Goal: Task Accomplishment & Management: Complete application form

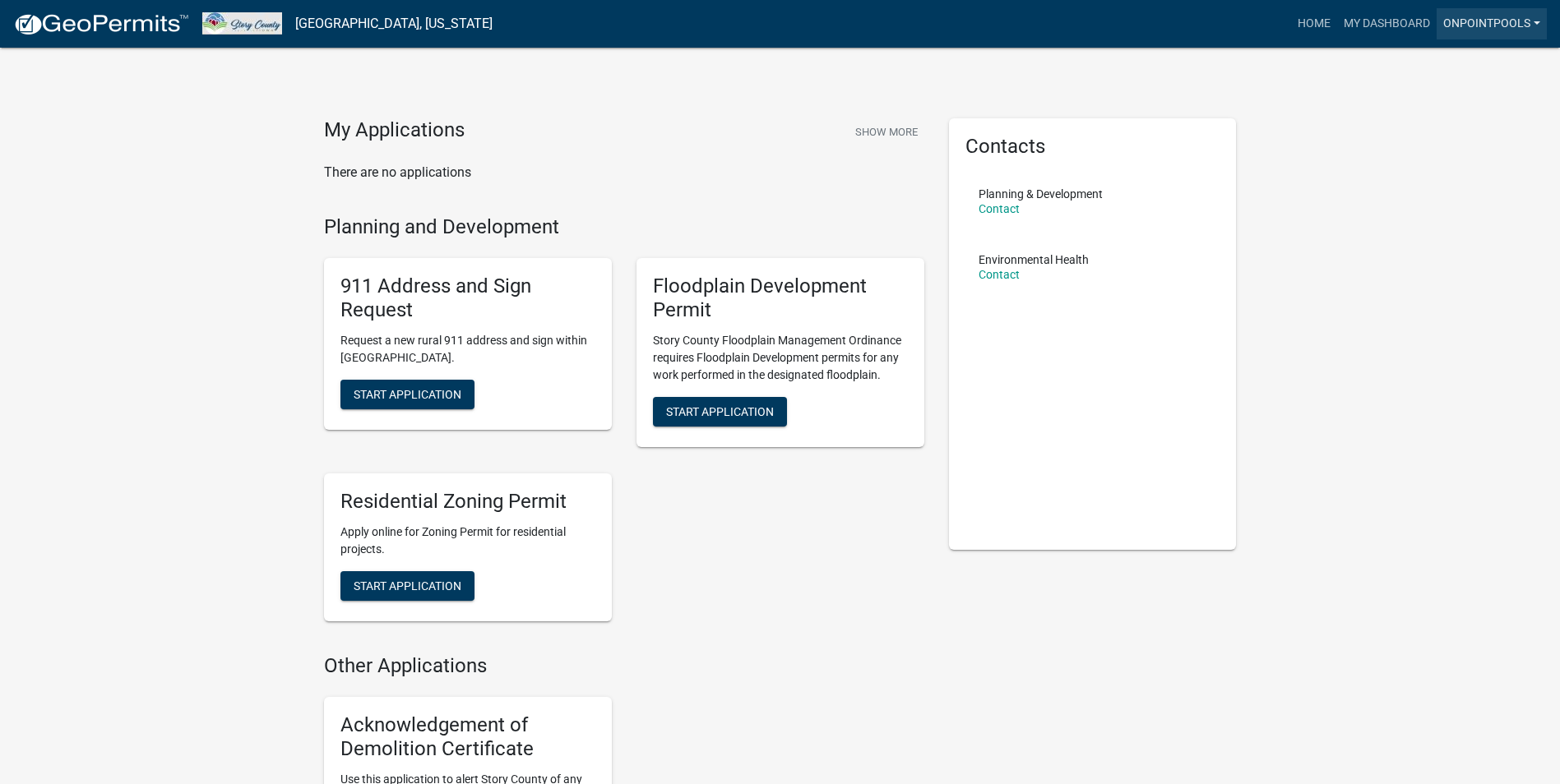
click at [1540, 24] on link "Onpointpools" at bounding box center [1492, 24] width 110 height 31
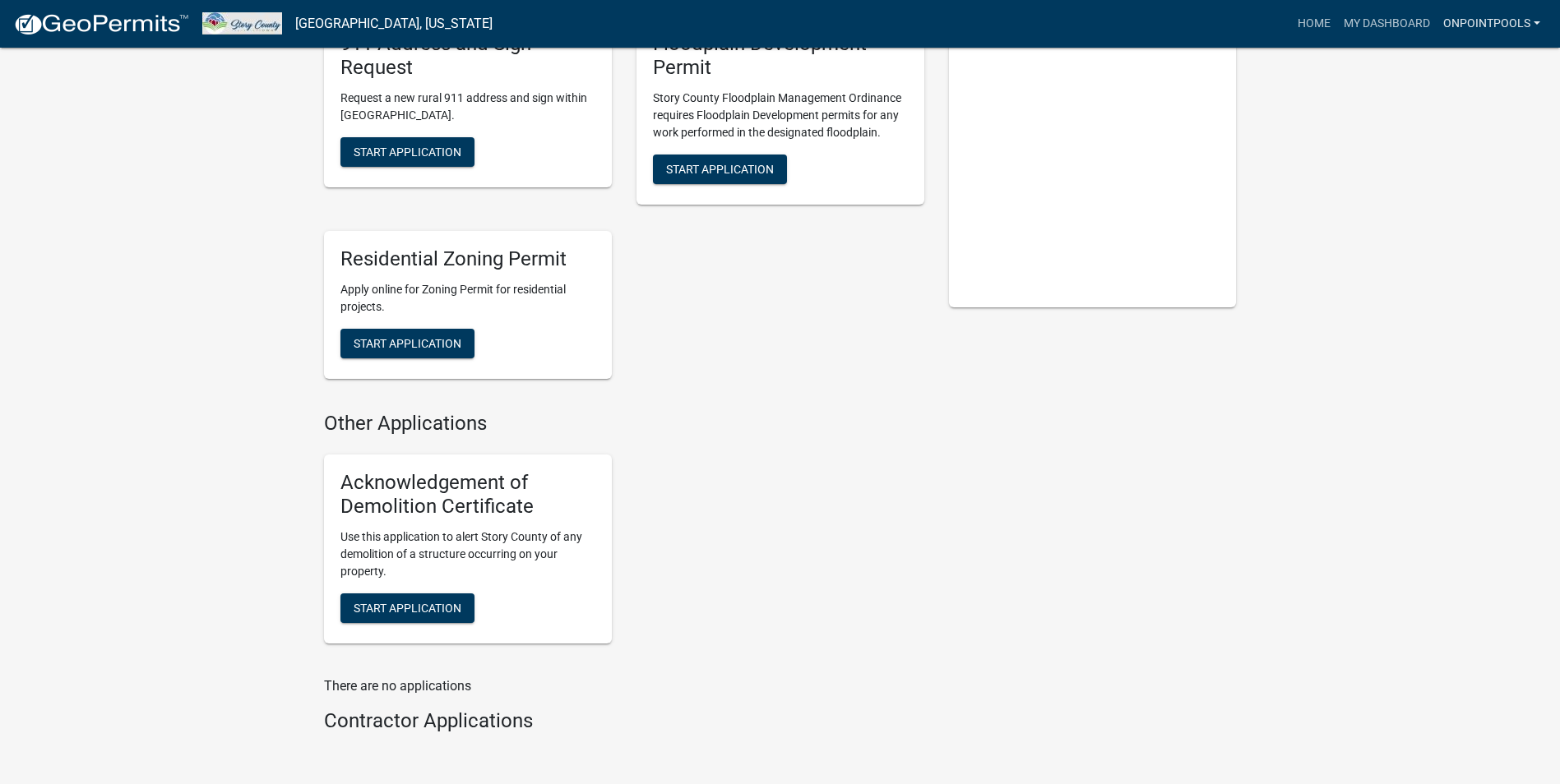
scroll to position [246, 0]
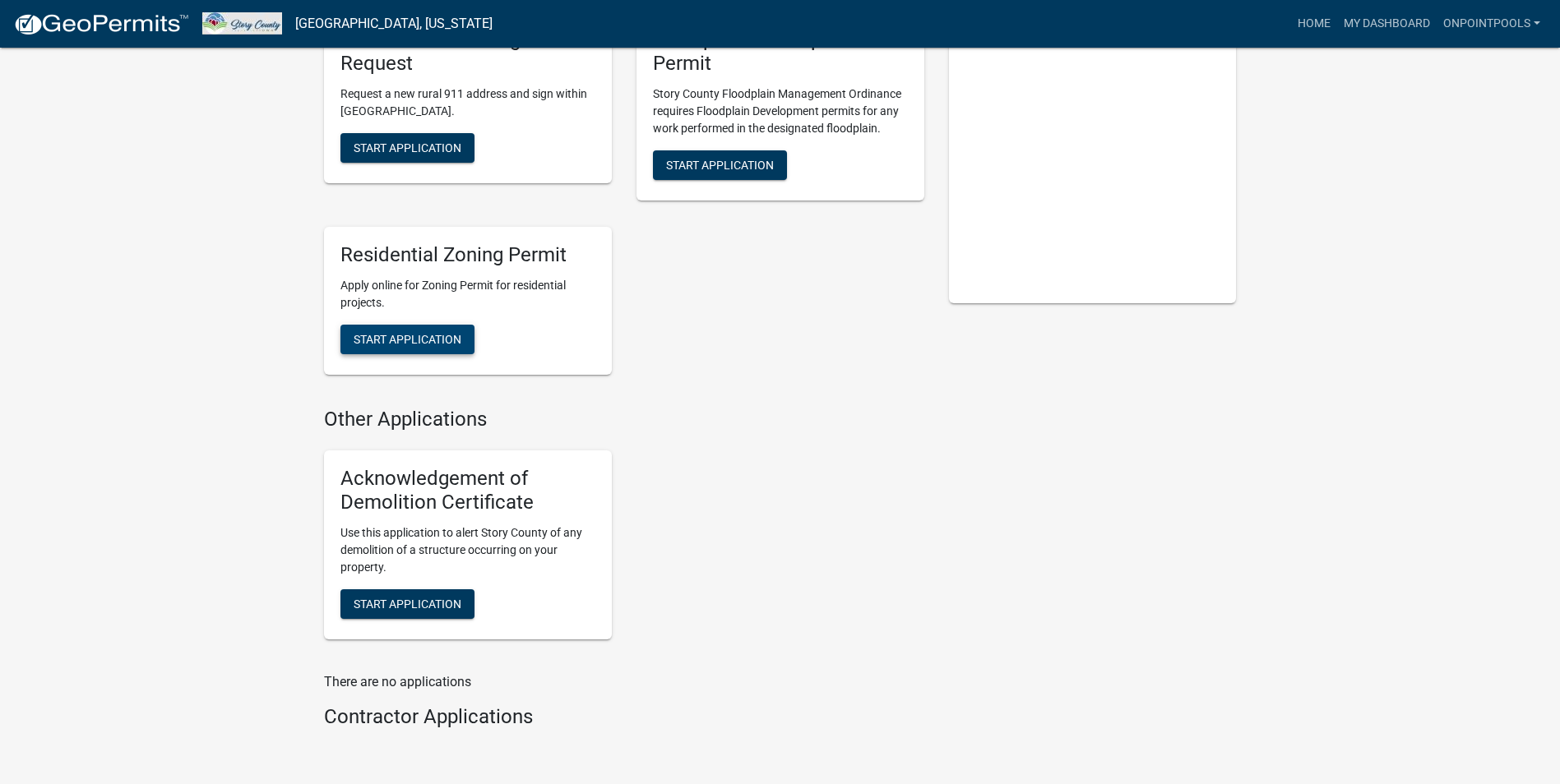
click at [446, 334] on span "Start Application" at bounding box center [407, 338] width 107 height 13
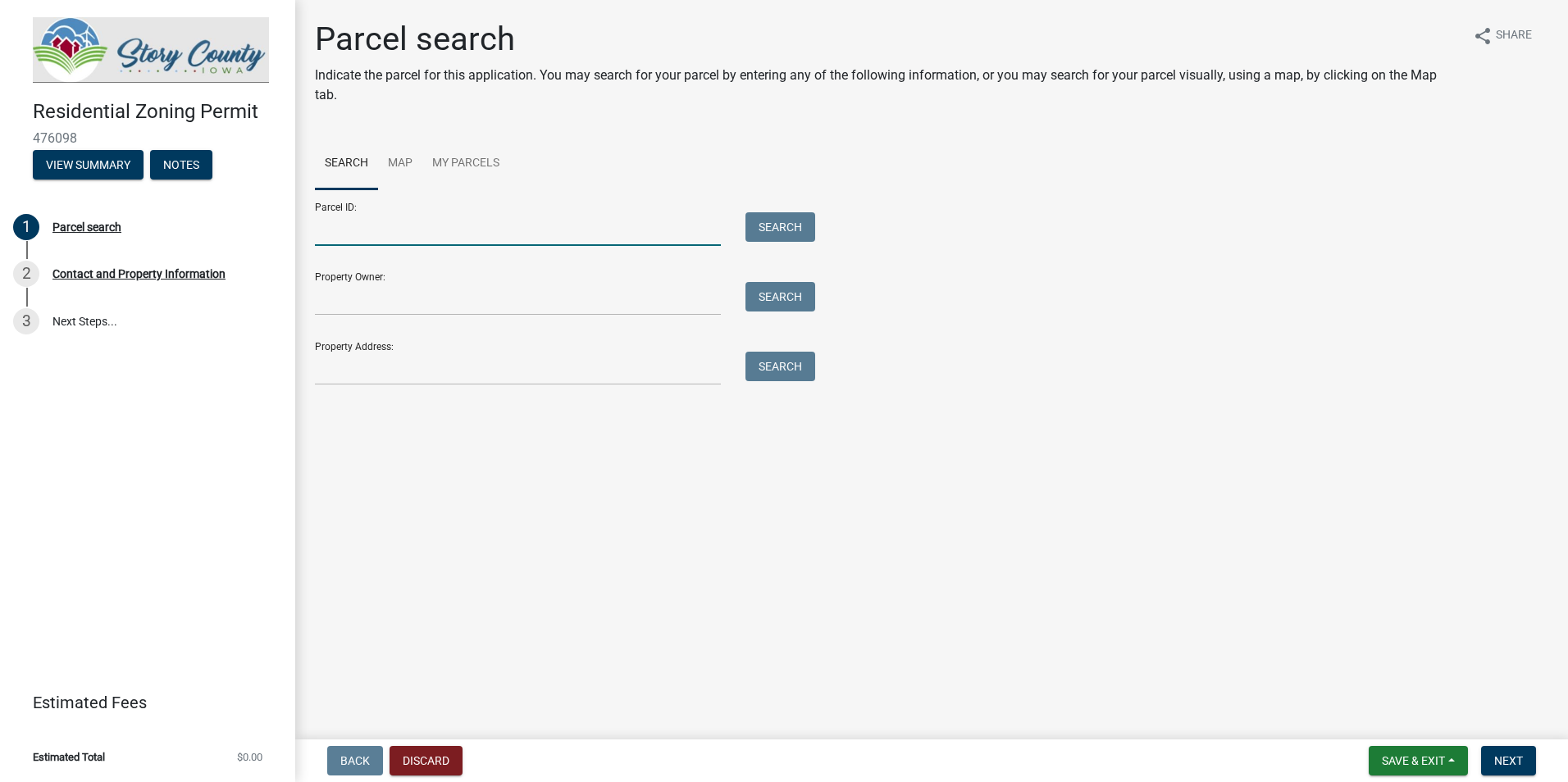
click at [429, 223] on input "Parcel ID:" at bounding box center [517, 229] width 406 height 34
click at [427, 300] on input "Property Owner:" at bounding box center [517, 299] width 406 height 34
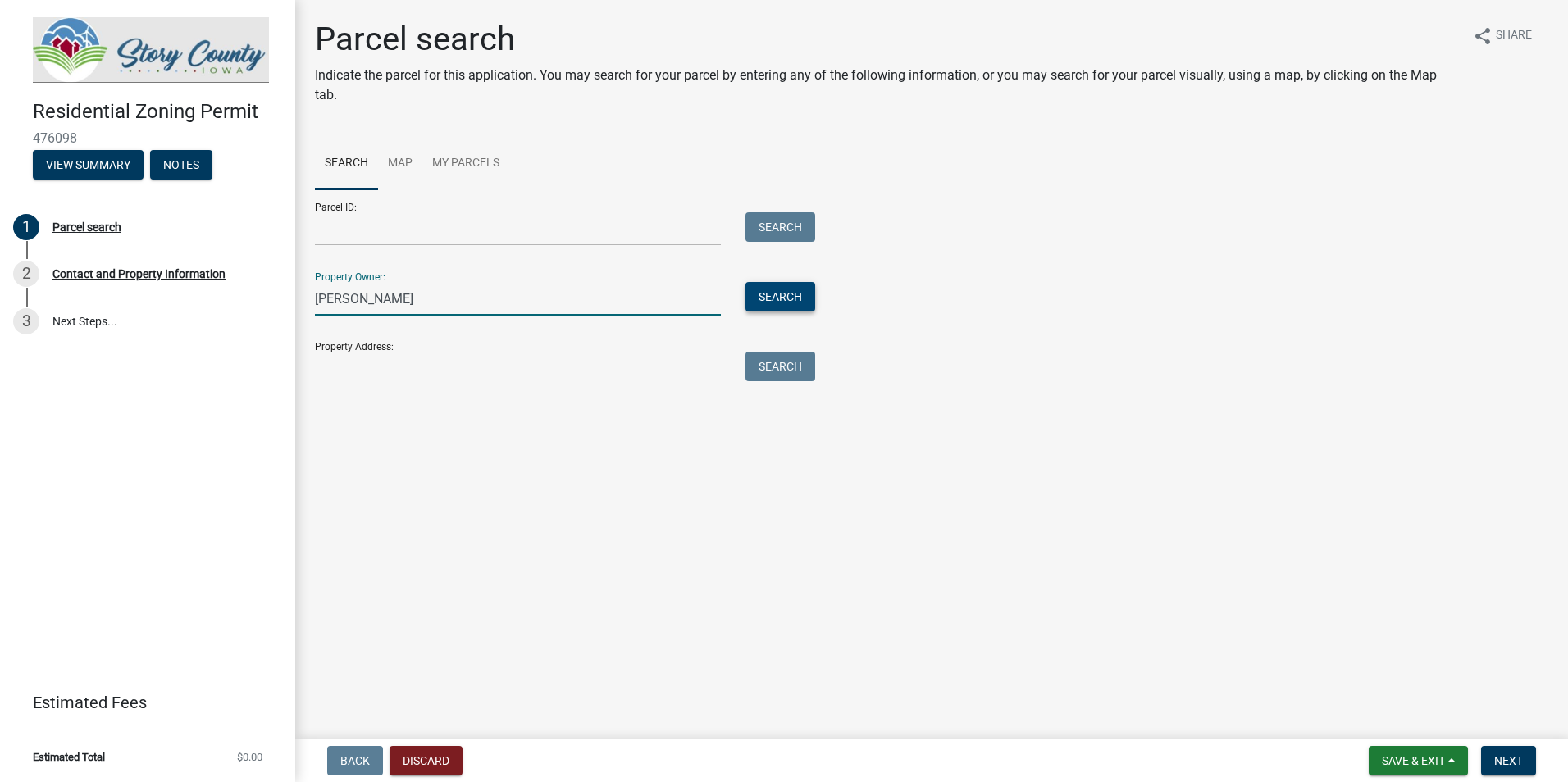
type input "[PERSON_NAME]"
click at [781, 295] on button "Search" at bounding box center [781, 297] width 70 height 30
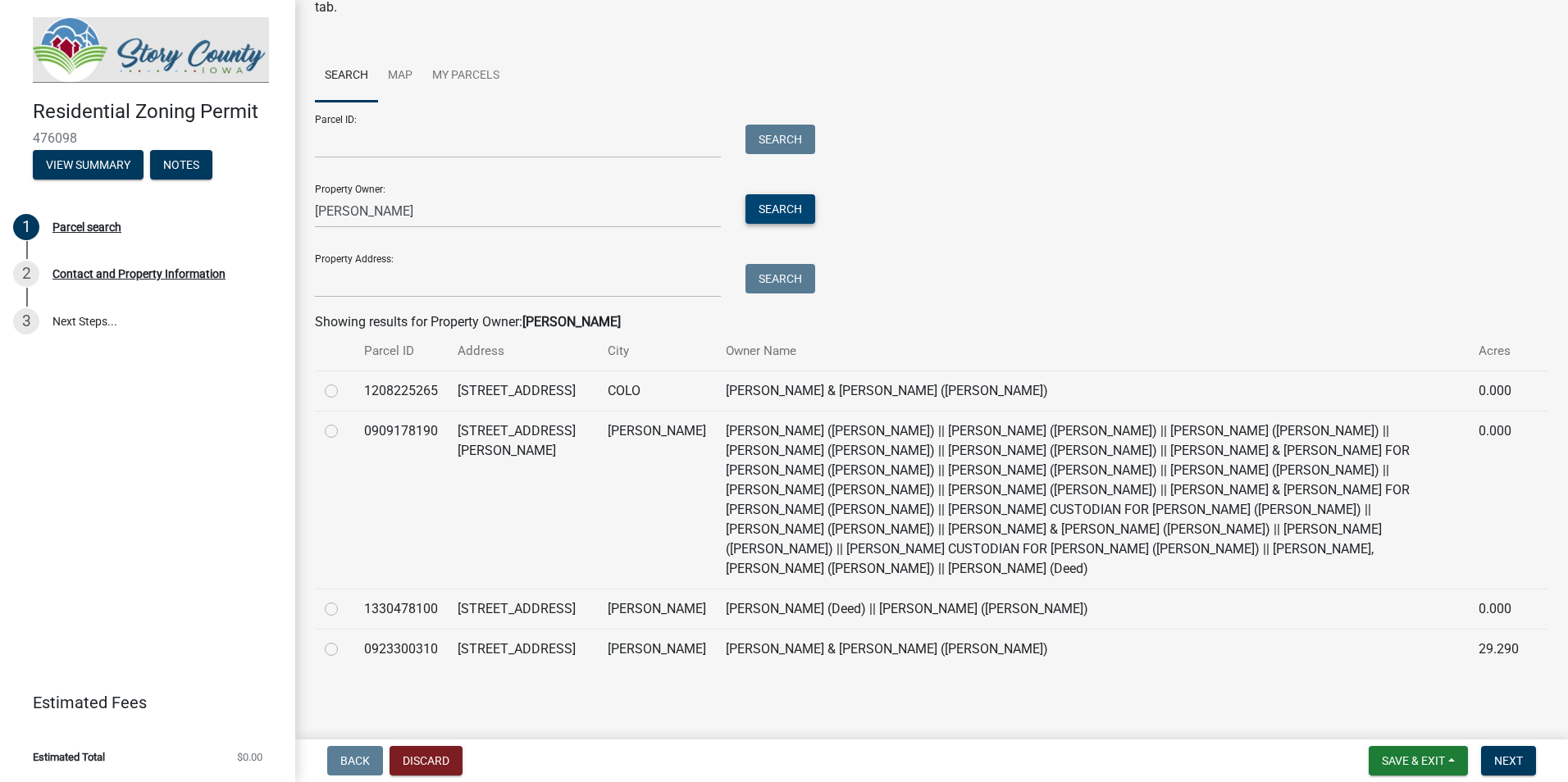
scroll to position [127, 0]
click at [716, 633] on td "[PERSON_NAME] & [PERSON_NAME] ([PERSON_NAME])" at bounding box center [1092, 649] width 753 height 40
click at [344, 639] on label at bounding box center [344, 639] width 0 height 0
click at [344, 639] on input "radio" at bounding box center [349, 644] width 10 height 10
radio input "true"
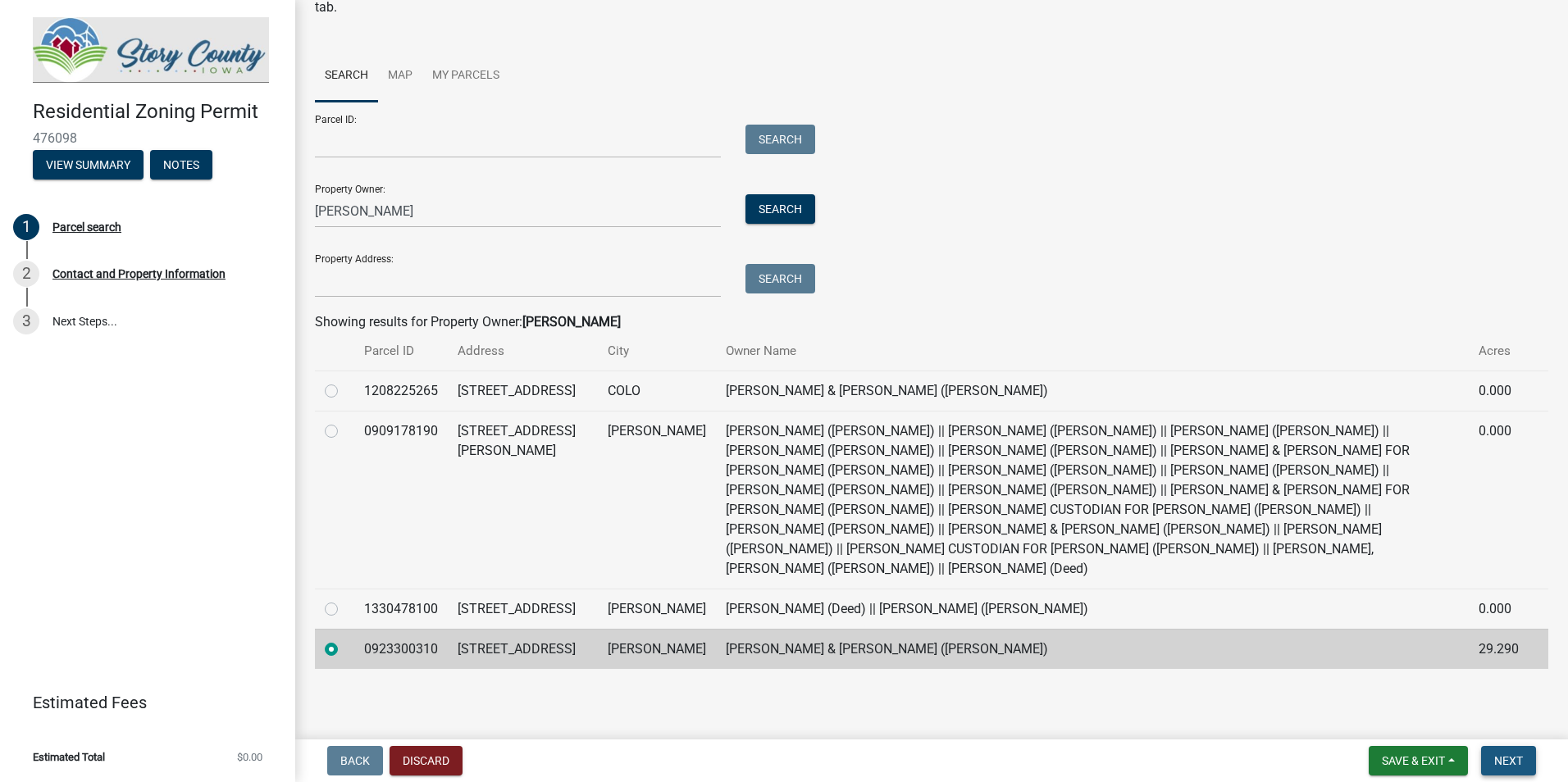
click at [1511, 758] on span "Next" at bounding box center [1508, 760] width 29 height 13
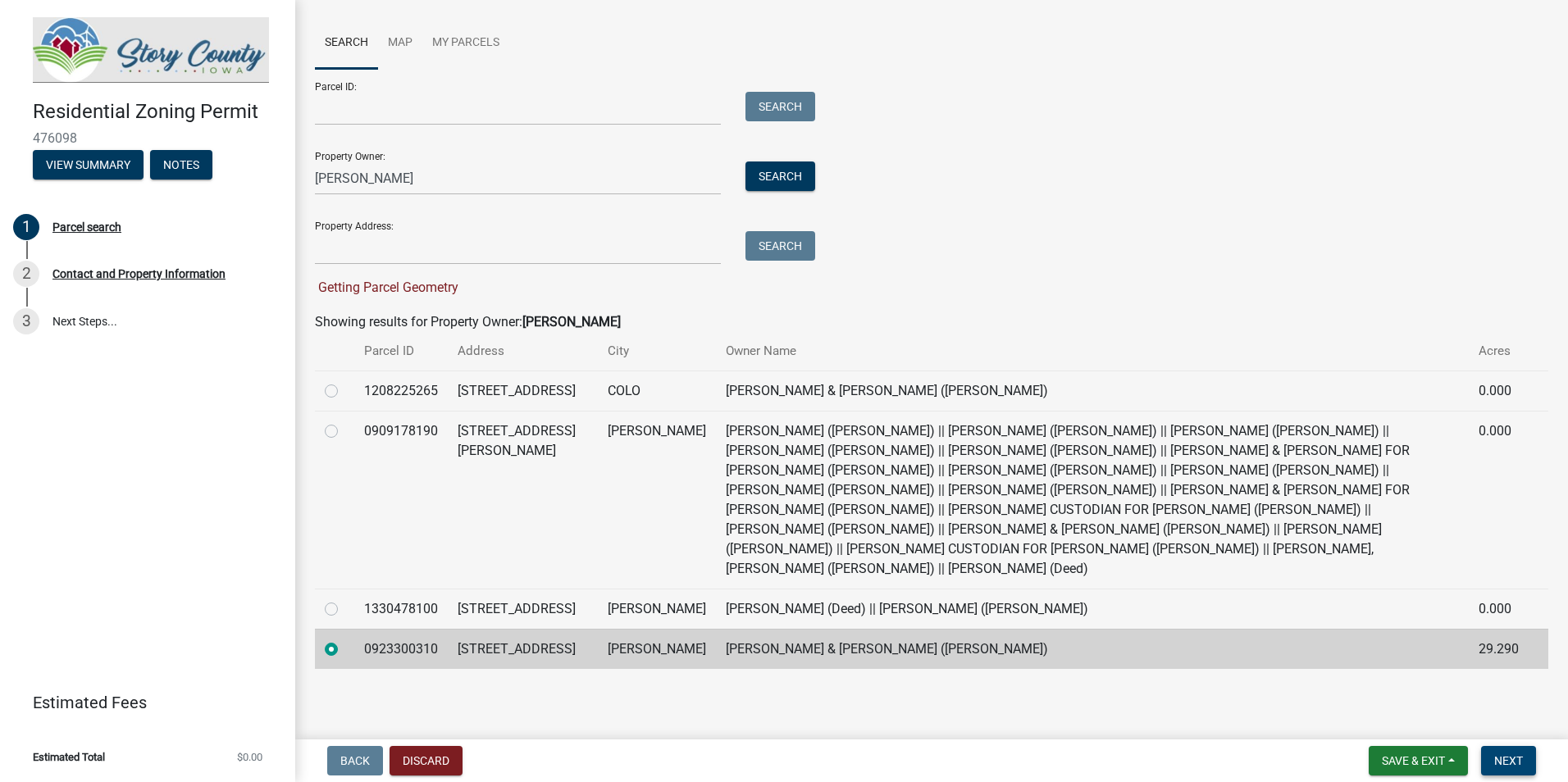
scroll to position [160, 0]
click at [1510, 761] on span "Next" at bounding box center [1508, 760] width 29 height 13
click at [344, 639] on label at bounding box center [344, 639] width 0 height 0
click at [344, 639] on input "radio" at bounding box center [349, 644] width 10 height 10
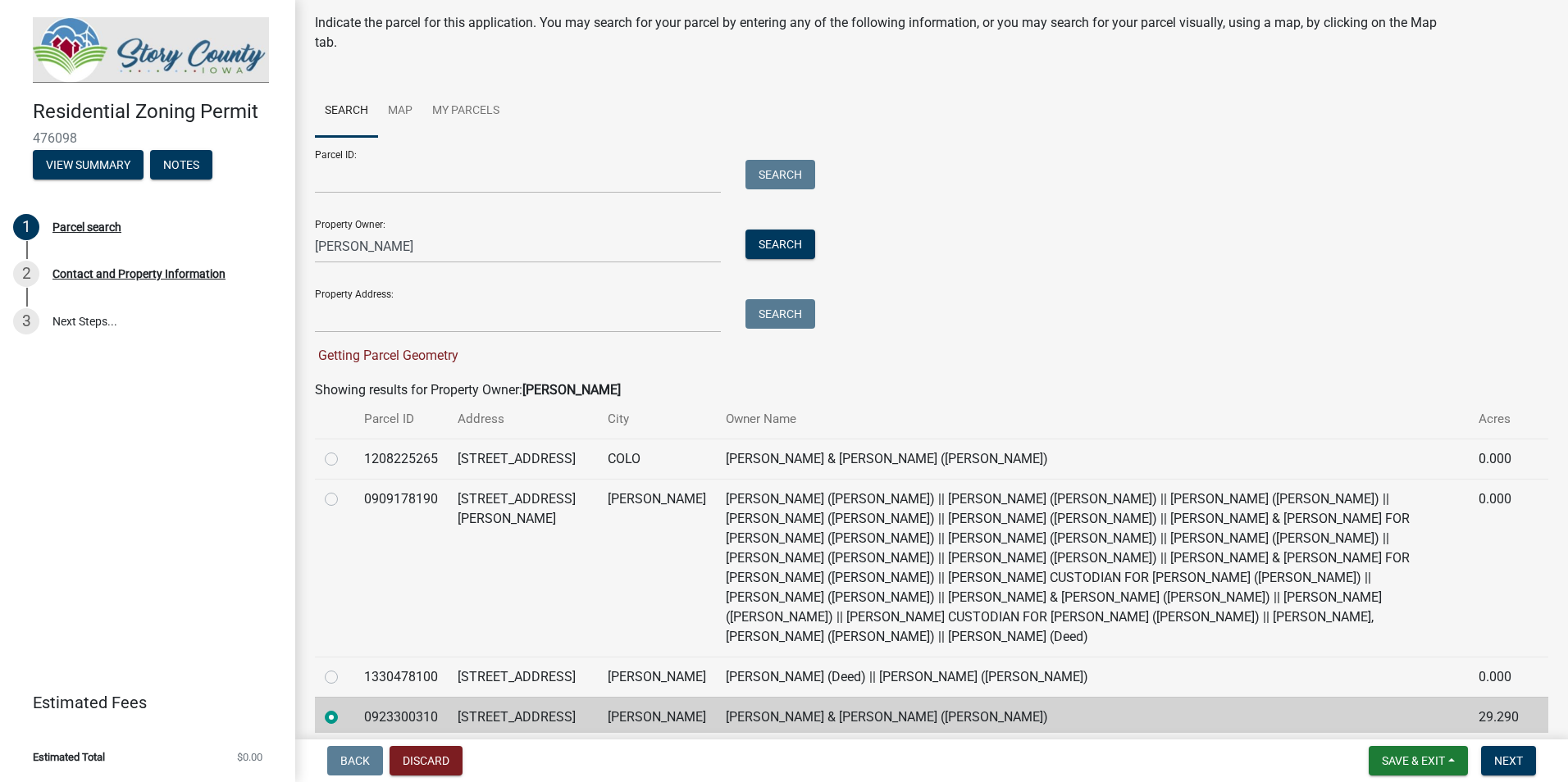
scroll to position [82, 0]
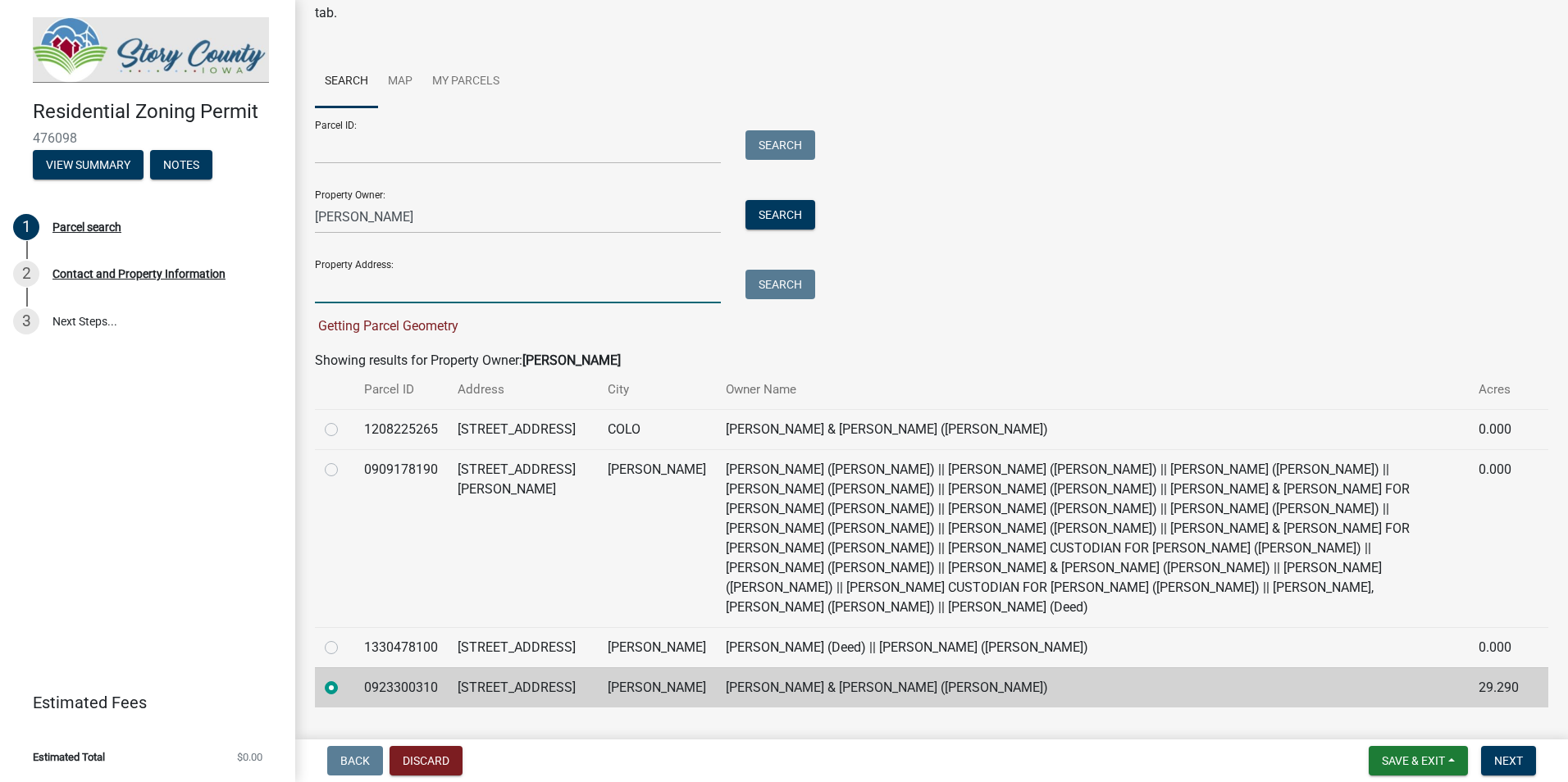
click at [436, 280] on input "Property Address:" at bounding box center [517, 287] width 406 height 34
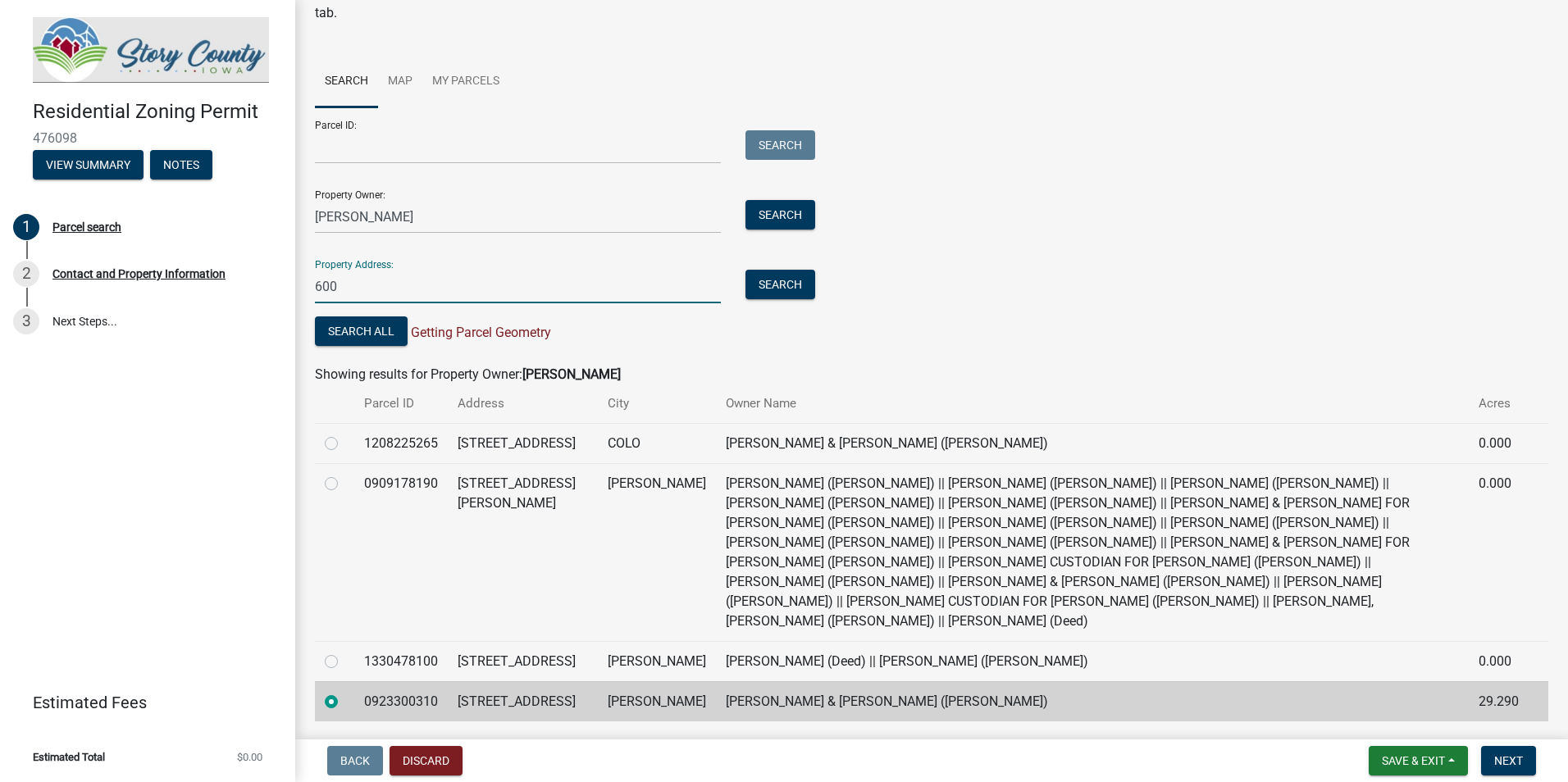
type input "[STREET_ADDRESS]"
click at [770, 303] on form "Parcel ID: Search Property Owner: [PERSON_NAME] Search Property Address: [STREE…" at bounding box center [560, 228] width 492 height 243
click at [781, 292] on button "Search" at bounding box center [781, 285] width 70 height 30
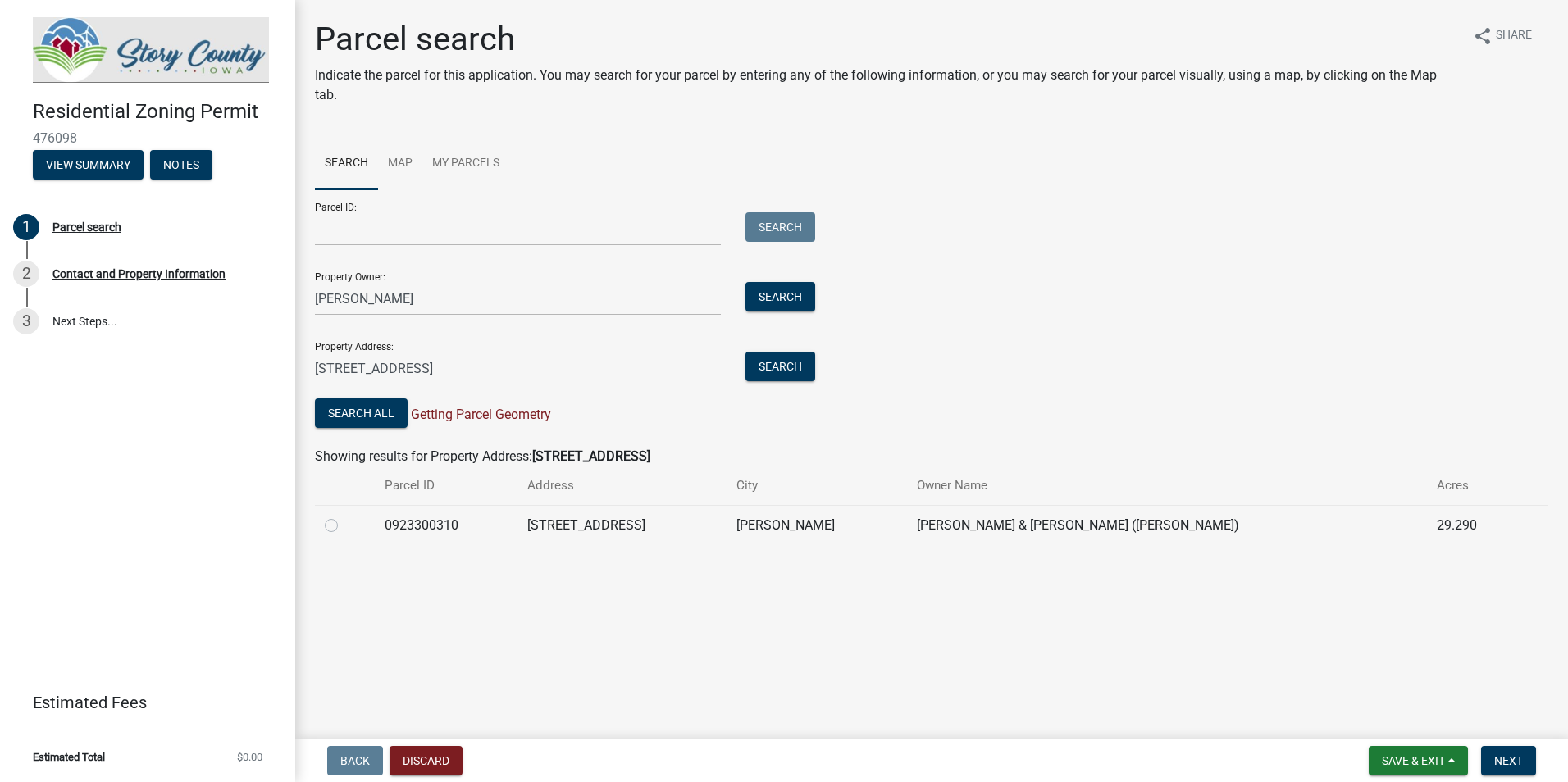
click at [344, 516] on label at bounding box center [344, 516] width 0 height 0
click at [344, 522] on input "radio" at bounding box center [349, 521] width 10 height 10
radio input "true"
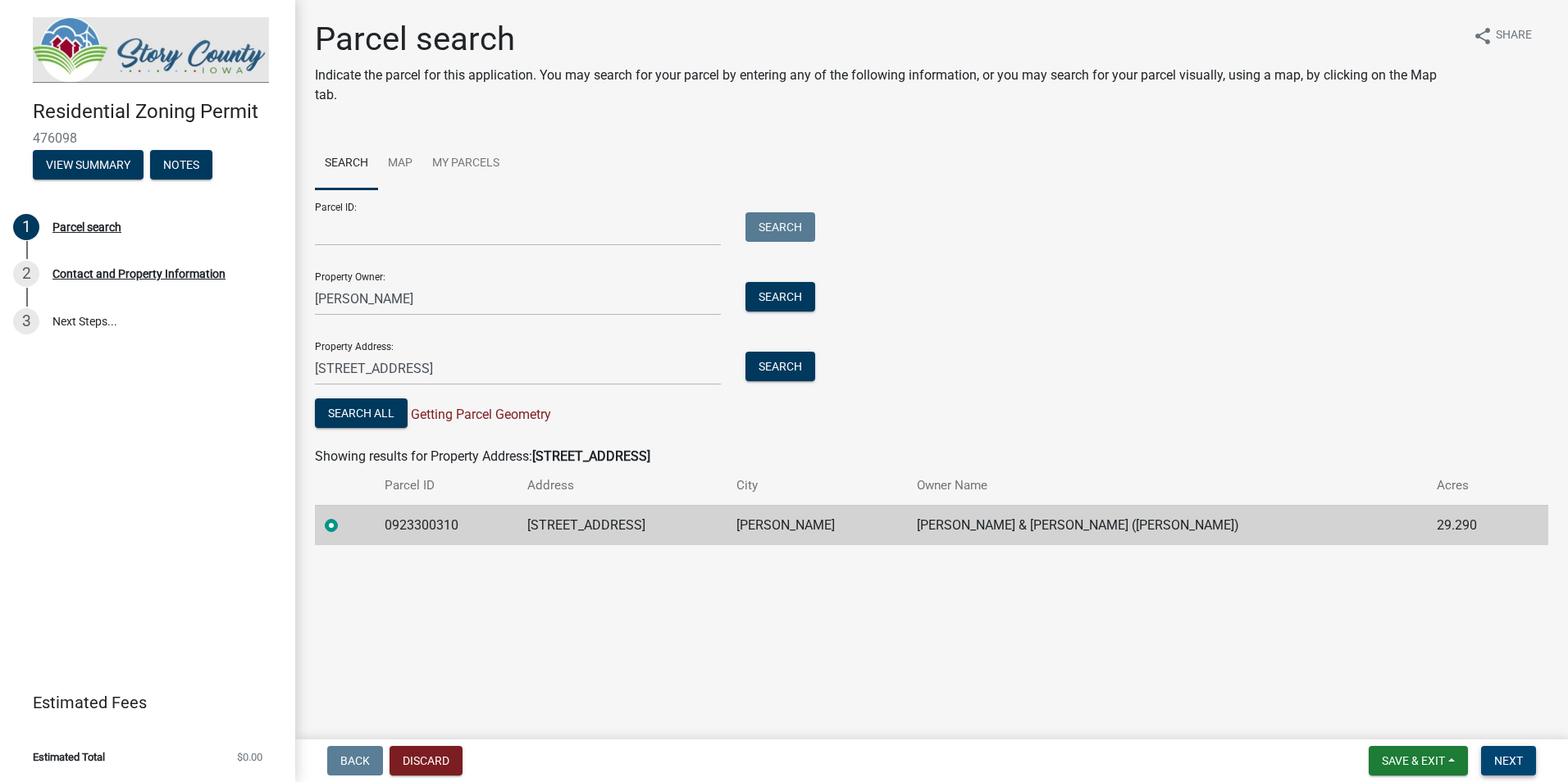
click at [1503, 764] on span "Next" at bounding box center [1508, 760] width 29 height 13
click at [396, 162] on link "Map" at bounding box center [400, 164] width 44 height 52
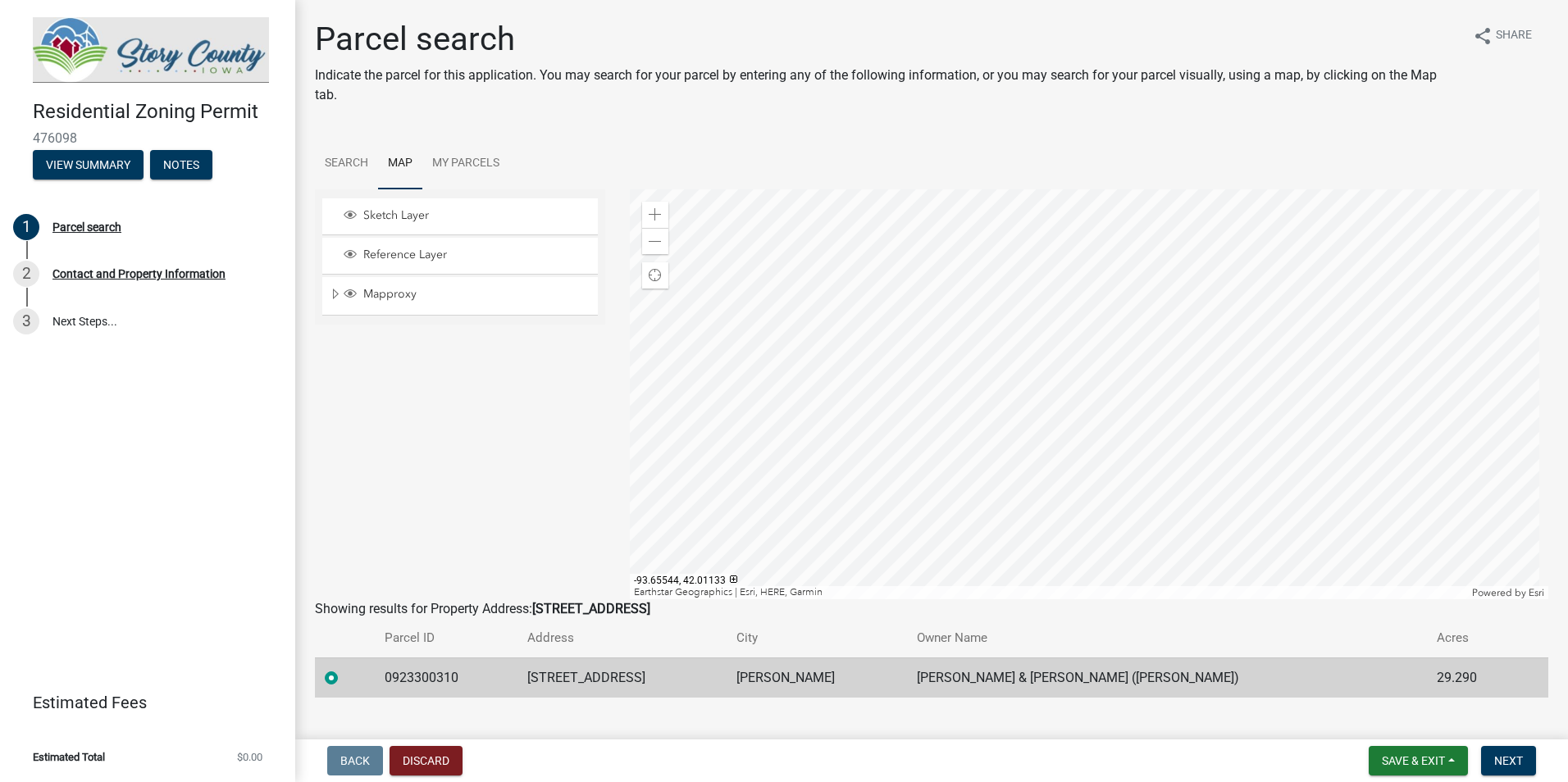
click at [932, 429] on div at bounding box center [1089, 394] width 919 height 410
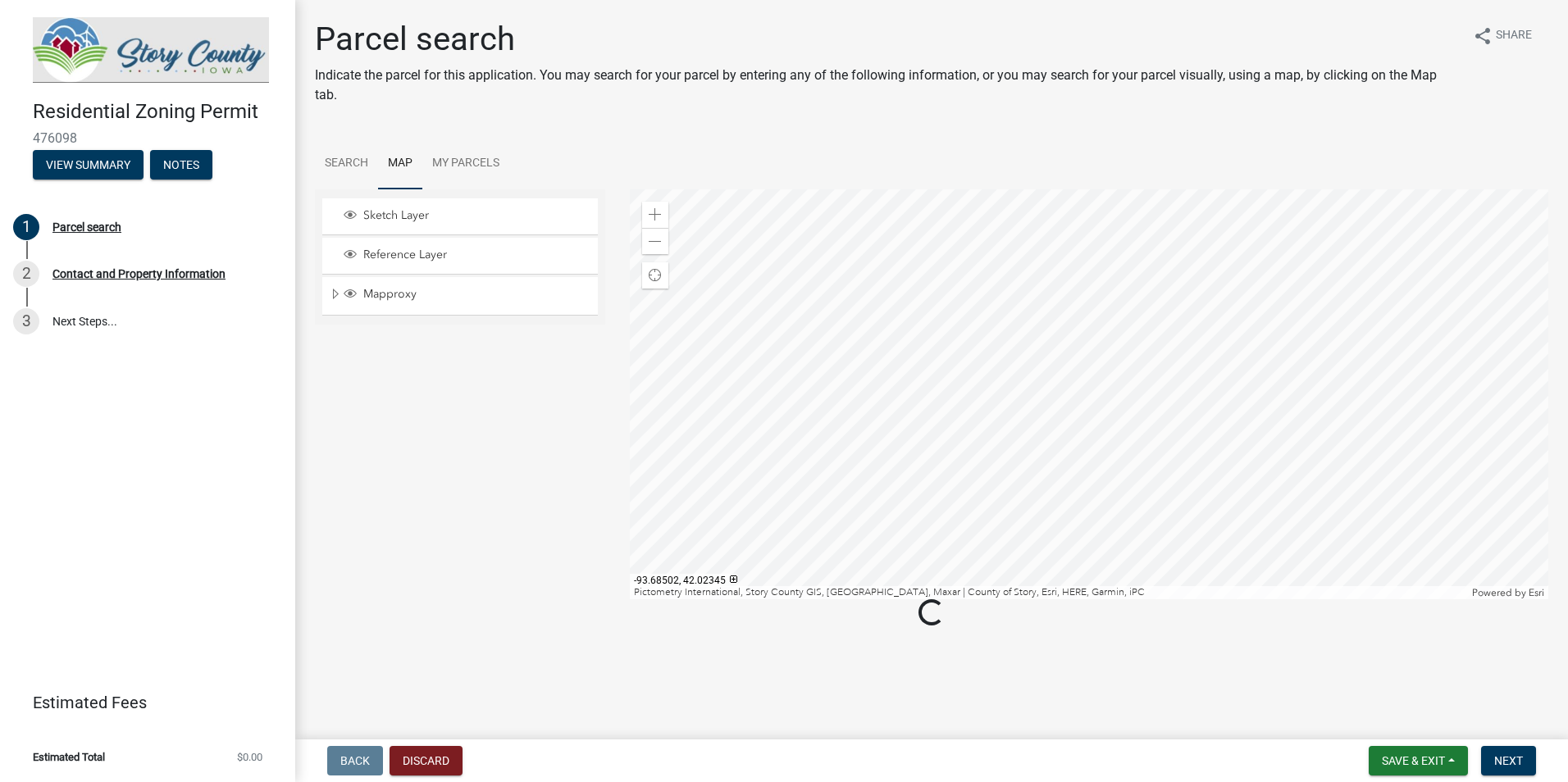
click at [1036, 554] on div at bounding box center [1089, 394] width 919 height 410
click at [930, 551] on div at bounding box center [1089, 394] width 919 height 410
click at [355, 158] on link "Search" at bounding box center [346, 164] width 63 height 52
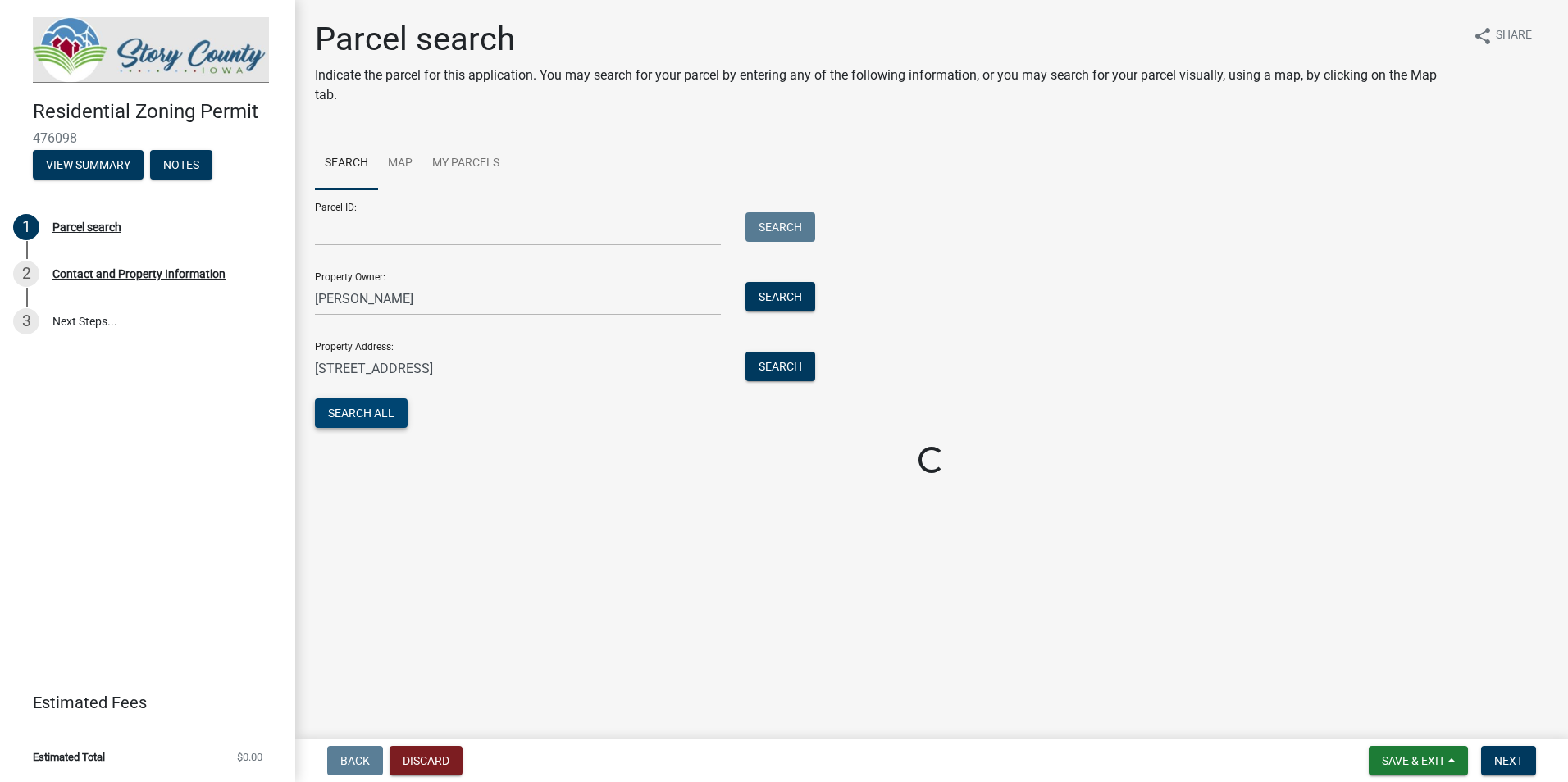
click at [382, 410] on button "Search All" at bounding box center [361, 413] width 92 height 30
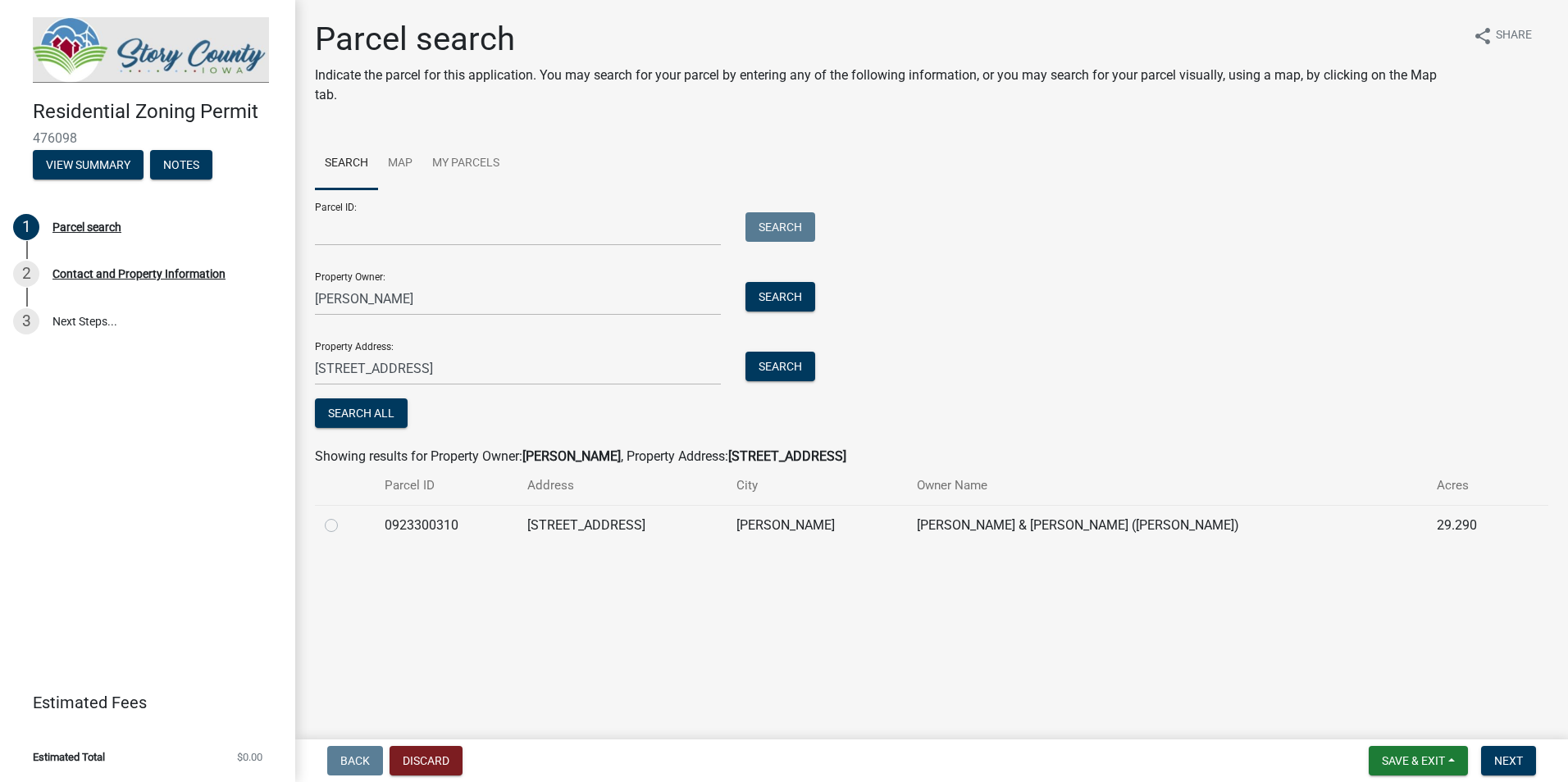
click at [344, 516] on label at bounding box center [344, 516] width 0 height 0
click at [344, 523] on input "radio" at bounding box center [349, 521] width 10 height 10
radio input "true"
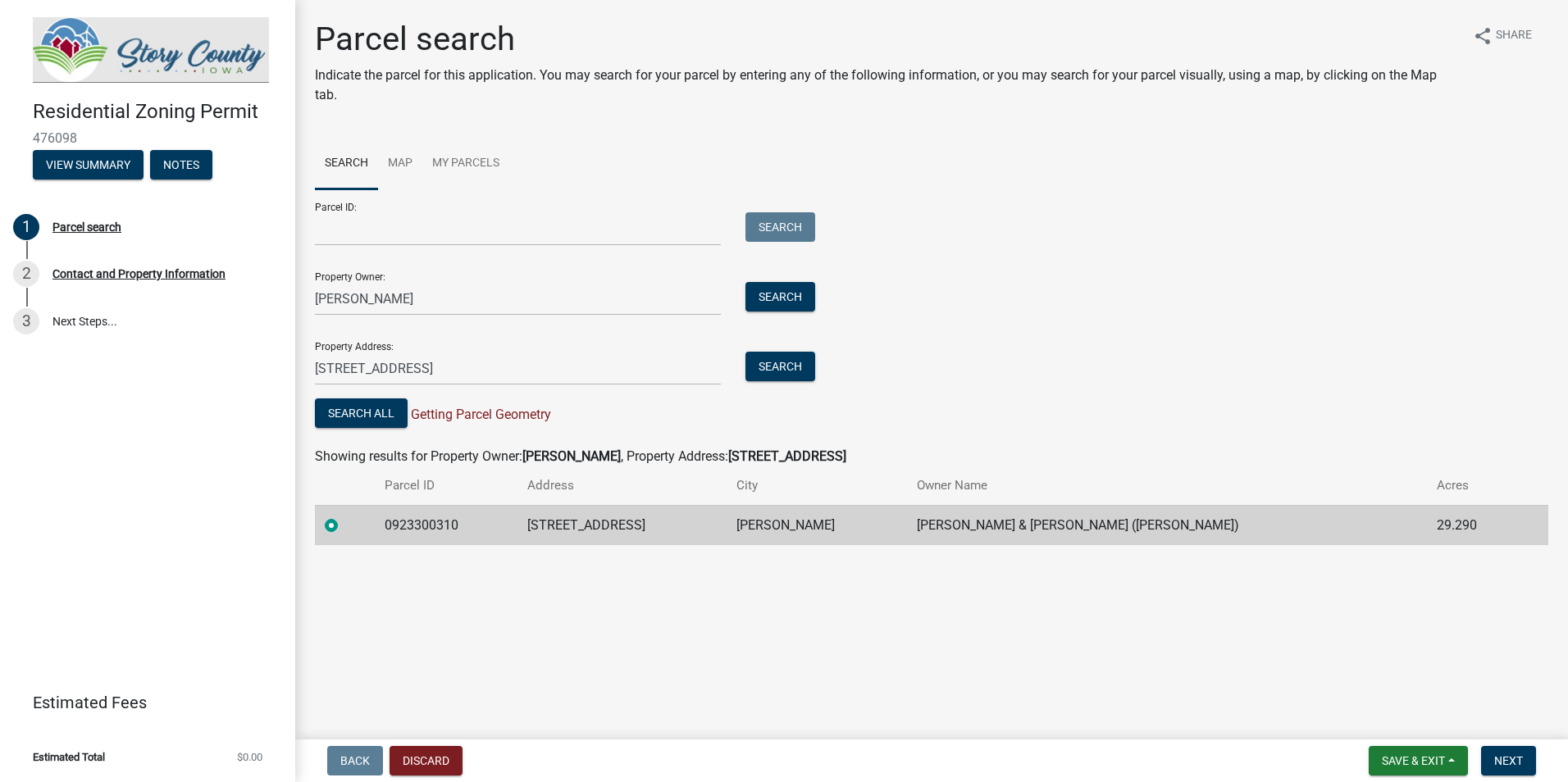
click at [344, 516] on label at bounding box center [344, 516] width 0 height 0
click at [344, 526] on input "radio" at bounding box center [349, 521] width 10 height 10
click at [612, 531] on td "[STREET_ADDRESS]" at bounding box center [622, 525] width 210 height 40
click at [644, 524] on td "[STREET_ADDRESS]" at bounding box center [622, 525] width 210 height 40
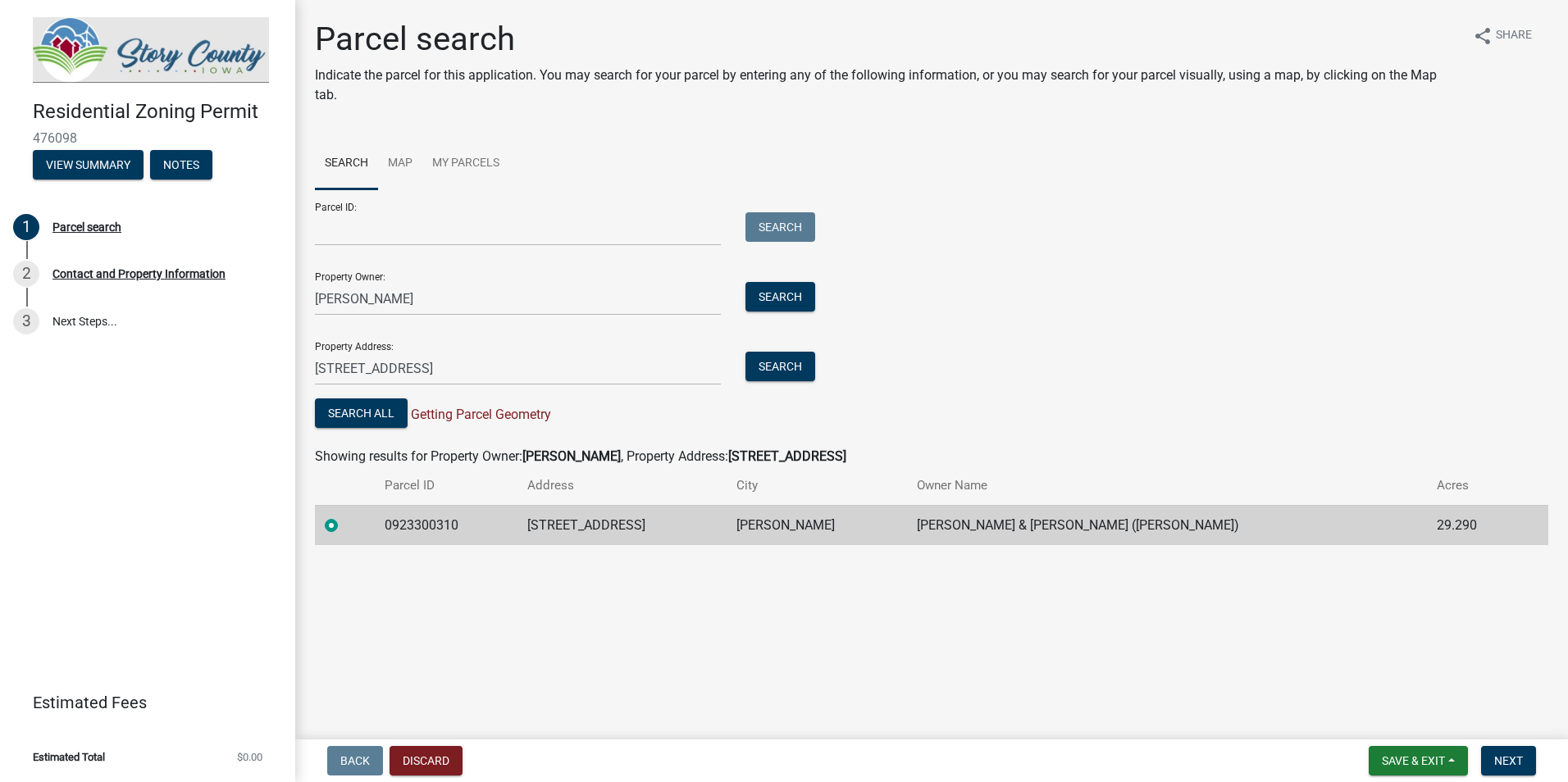
click at [906, 544] on td "[PERSON_NAME]" at bounding box center [816, 525] width 179 height 40
click at [1444, 752] on button "Save & Exit" at bounding box center [1418, 761] width 99 height 30
click at [1378, 669] on button "Save" at bounding box center [1402, 678] width 132 height 39
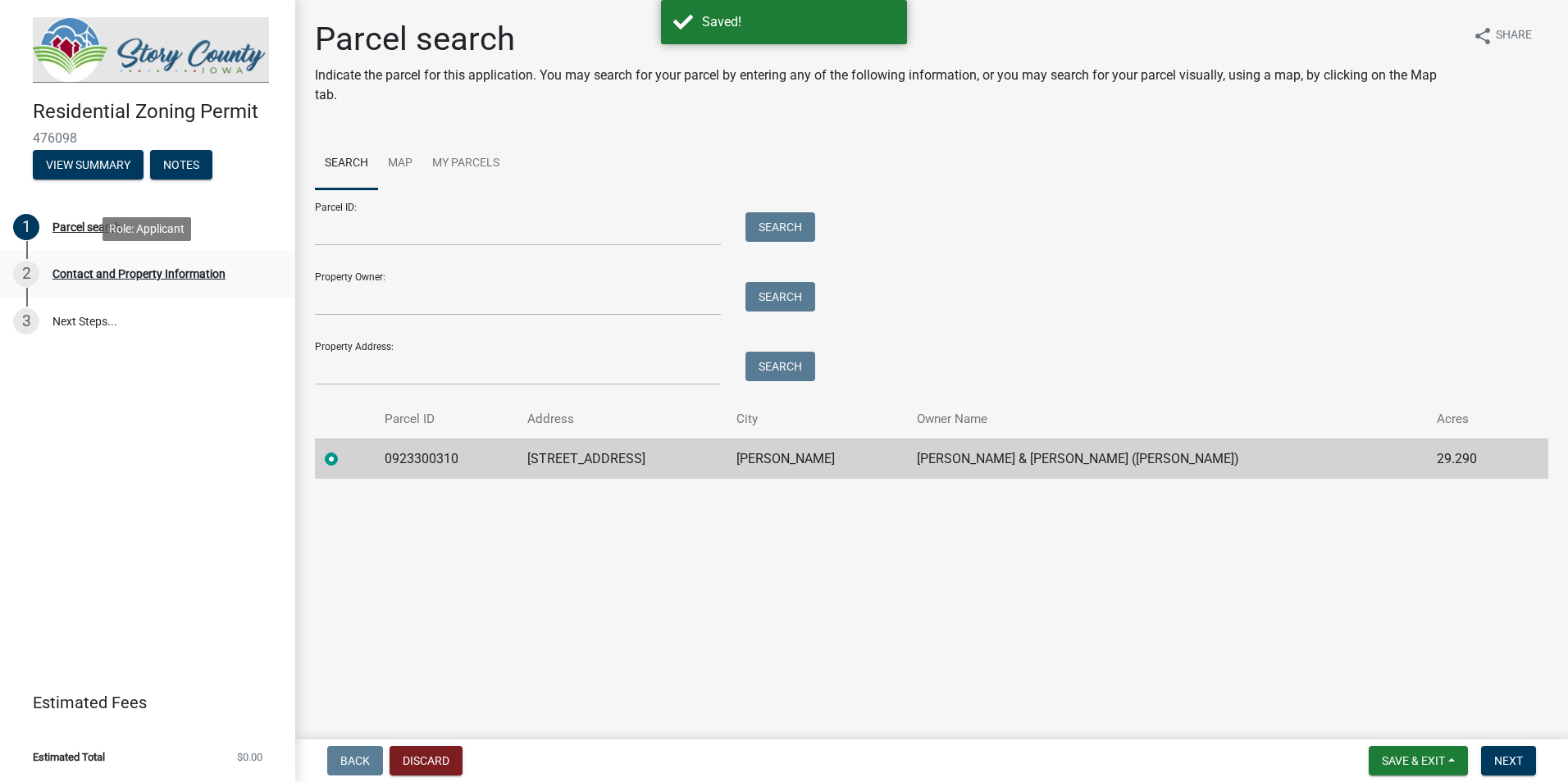
click at [118, 266] on div "2 Contact and Property Information" at bounding box center [141, 273] width 256 height 26
click at [105, 282] on div "2 Contact and Property Information" at bounding box center [141, 273] width 256 height 26
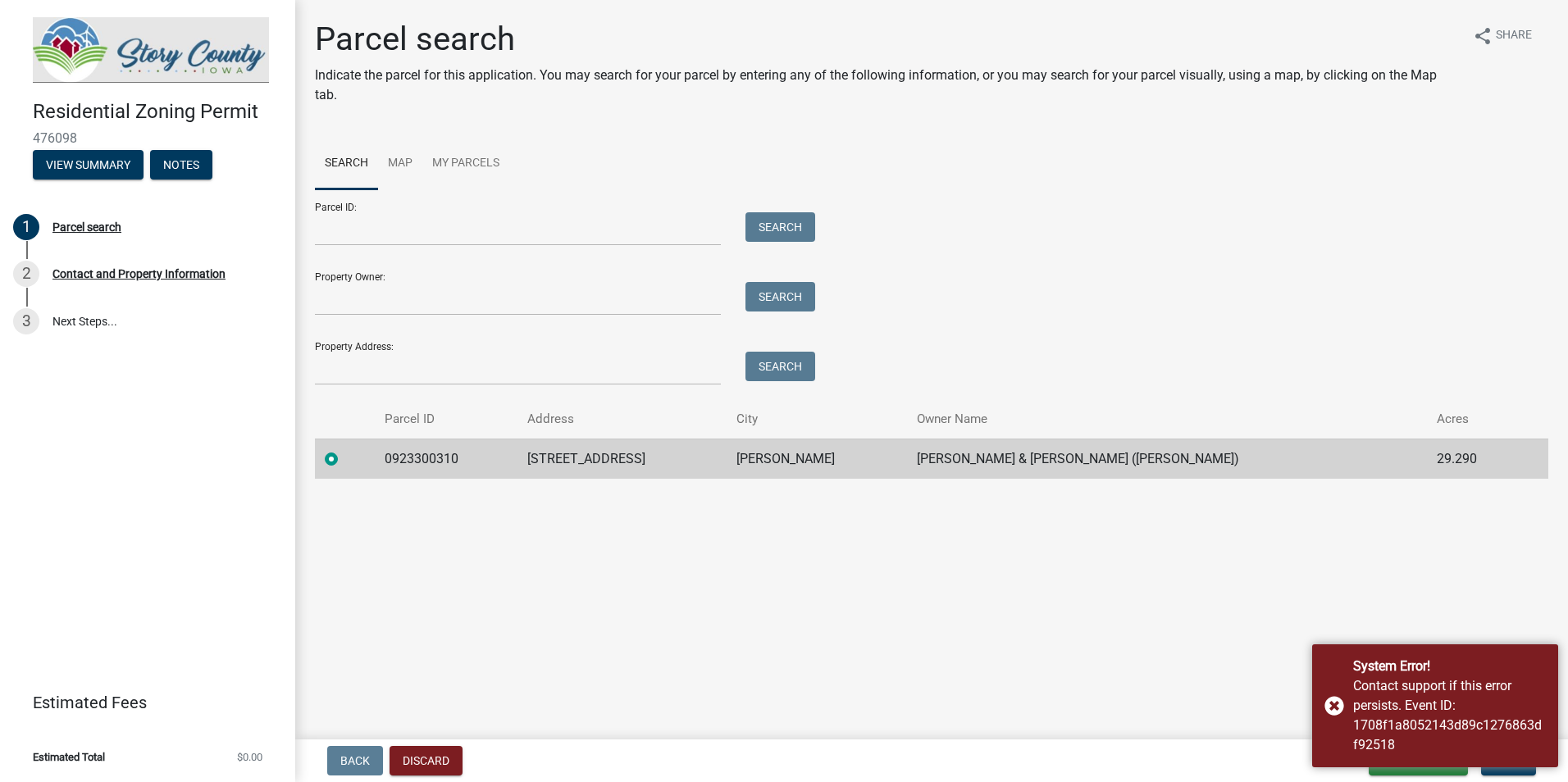
click at [1292, 608] on main "Parcel search Indicate the parcel for this application. You may search for your…" at bounding box center [931, 367] width 1273 height 733
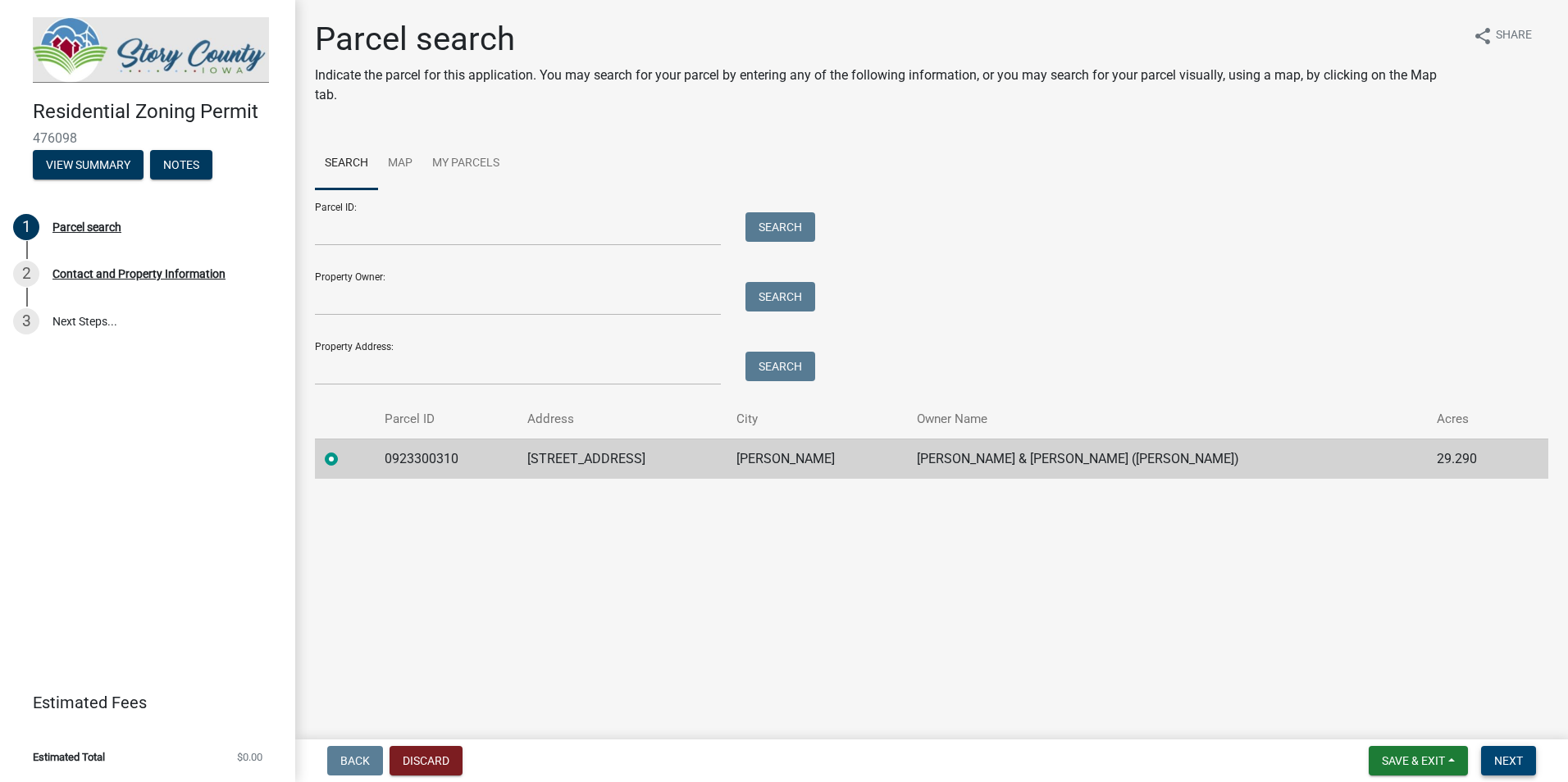
click at [1510, 754] on span "Next" at bounding box center [1508, 760] width 29 height 13
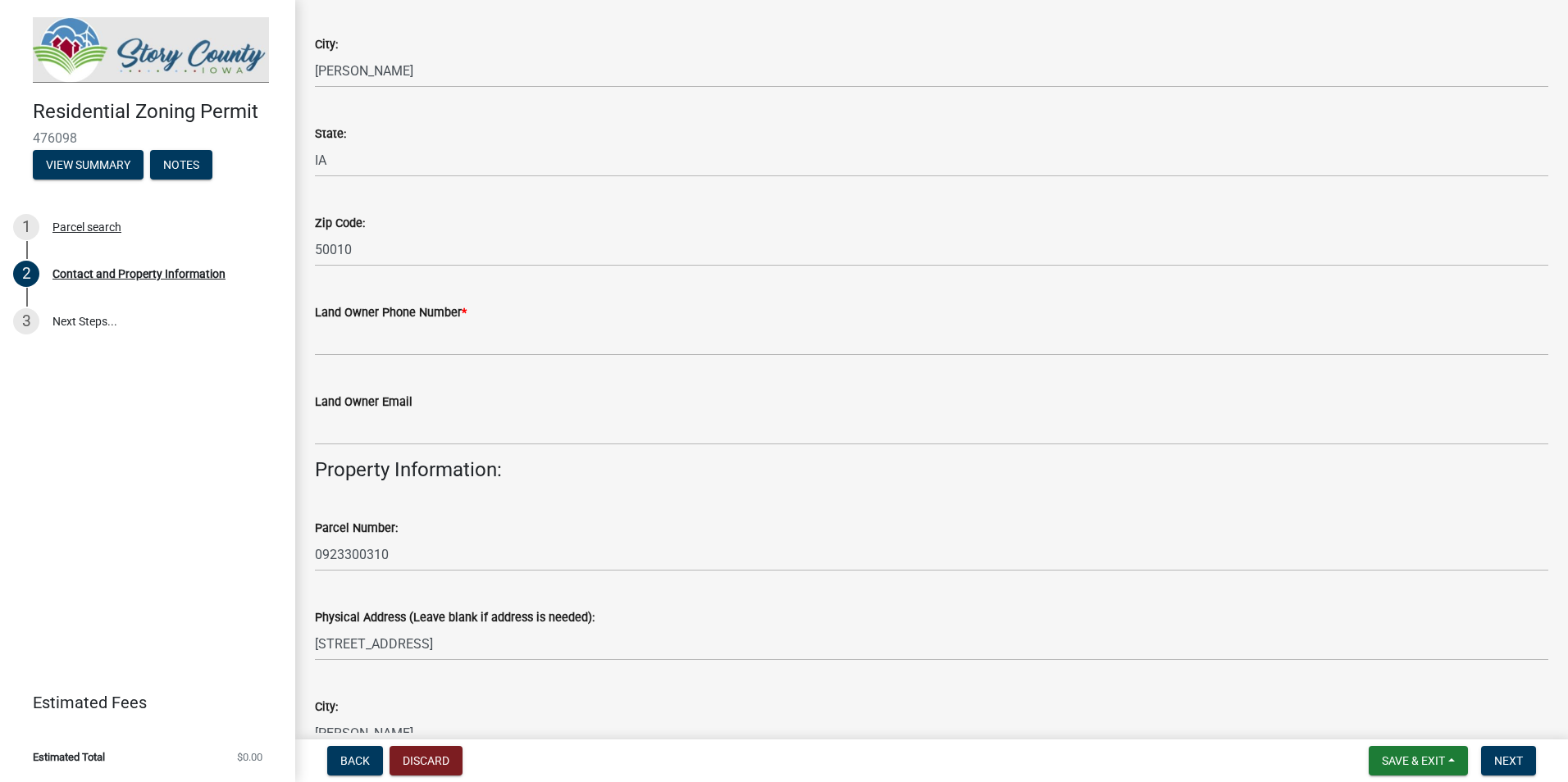
scroll to position [410, 0]
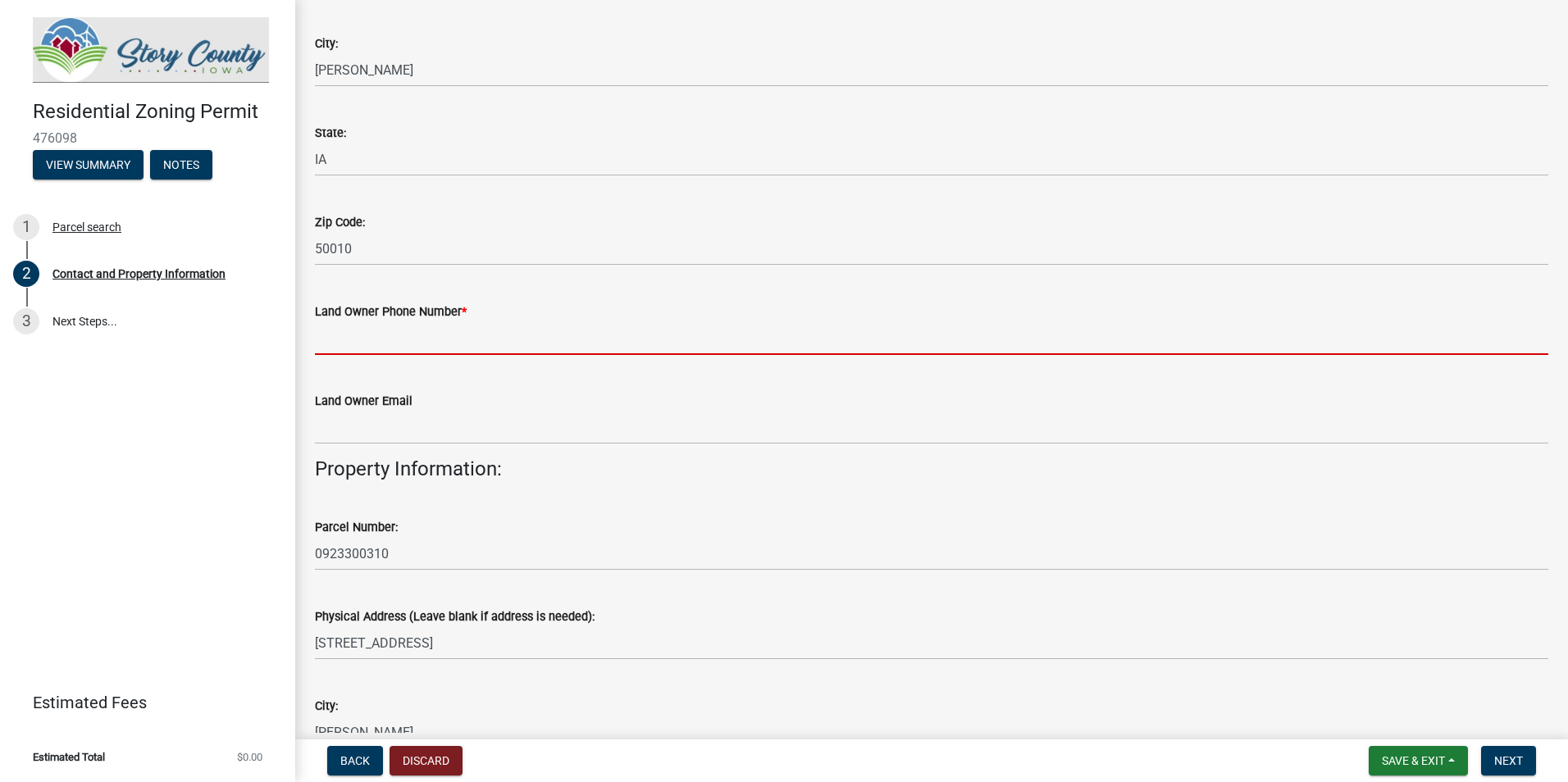
click at [456, 342] on input "Land Owner Phone Number *" at bounding box center [931, 338] width 1233 height 34
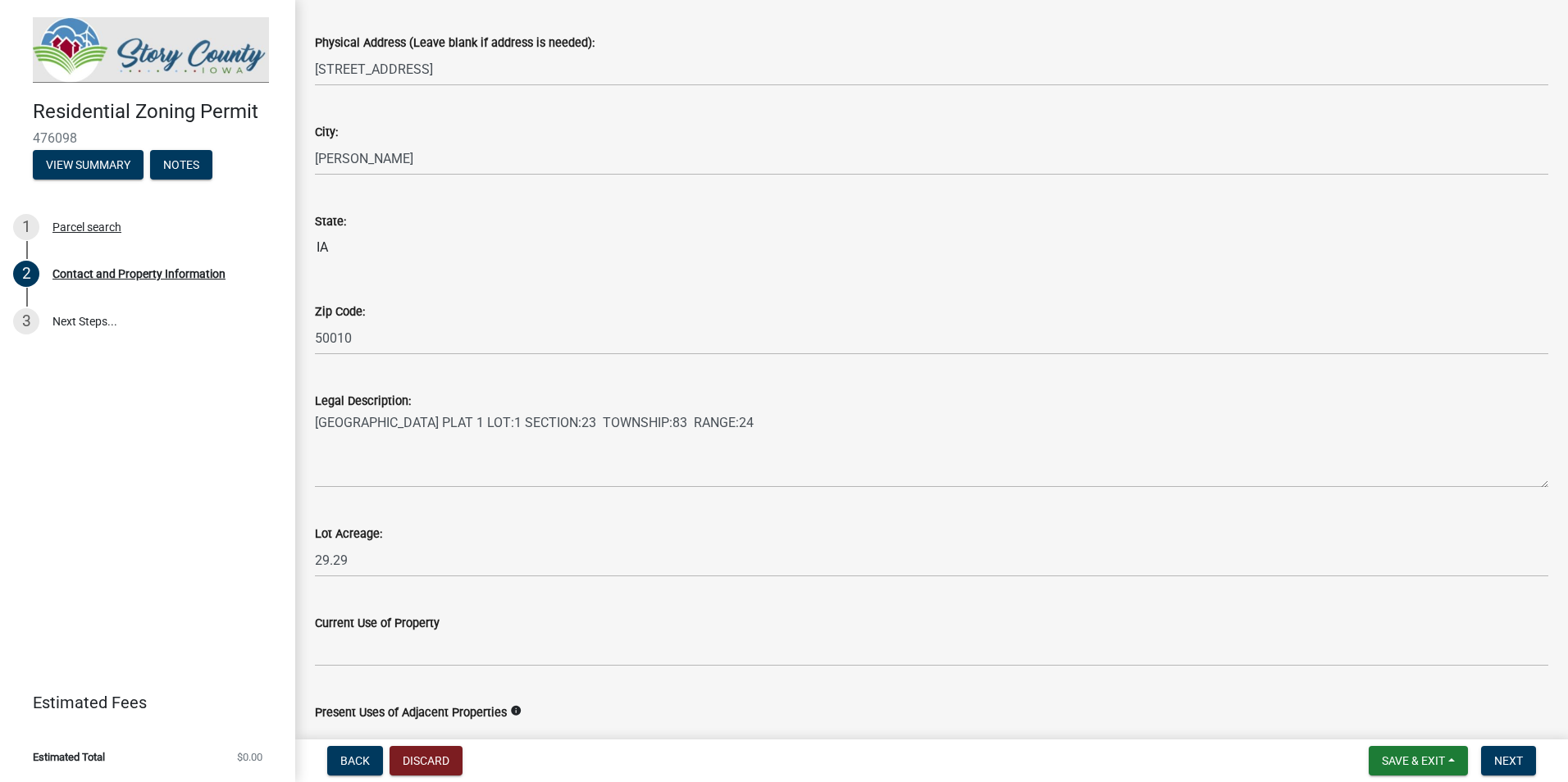
scroll to position [1127, 0]
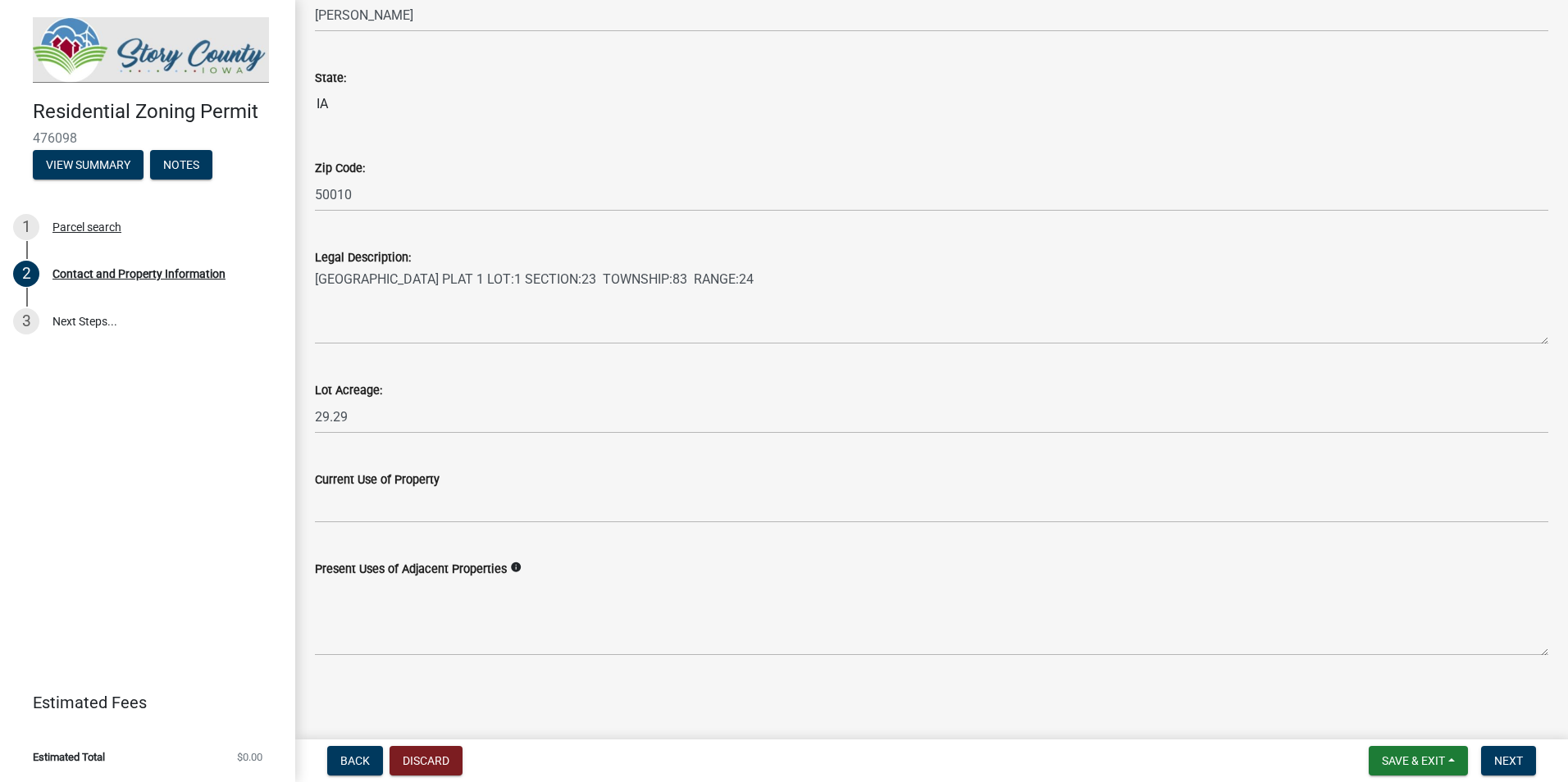
type input "5152910916"
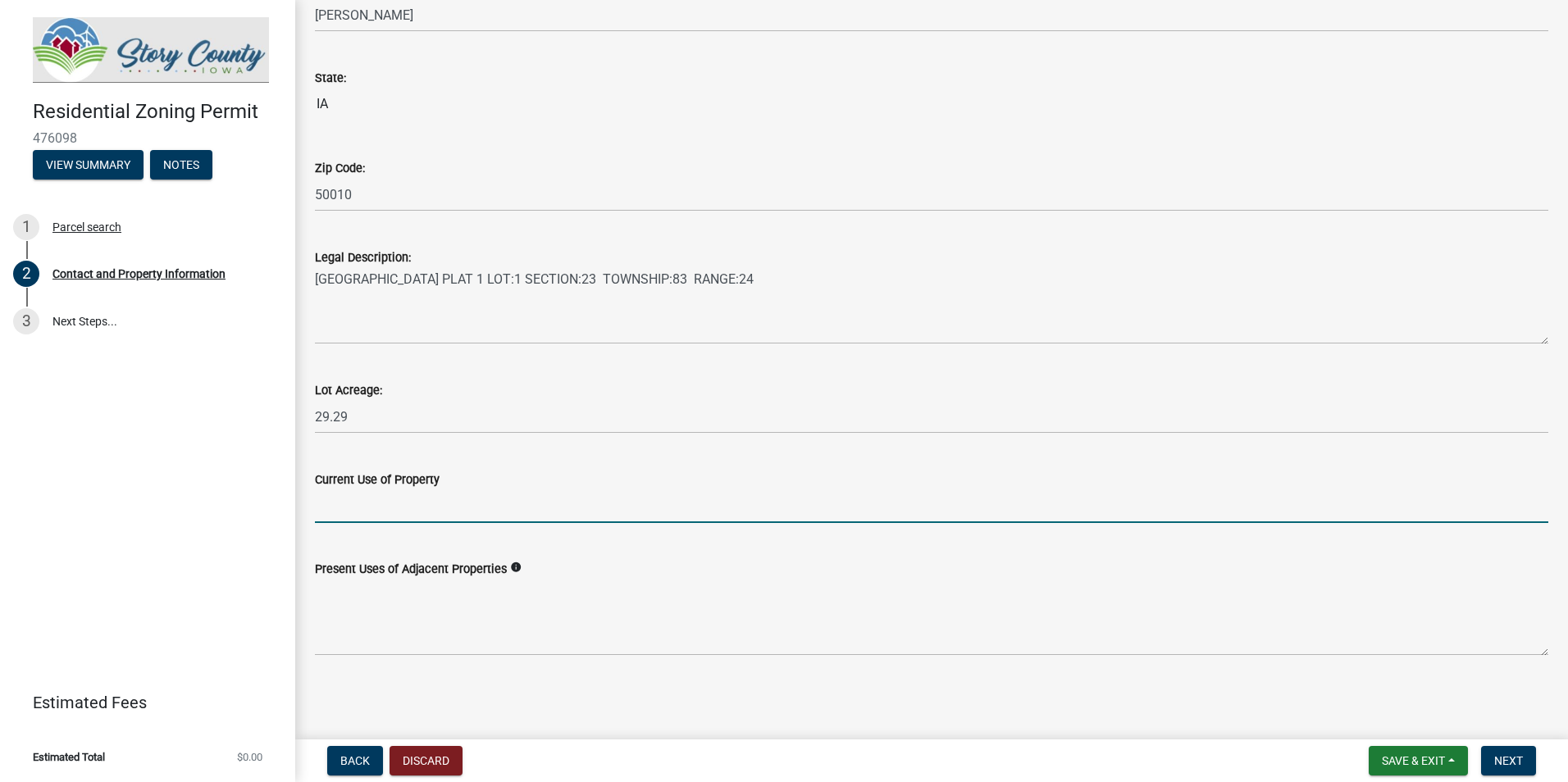
click at [412, 505] on input "Current Use of Property" at bounding box center [931, 506] width 1233 height 34
click at [1532, 754] on button "Next" at bounding box center [1508, 761] width 55 height 30
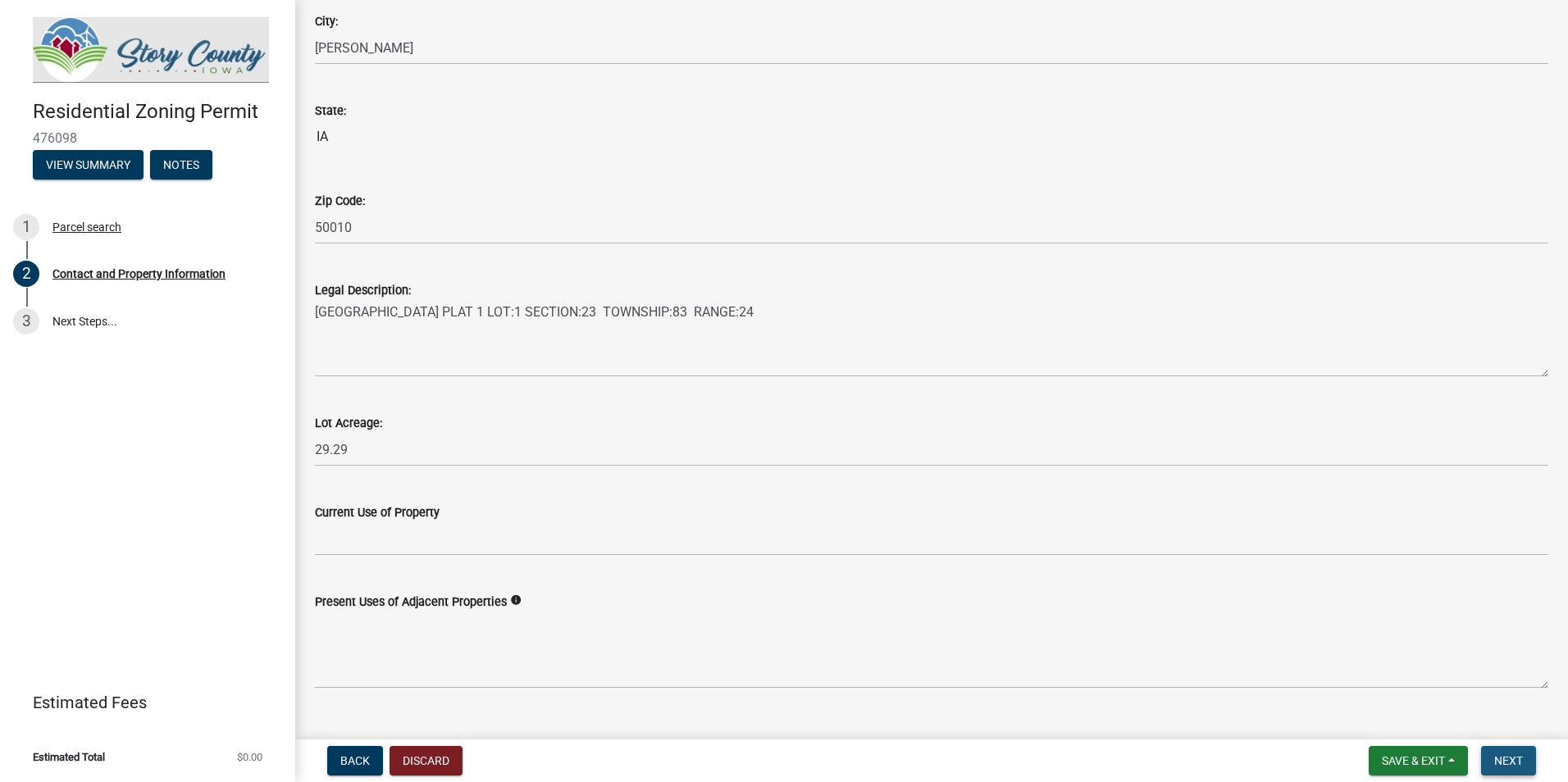
scroll to position [1160, 0]
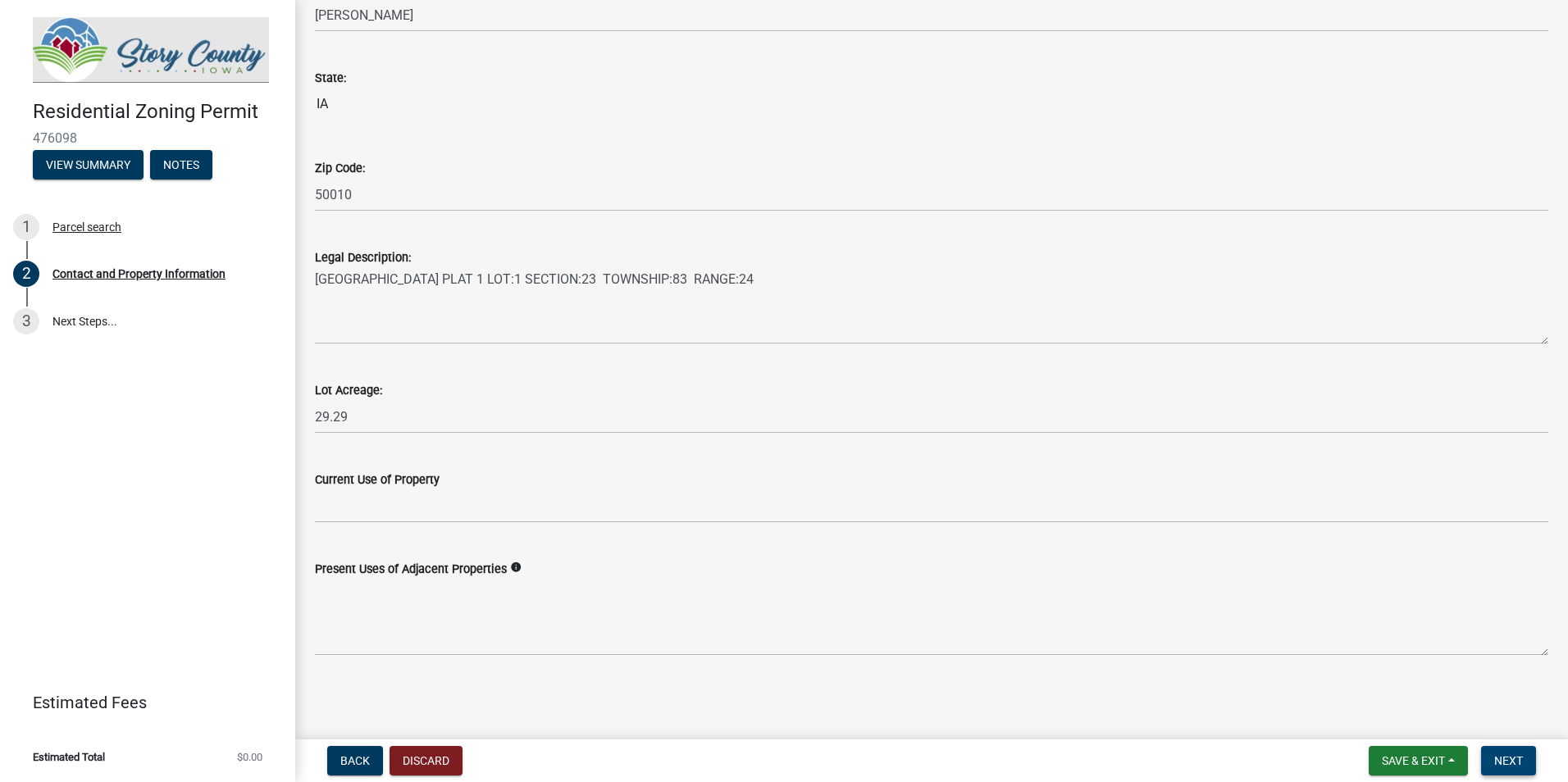
click at [1497, 759] on span "Next" at bounding box center [1508, 760] width 29 height 13
click at [90, 314] on link "3 Next Steps..." at bounding box center [147, 321] width 295 height 48
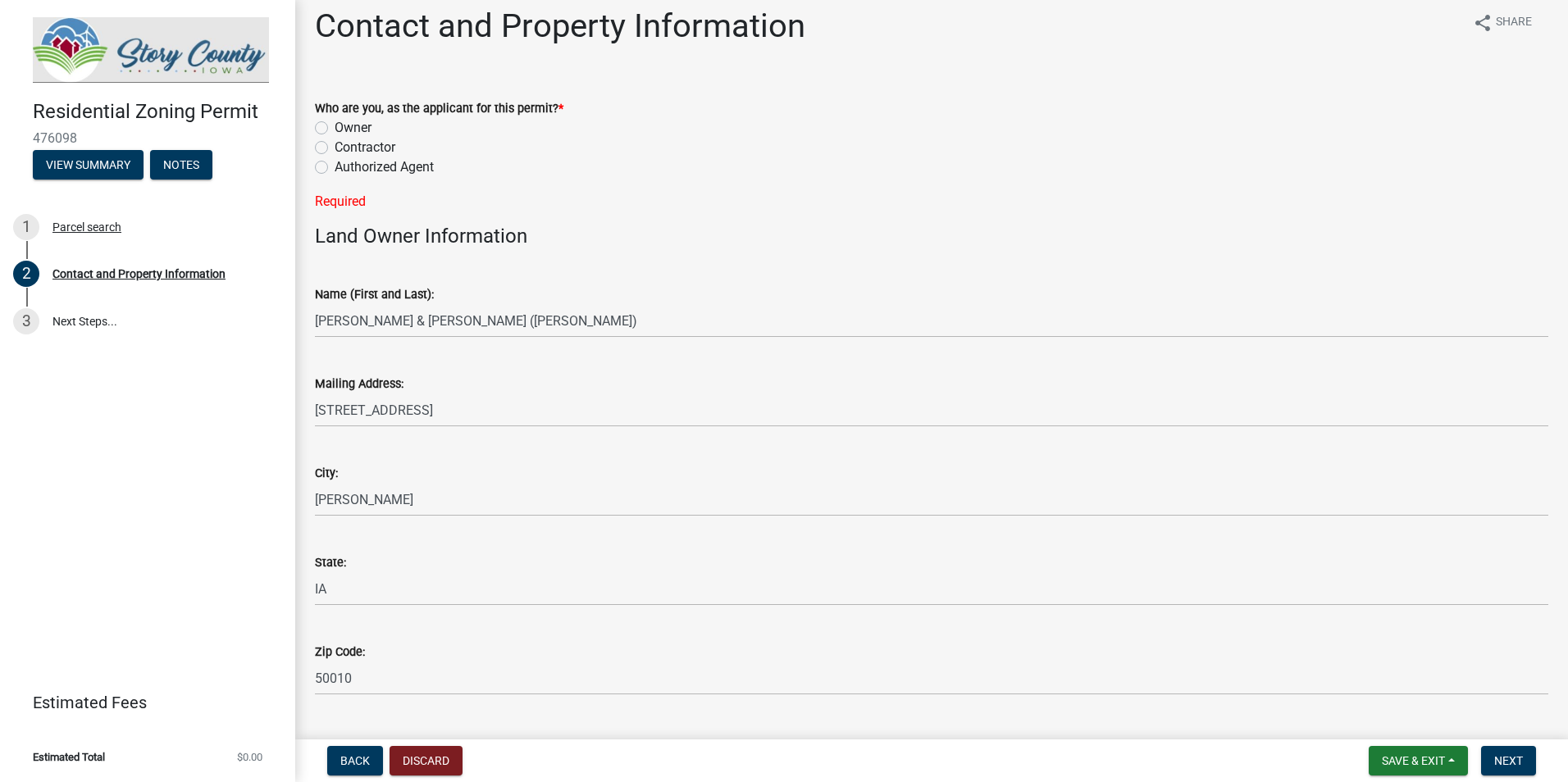
scroll to position [12, 0]
click at [335, 149] on label "Contractor" at bounding box center [365, 148] width 61 height 20
click at [335, 149] on input "Contractor" at bounding box center [340, 144] width 10 height 10
radio input "true"
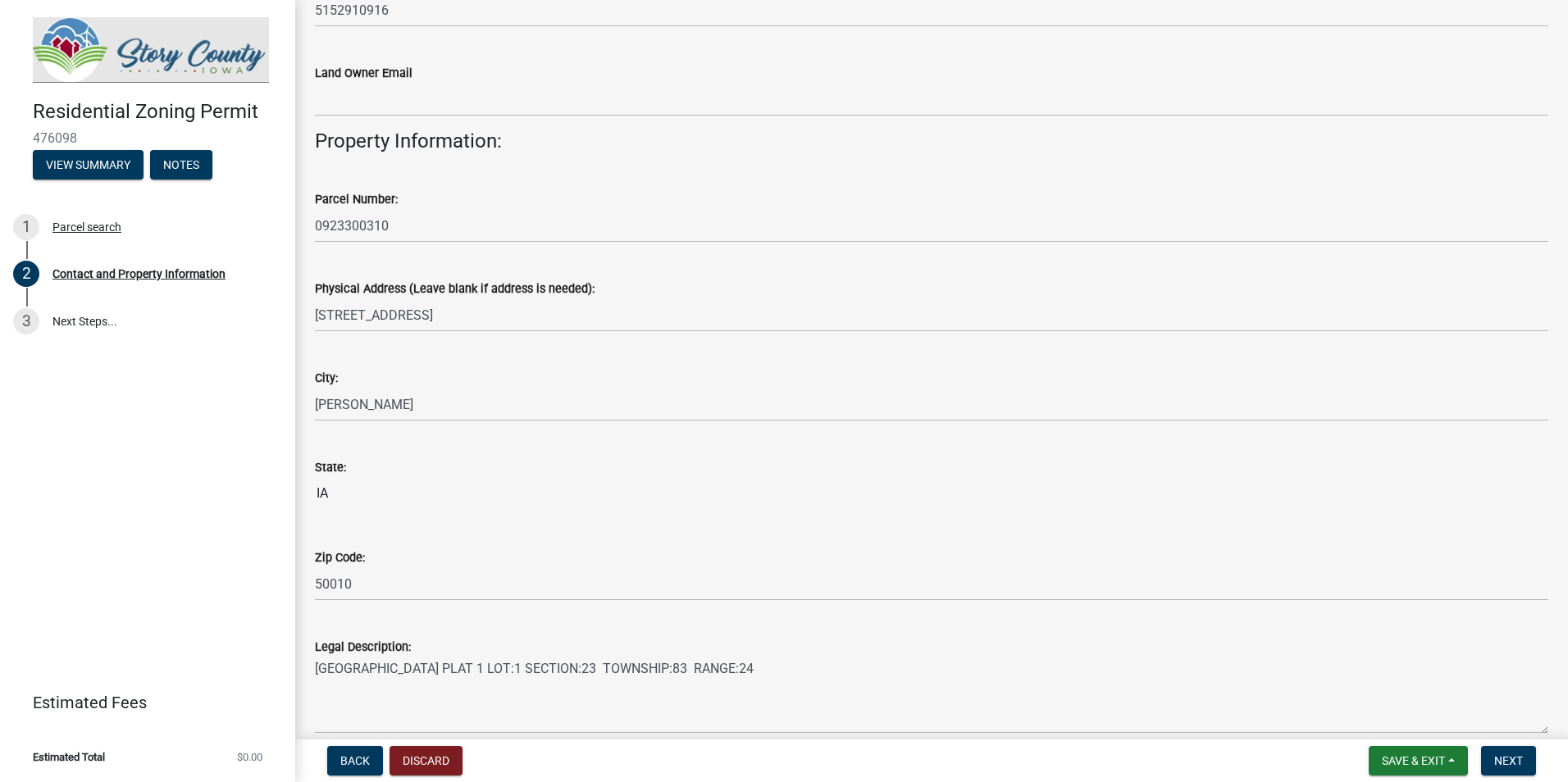
scroll to position [1127, 0]
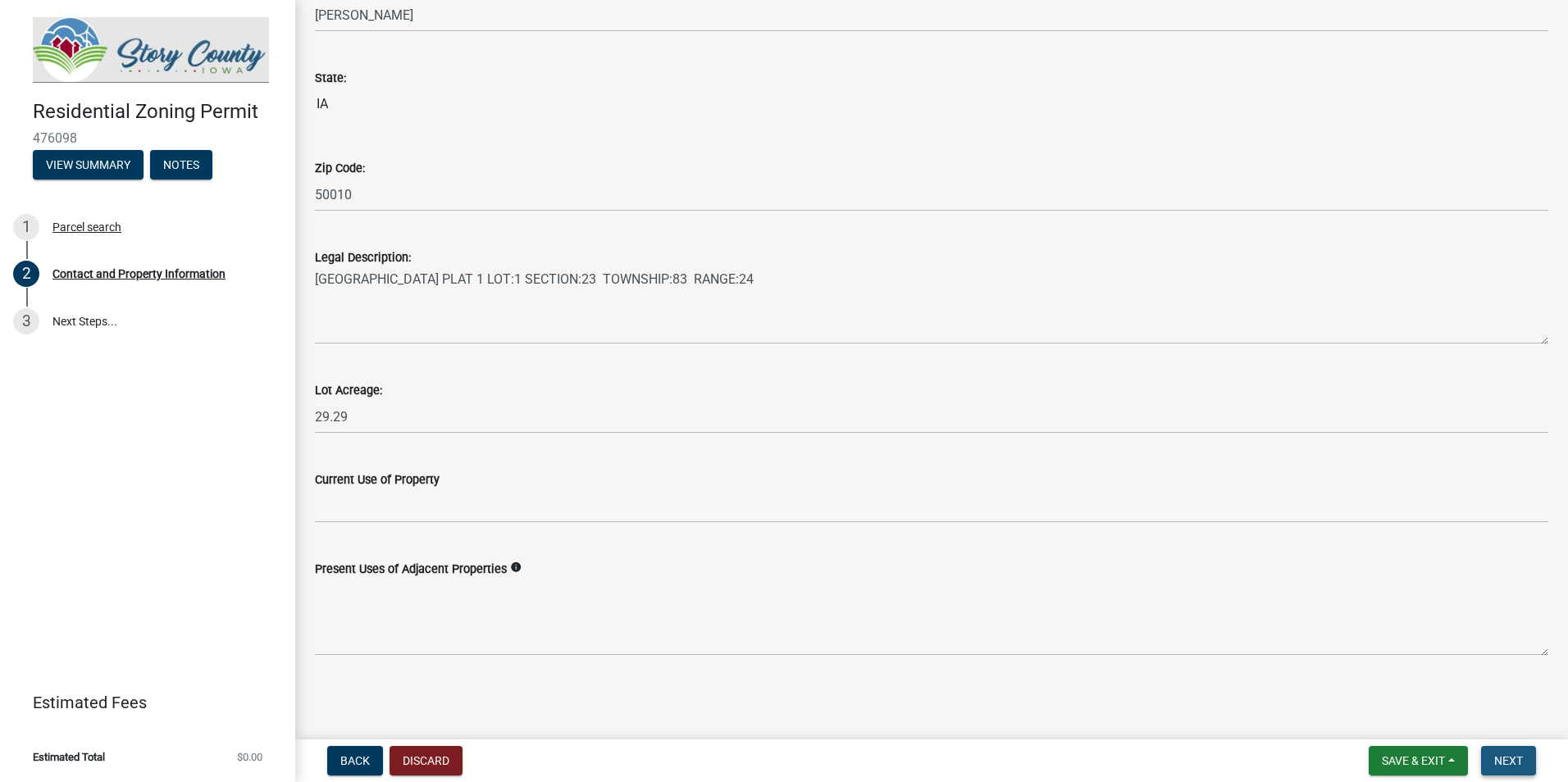
click at [1497, 752] on button "Next" at bounding box center [1508, 761] width 55 height 30
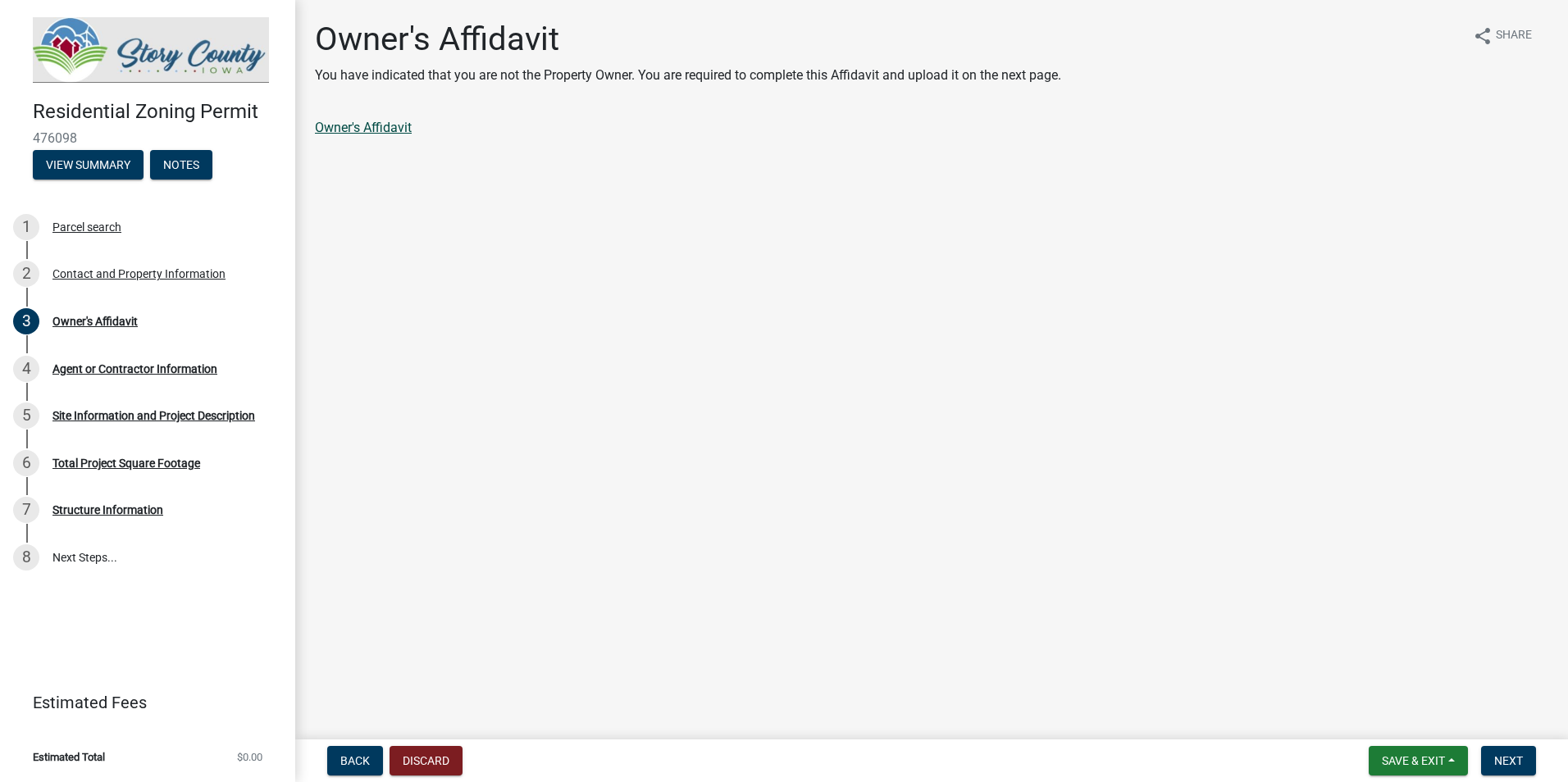
click at [384, 128] on link "Owner's Affidavit" at bounding box center [362, 127] width 97 height 16
click at [1517, 751] on button "Next" at bounding box center [1508, 761] width 55 height 30
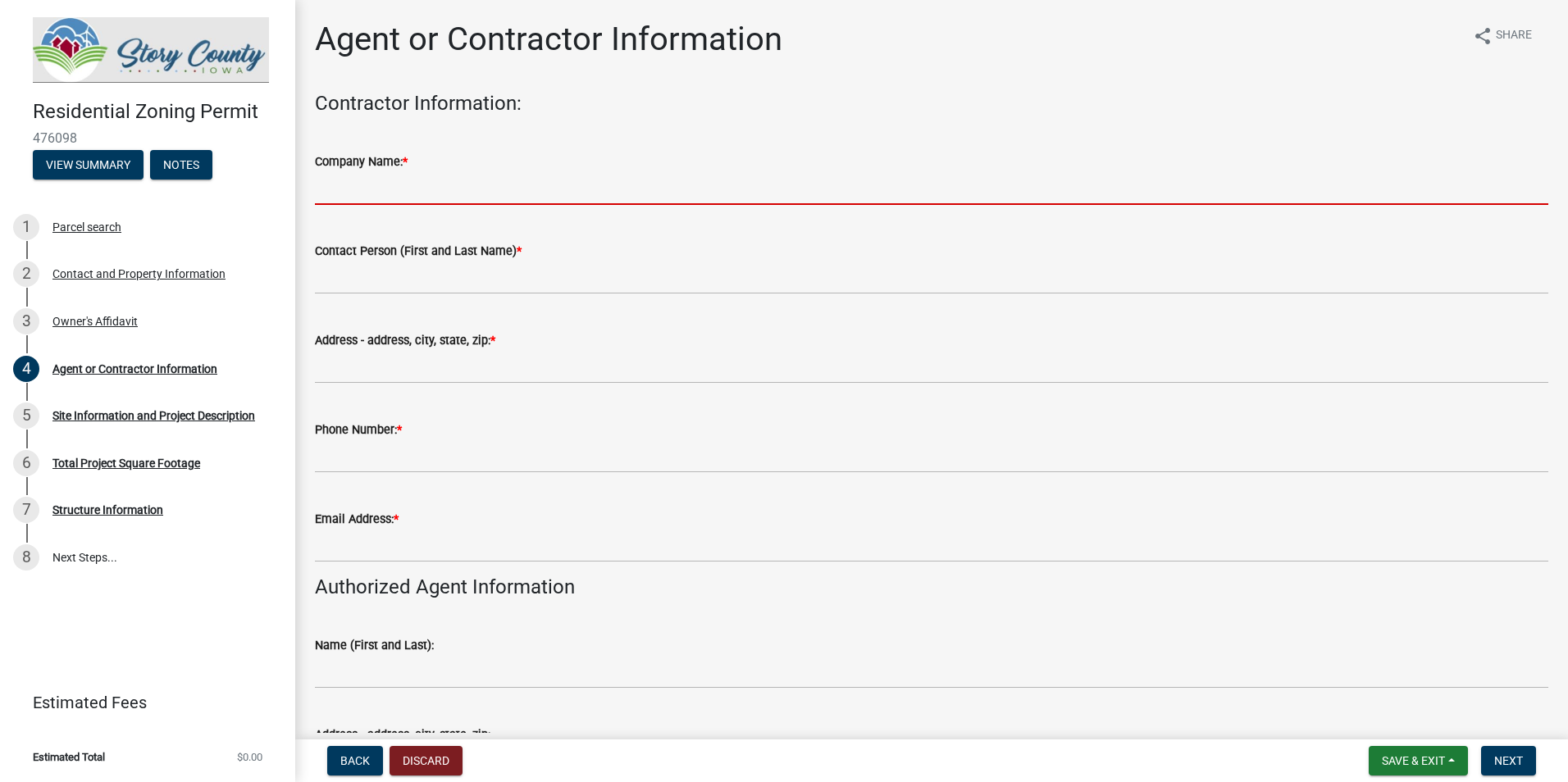
click at [490, 195] on input "Company Name: *" at bounding box center [931, 188] width 1233 height 34
type input "On Point Pools"
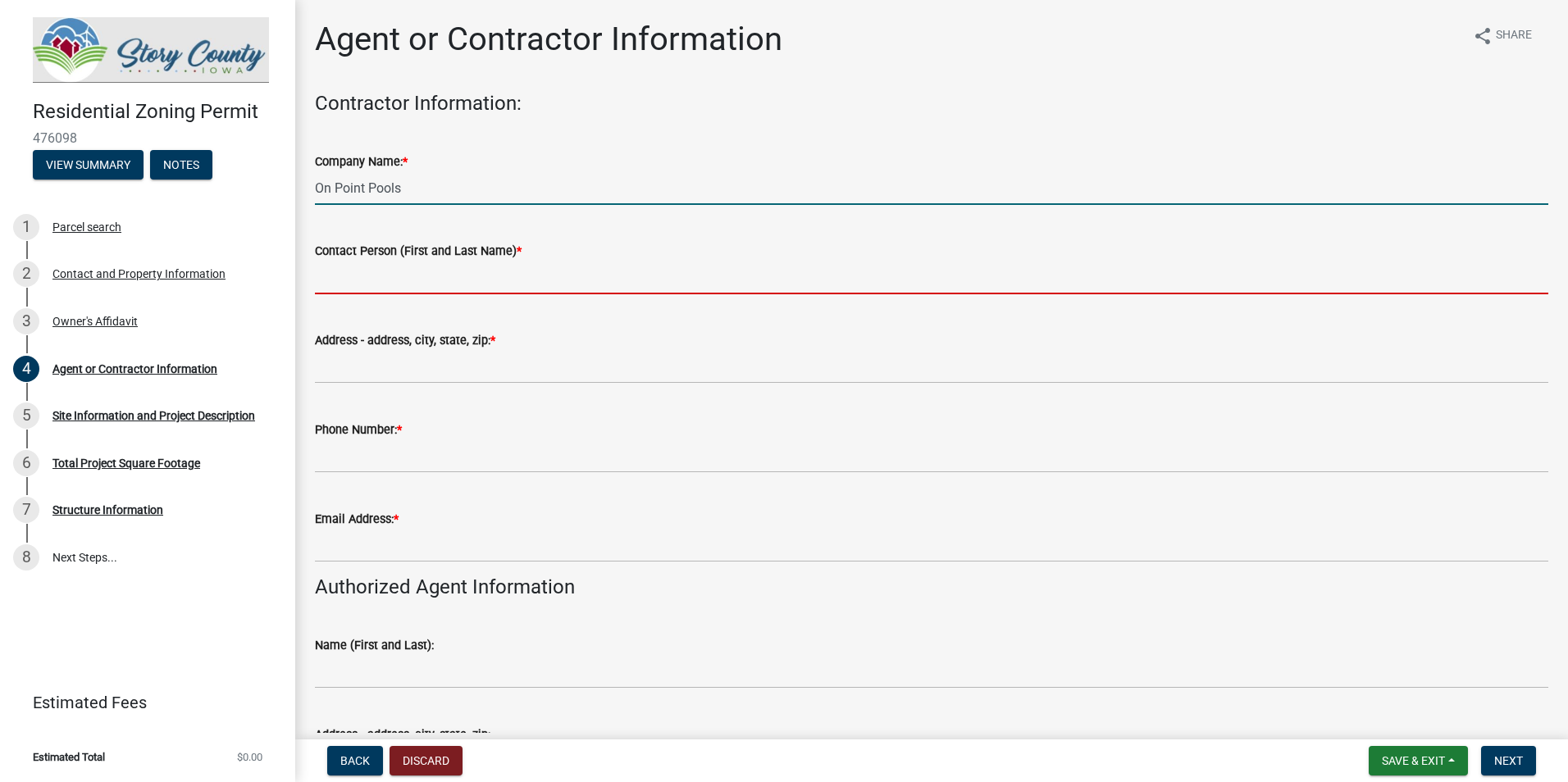
type input "[PERSON_NAME]"
type input "[STREET_ADDRESS]"
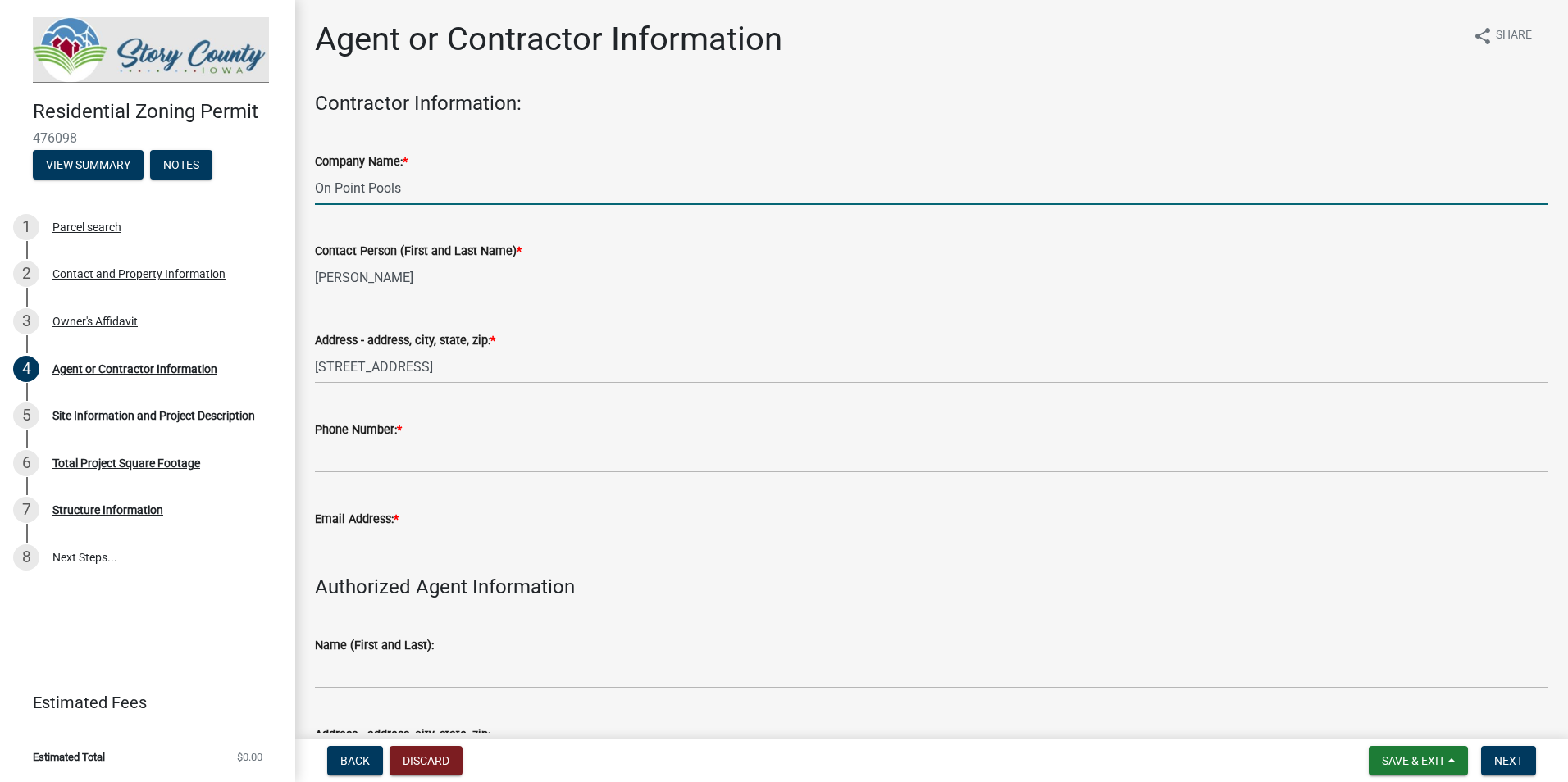
type input "5158648350"
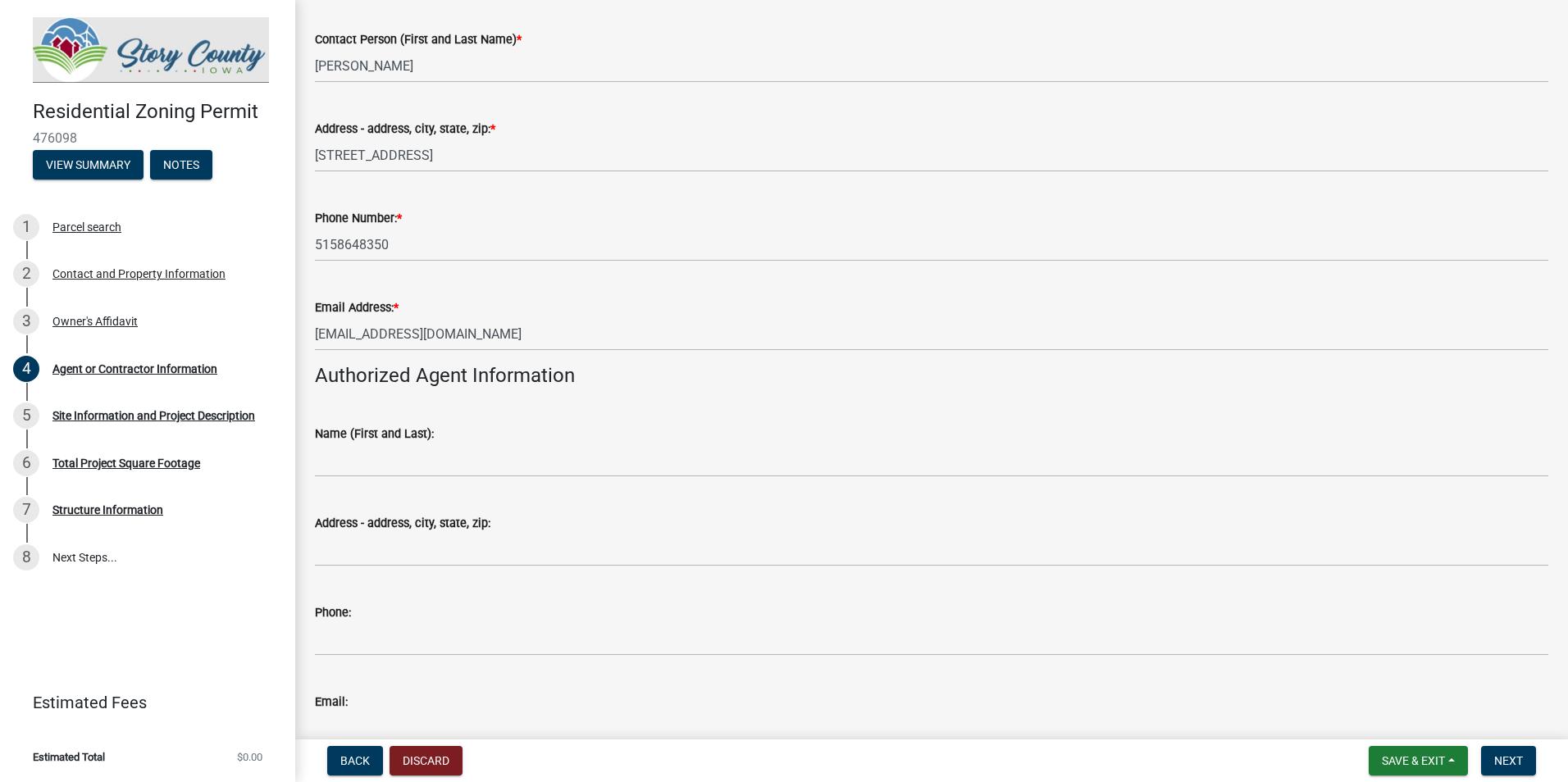
scroll to position [246, 0]
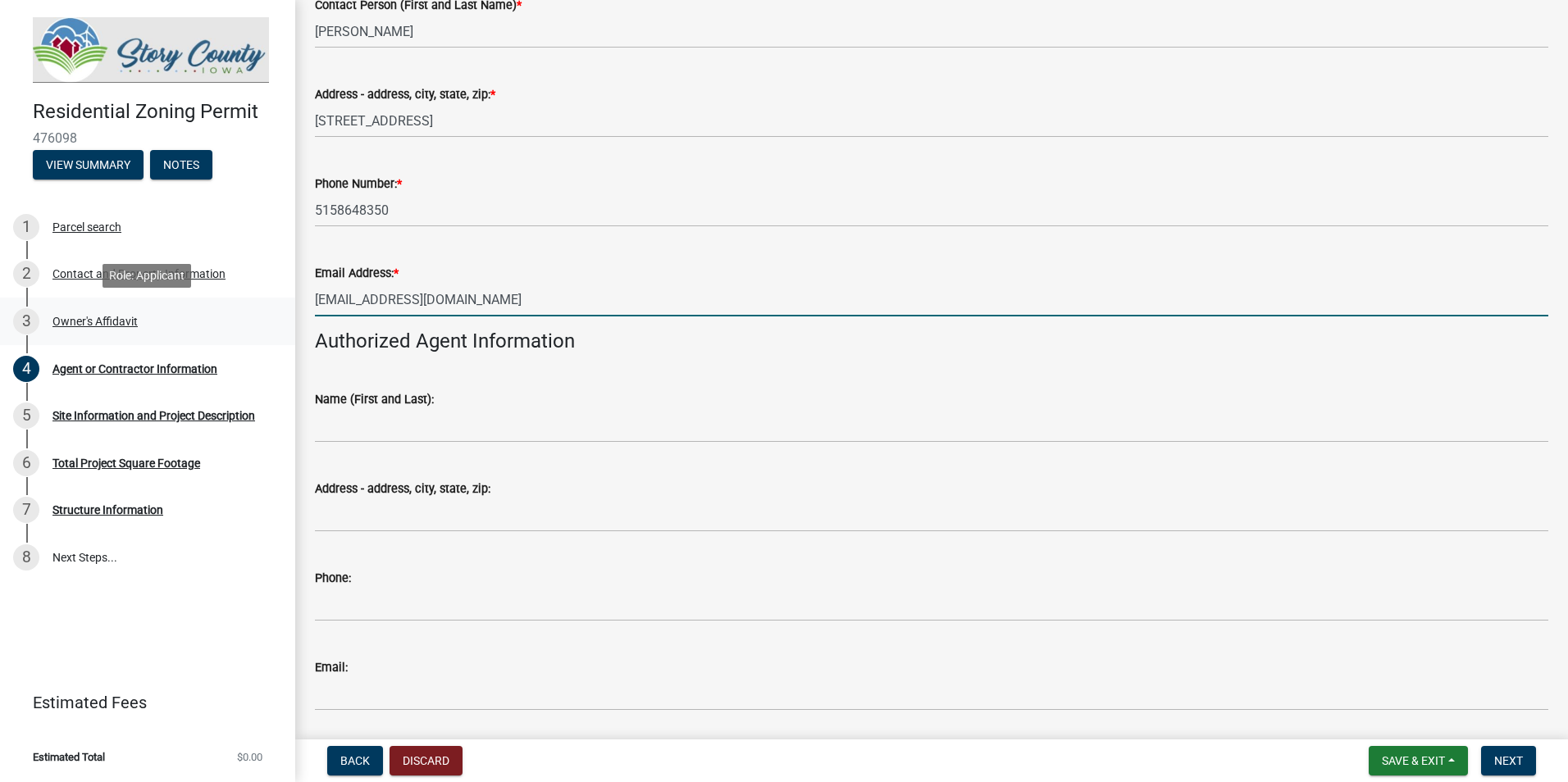
drag, startPoint x: 517, startPoint y: 313, endPoint x: 268, endPoint y: 334, distance: 249.9
click at [268, 334] on div "Residential Zoning Permit 476098 View Summary Notes 1 Parcel search 2 Contact a…" at bounding box center [784, 391] width 1568 height 782
type input "[EMAIL_ADDRESS][DOMAIN_NAME]"
click at [417, 256] on div "Email Address: * [EMAIL_ADDRESS][DOMAIN_NAME]" at bounding box center [931, 279] width 1233 height 77
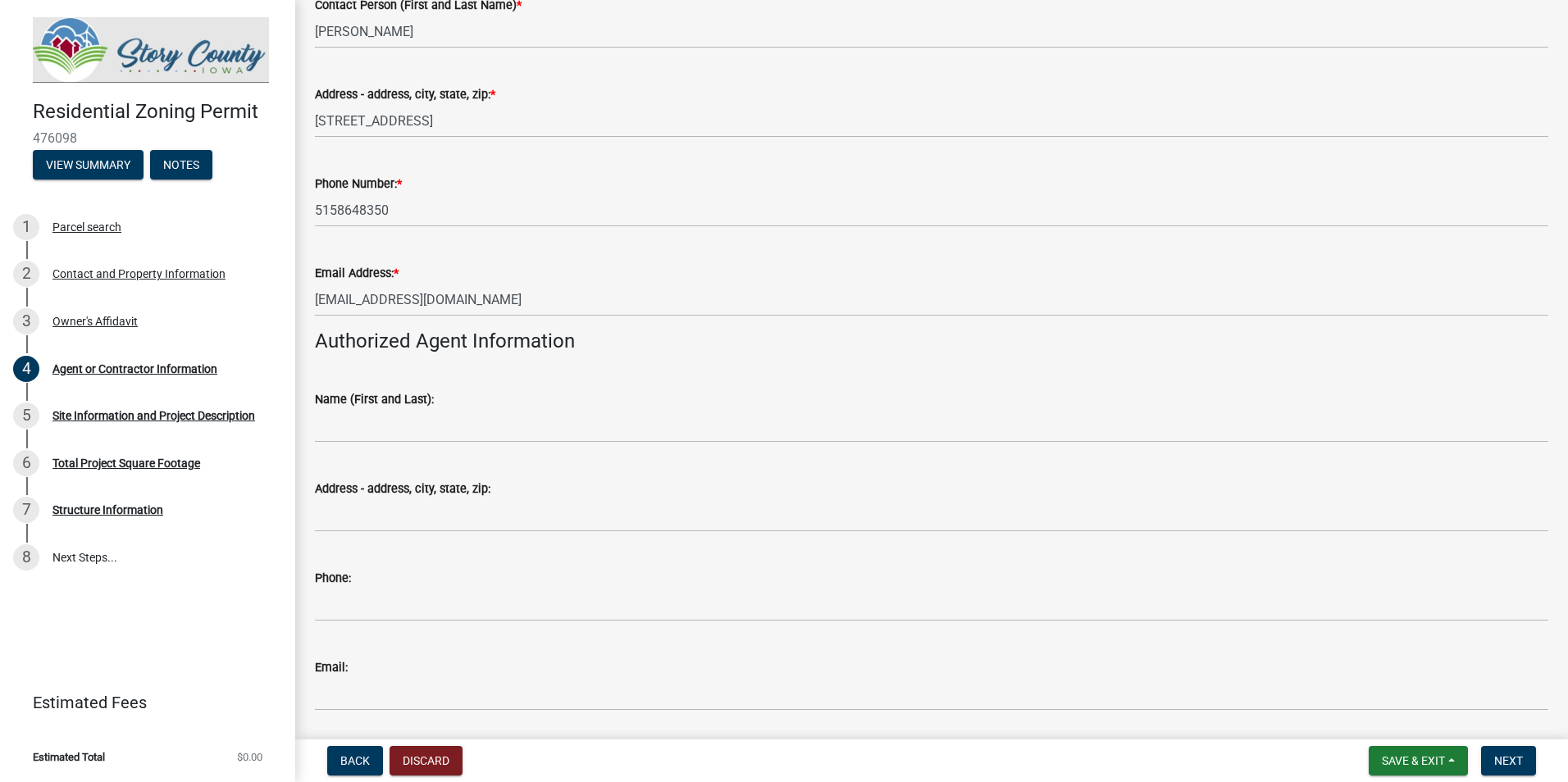
scroll to position [164, 0]
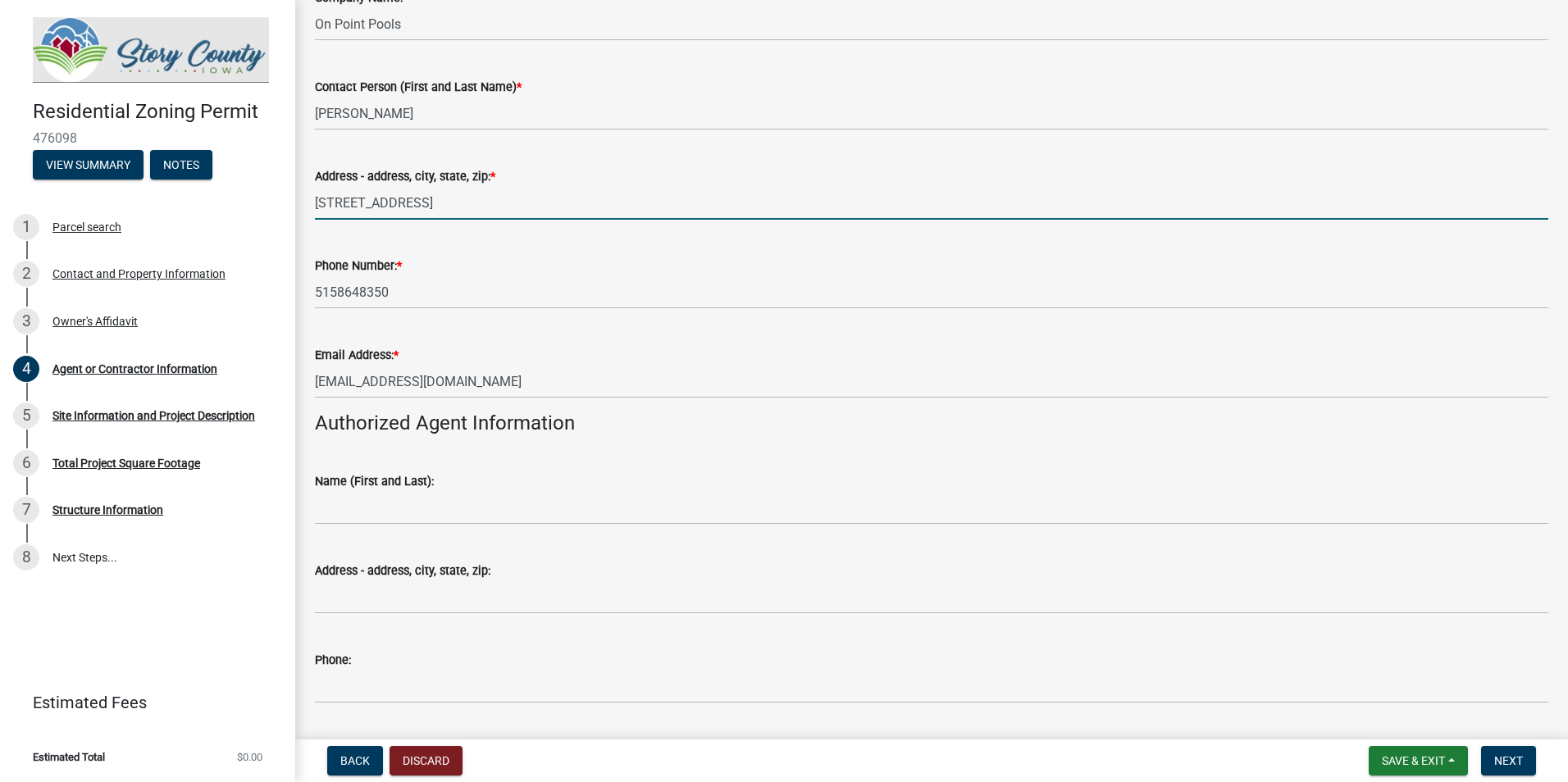
click at [458, 208] on input "[STREET_ADDRESS]" at bounding box center [931, 203] width 1233 height 34
type input "[STREET_ADDRESS]"
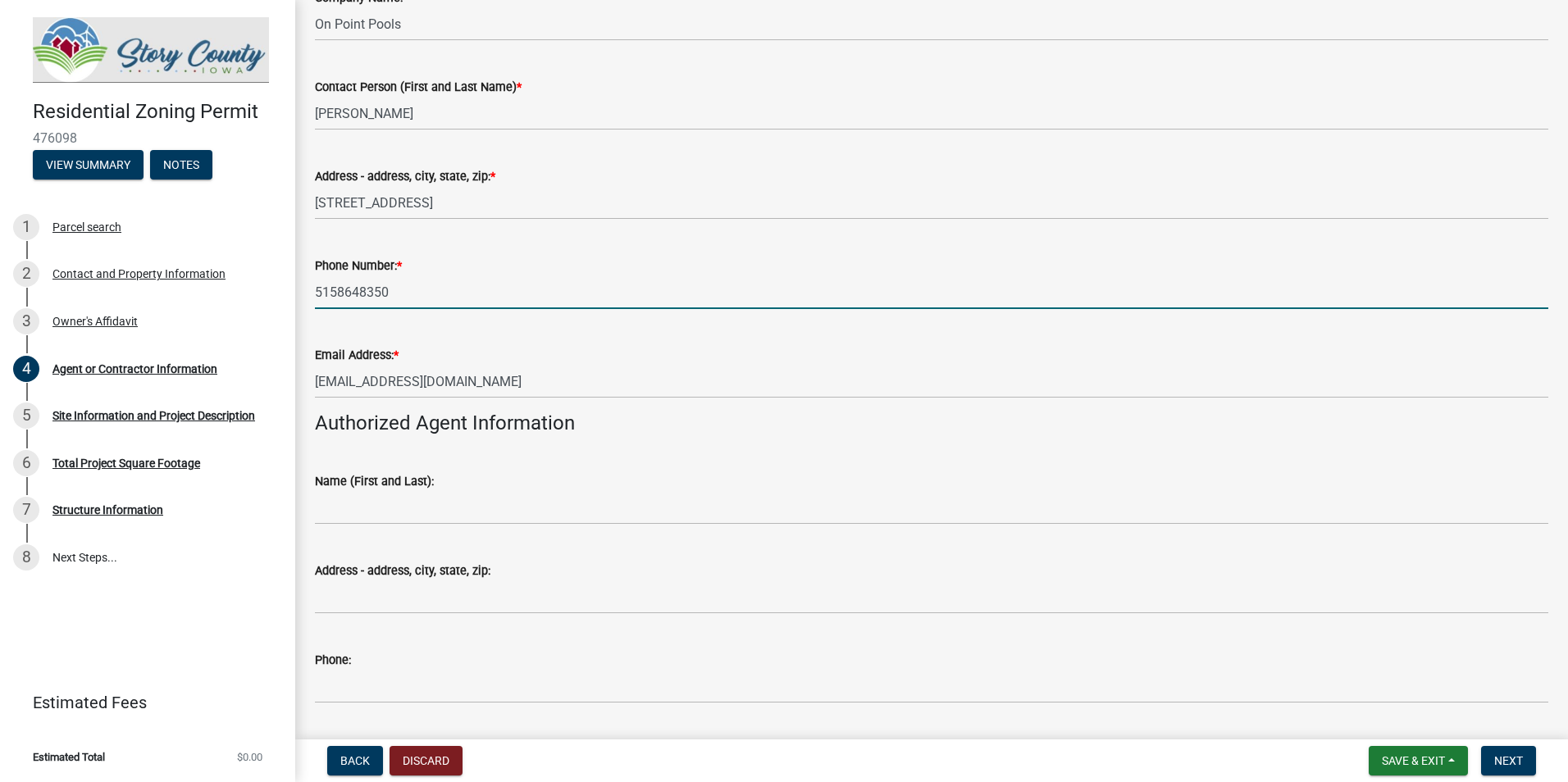
click at [411, 288] on input "5158648350" at bounding box center [931, 292] width 1233 height 34
type input "5158648350"
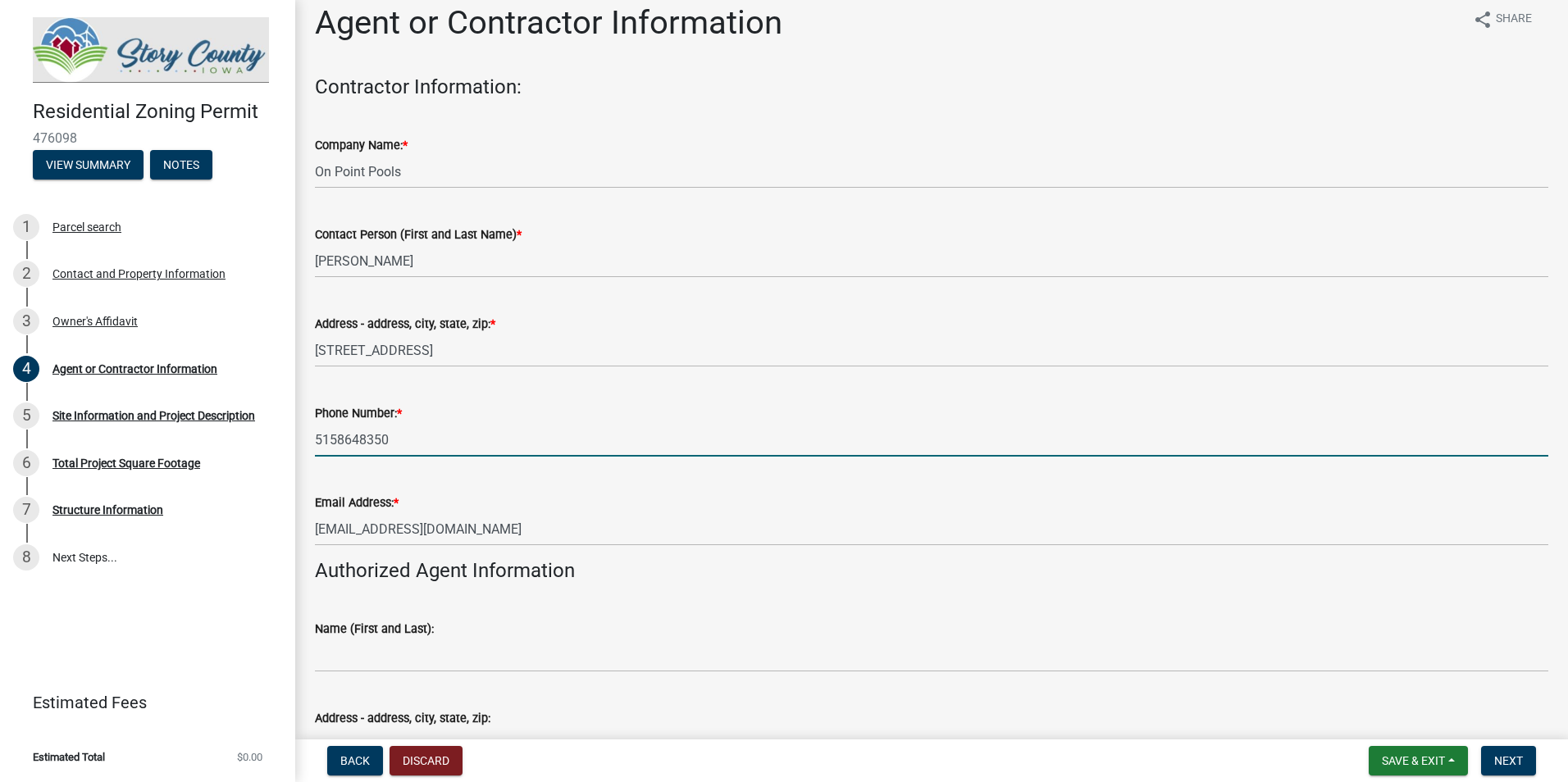
scroll to position [0, 0]
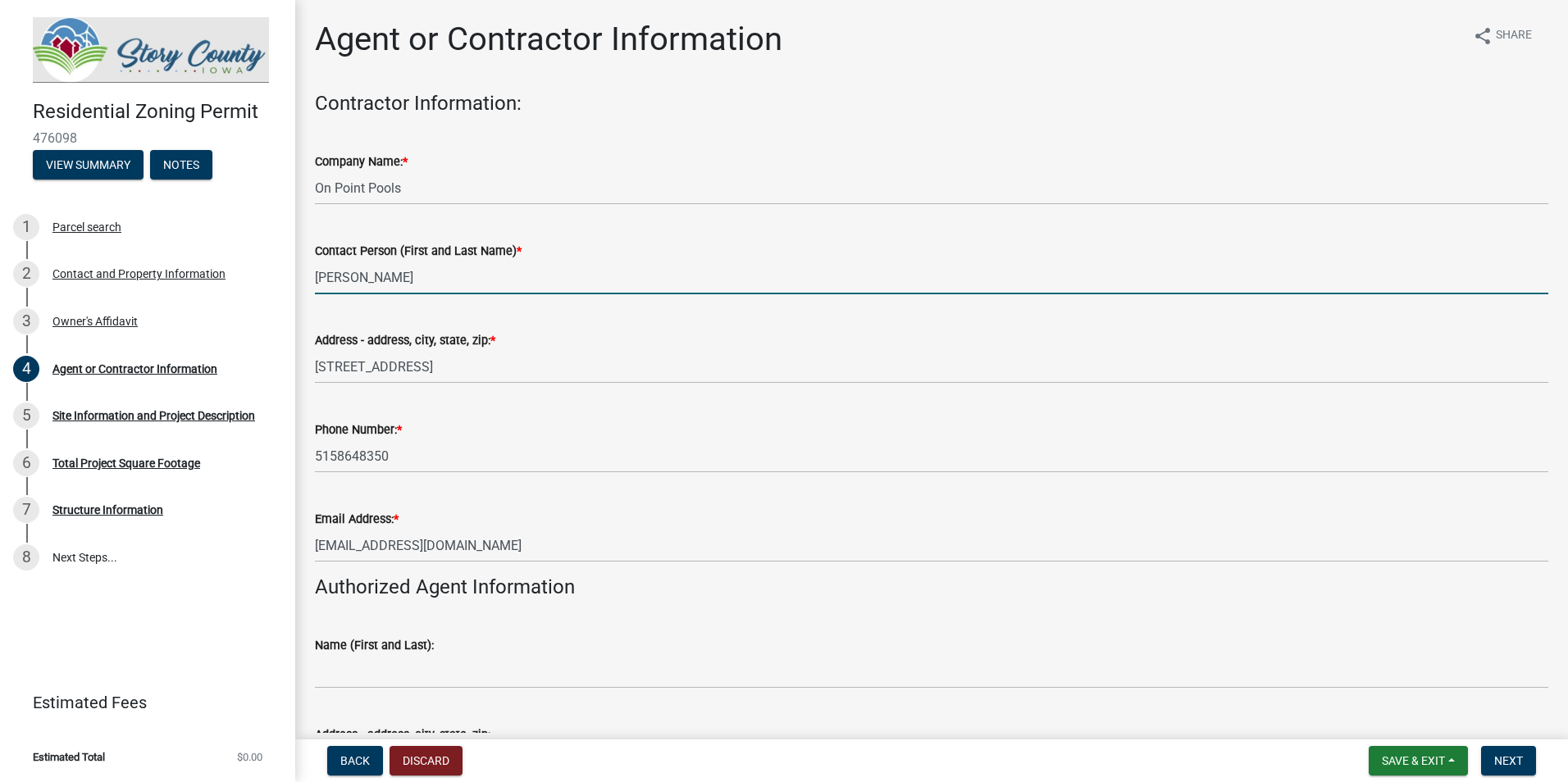
click at [411, 282] on input "[PERSON_NAME]" at bounding box center [931, 277] width 1233 height 34
type input "[PERSON_NAME]"
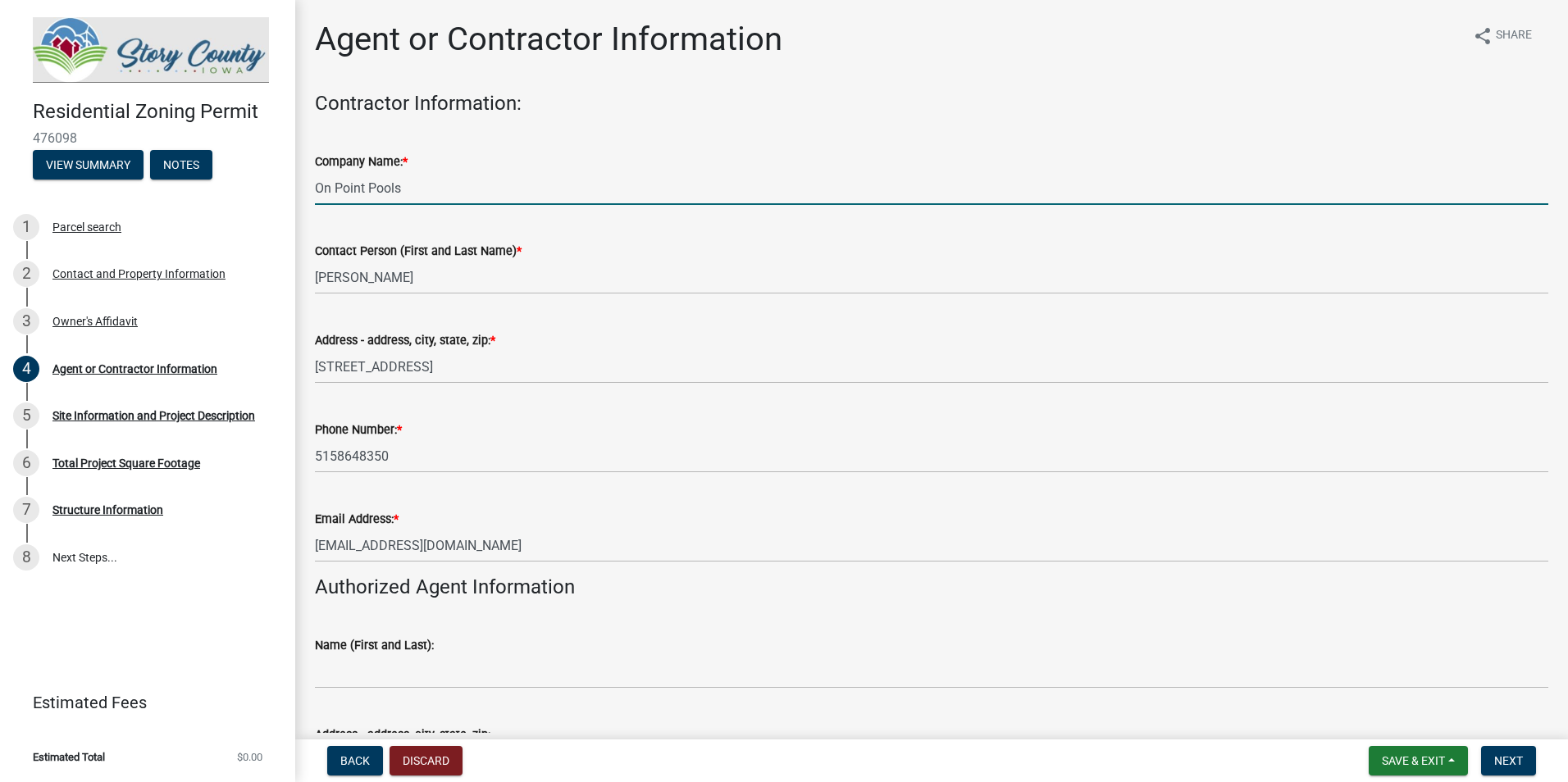
click at [439, 187] on input "On Point Pools" at bounding box center [931, 188] width 1233 height 34
type input "On Point Pools"
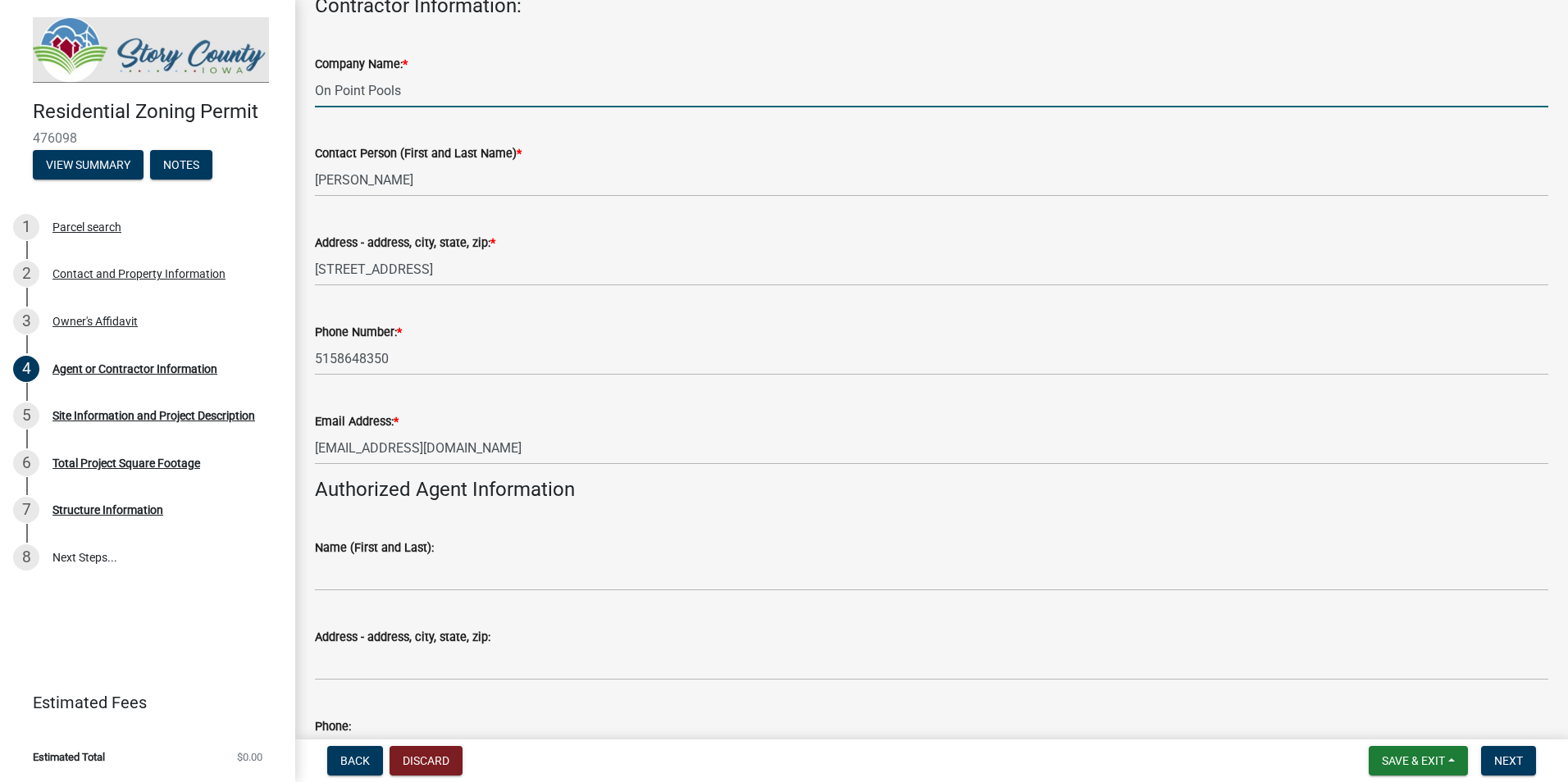
scroll to position [246, 0]
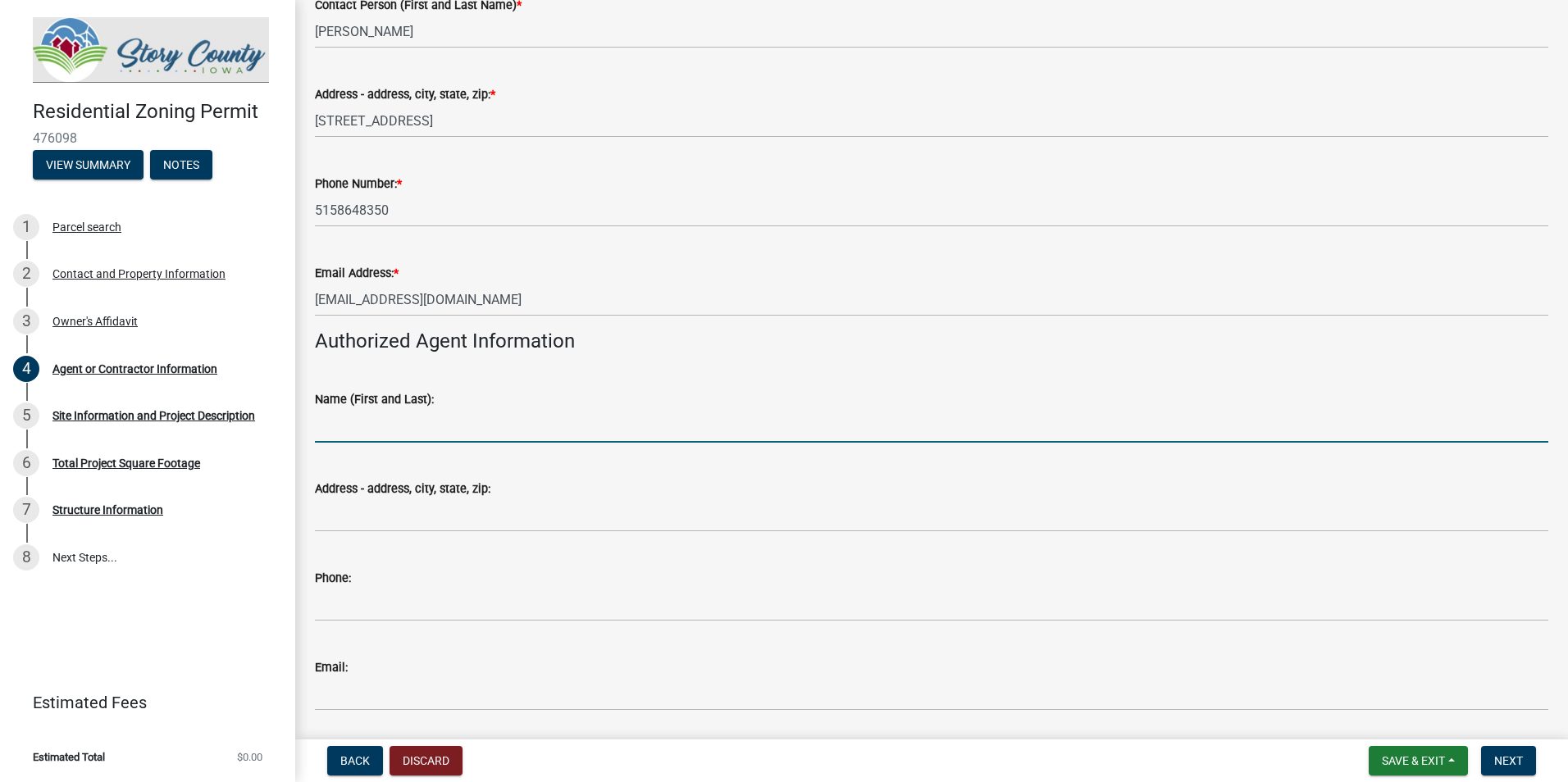
click at [443, 416] on input "Name (First and Last):" at bounding box center [931, 426] width 1233 height 34
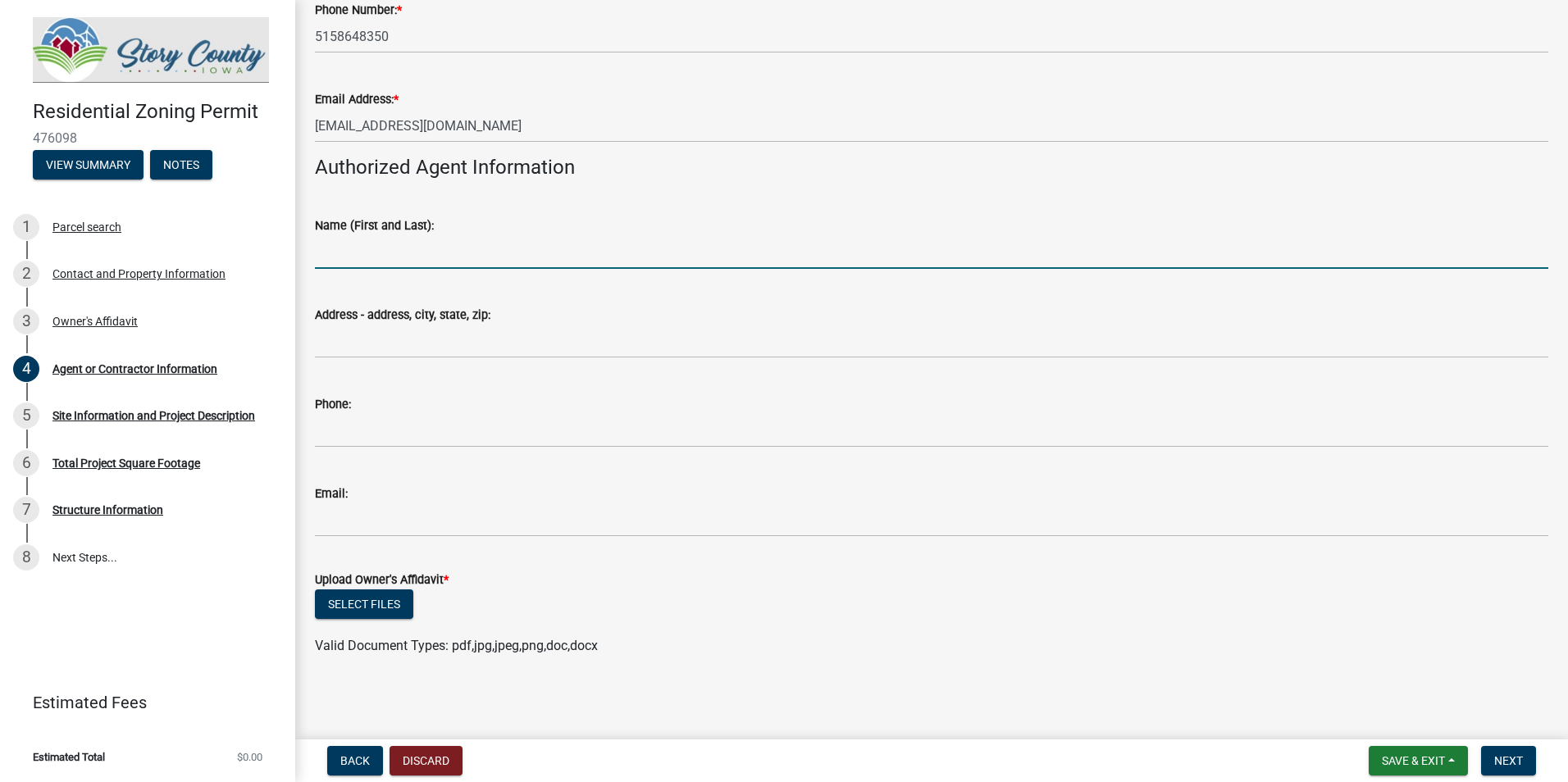
scroll to position [421, 0]
click at [755, 574] on div "Upload Owner's Affidavit *" at bounding box center [931, 577] width 1233 height 20
click at [439, 266] on input "Name (First and Last):" at bounding box center [931, 250] width 1233 height 34
type input "[PERSON_NAME]"
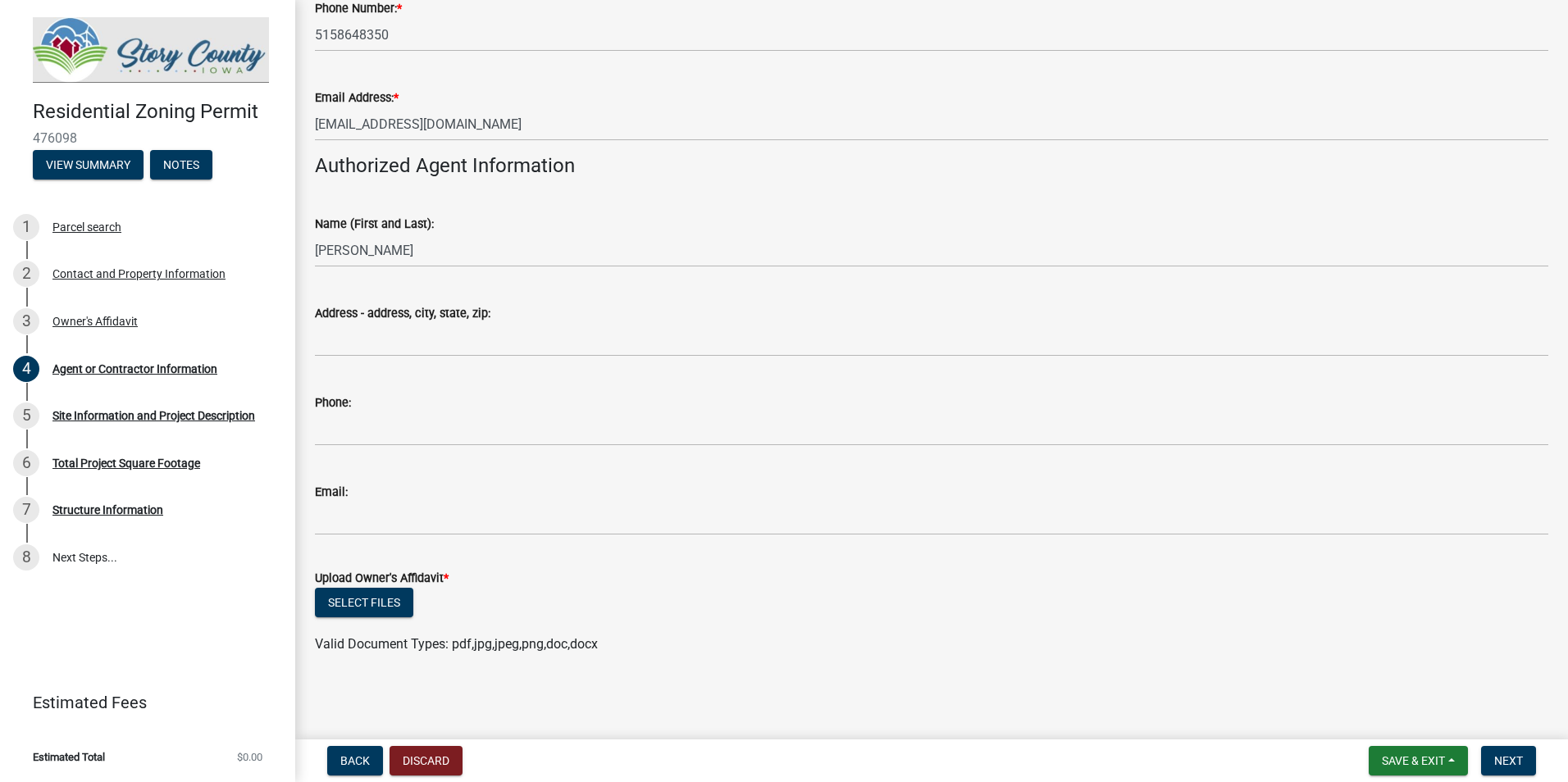
drag, startPoint x: 696, startPoint y: 290, endPoint x: 609, endPoint y: 334, distance: 97.5
click at [694, 293] on div "Address - address, city, state, zip:" at bounding box center [931, 319] width 1233 height 77
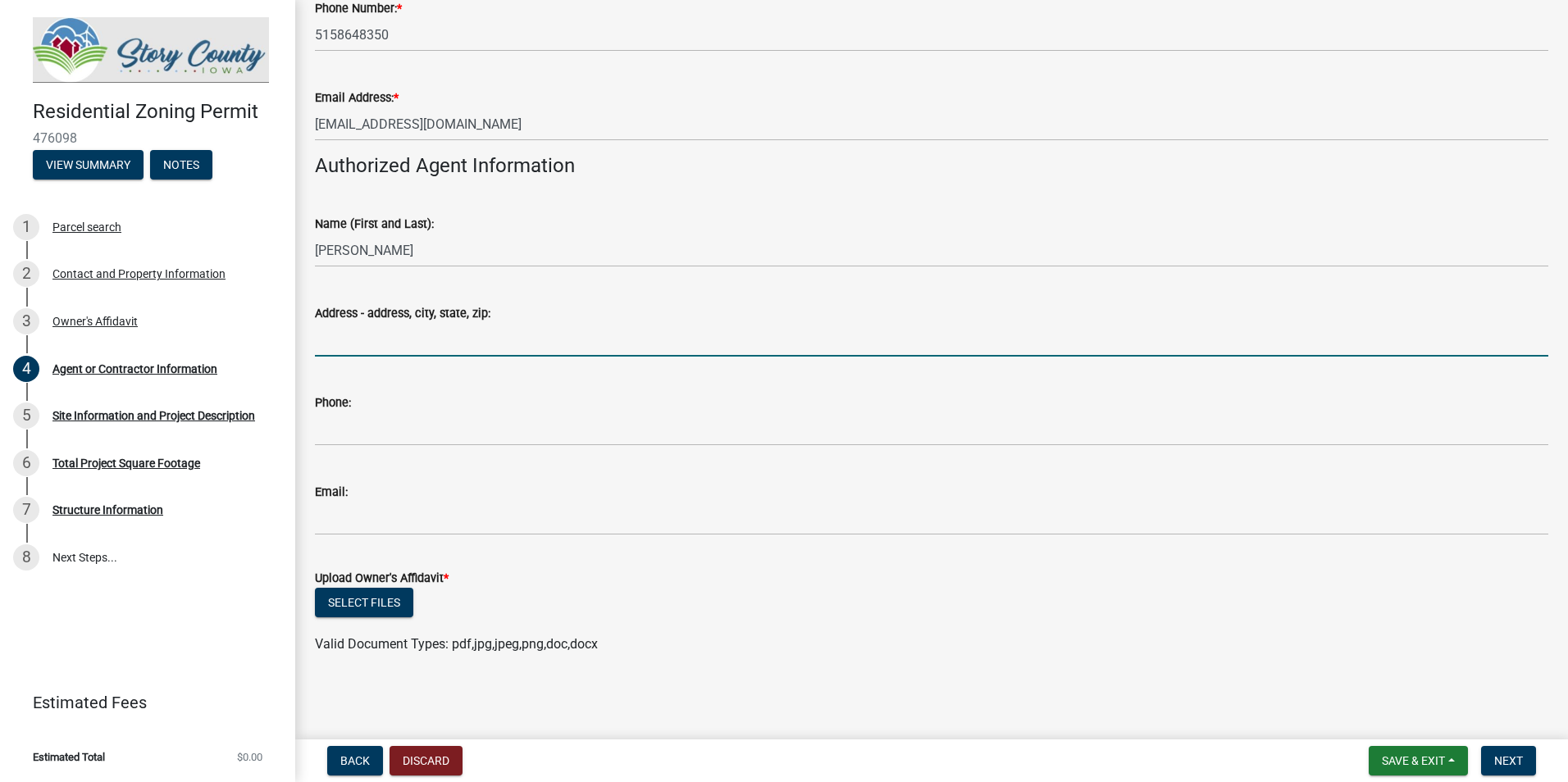
click at [429, 342] on input "Address - address, city, state, zip:" at bounding box center [931, 340] width 1233 height 34
type input "[STREET_ADDRESS]"
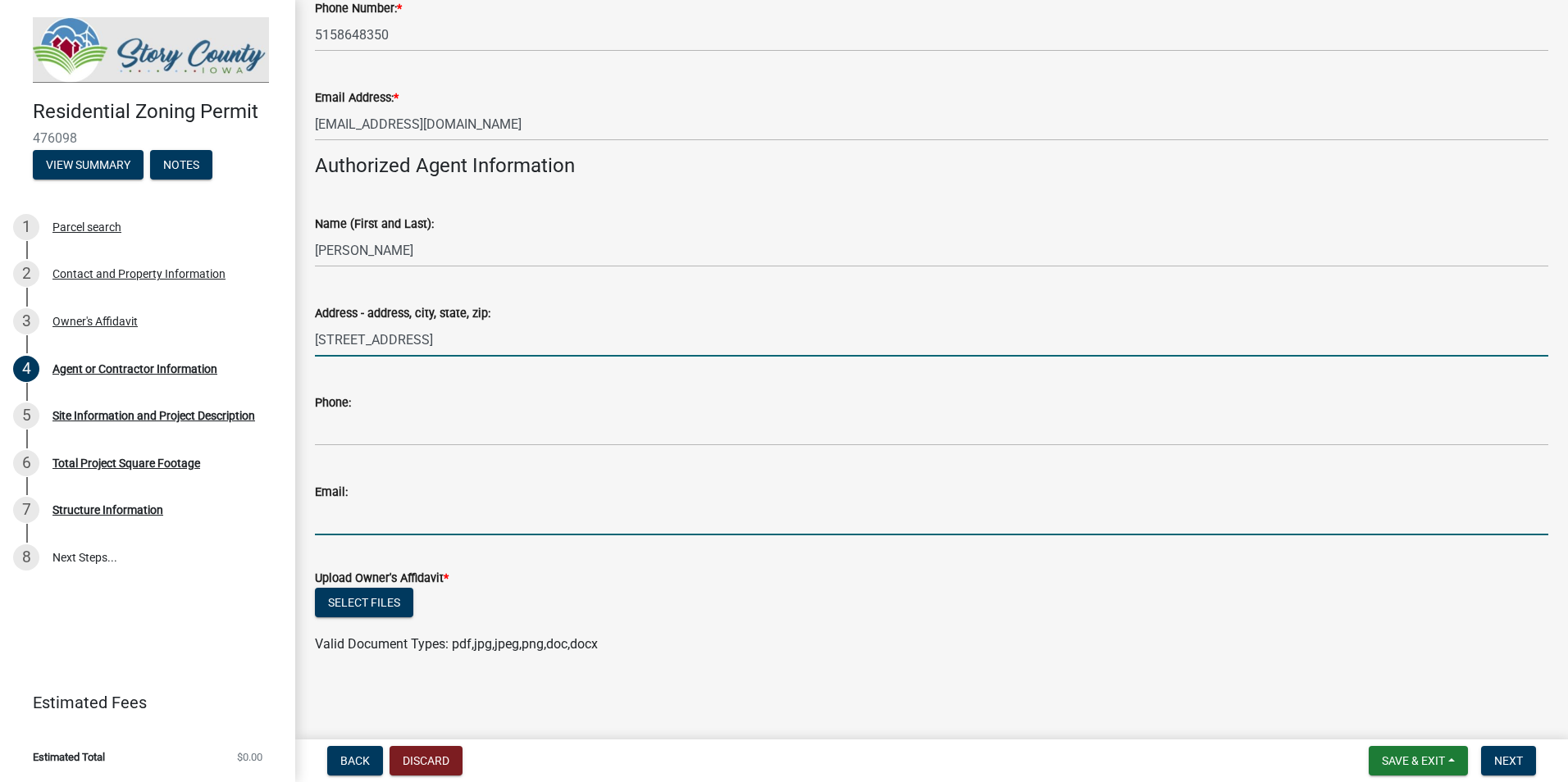
type input "[EMAIL_ADDRESS][DOMAIN_NAME]"
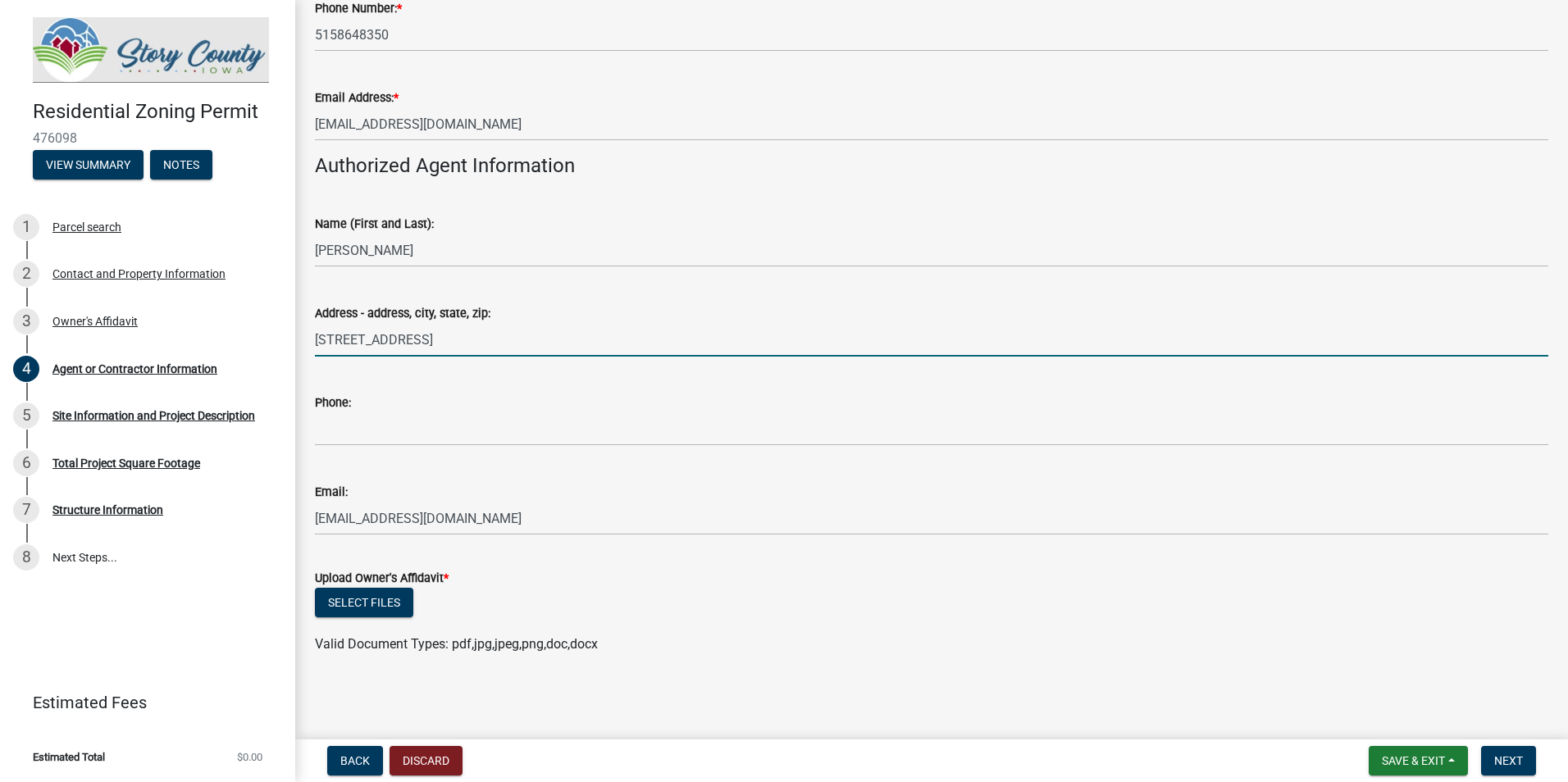
click at [527, 347] on input "[STREET_ADDRESS]" at bounding box center [931, 340] width 1233 height 34
type input "[STREET_ADDRESS][PERSON_NAME]"
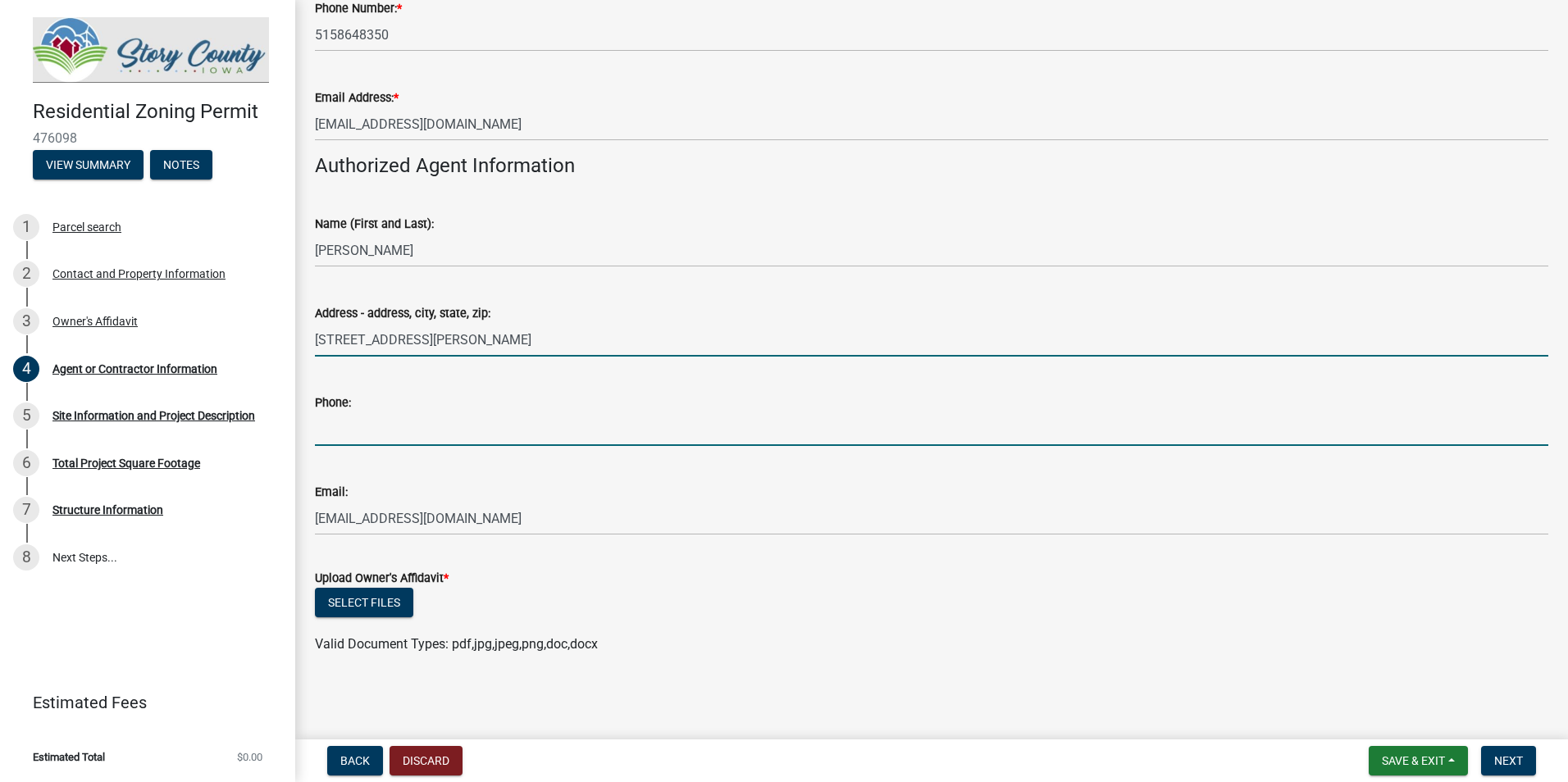
click at [482, 436] on input "Phone:" at bounding box center [931, 428] width 1233 height 34
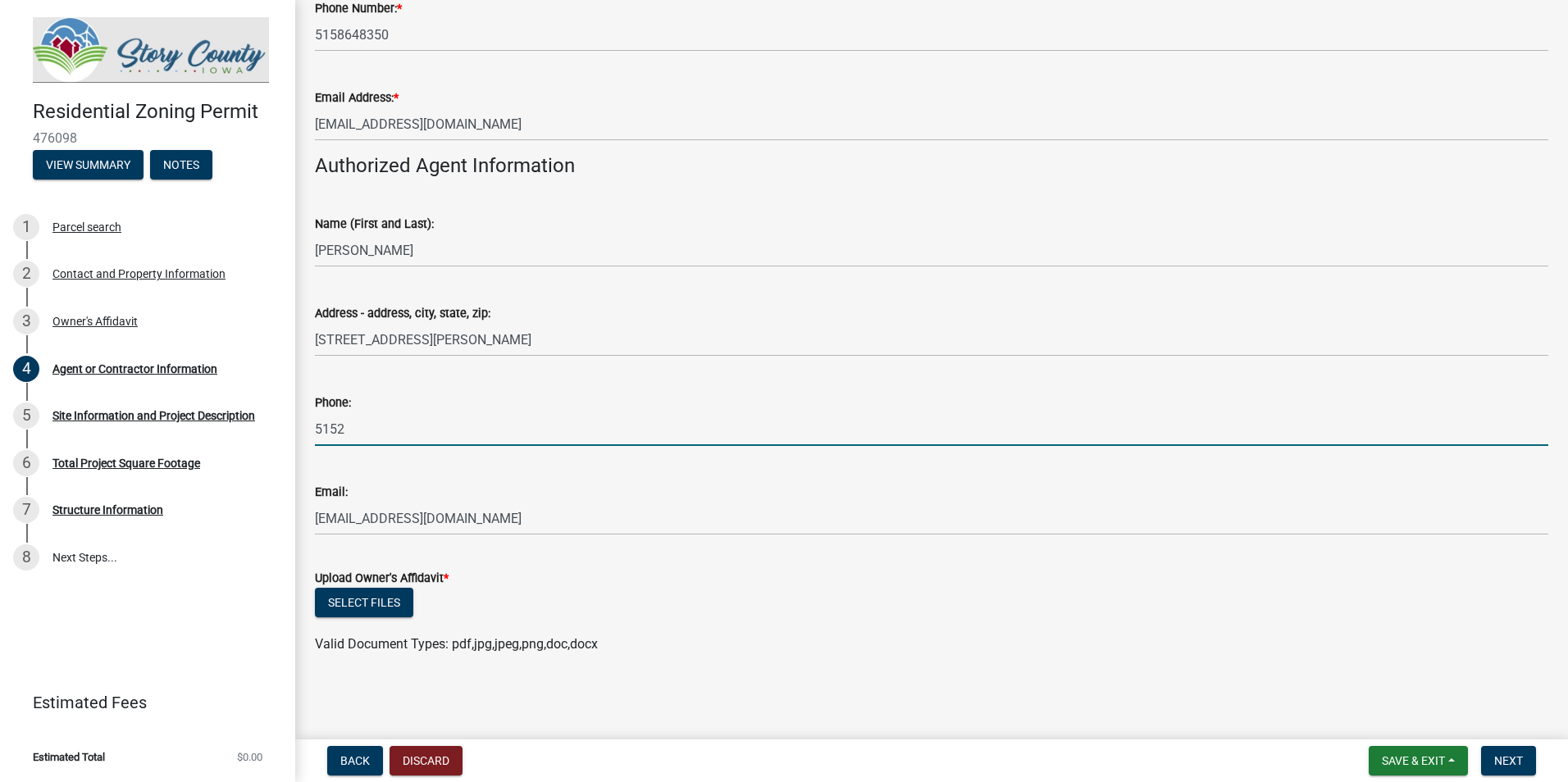
type input "5152910916"
click at [531, 428] on input "5152910916" at bounding box center [931, 428] width 1233 height 34
click at [529, 398] on div "Phone:" at bounding box center [931, 402] width 1233 height 20
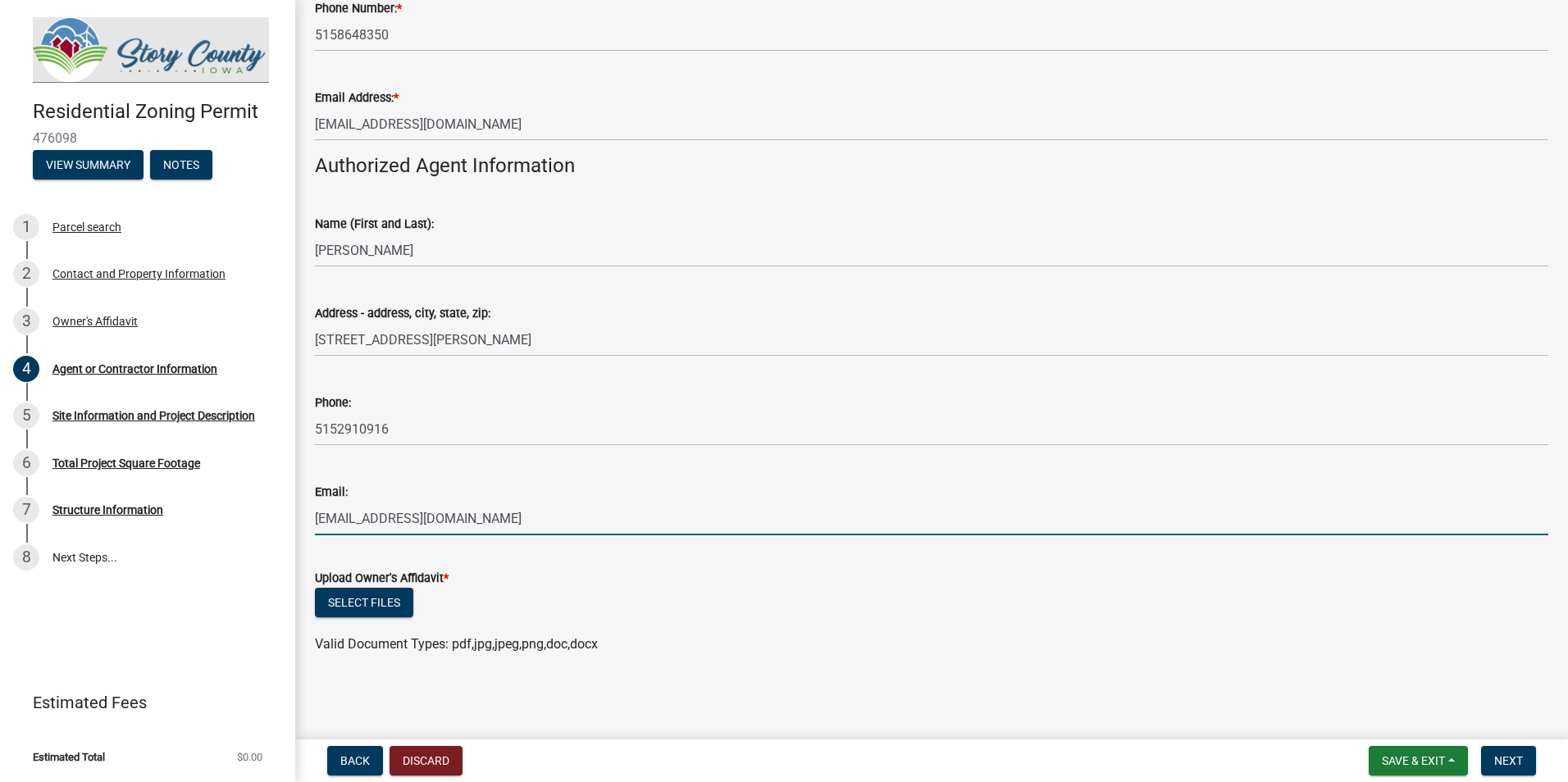
drag, startPoint x: 512, startPoint y: 509, endPoint x: 309, endPoint y: 510, distance: 203.0
click at [309, 510] on div "Email: [PERSON_NAME][EMAIL_ADDRESS][DOMAIN_NAME]" at bounding box center [931, 497] width 1258 height 77
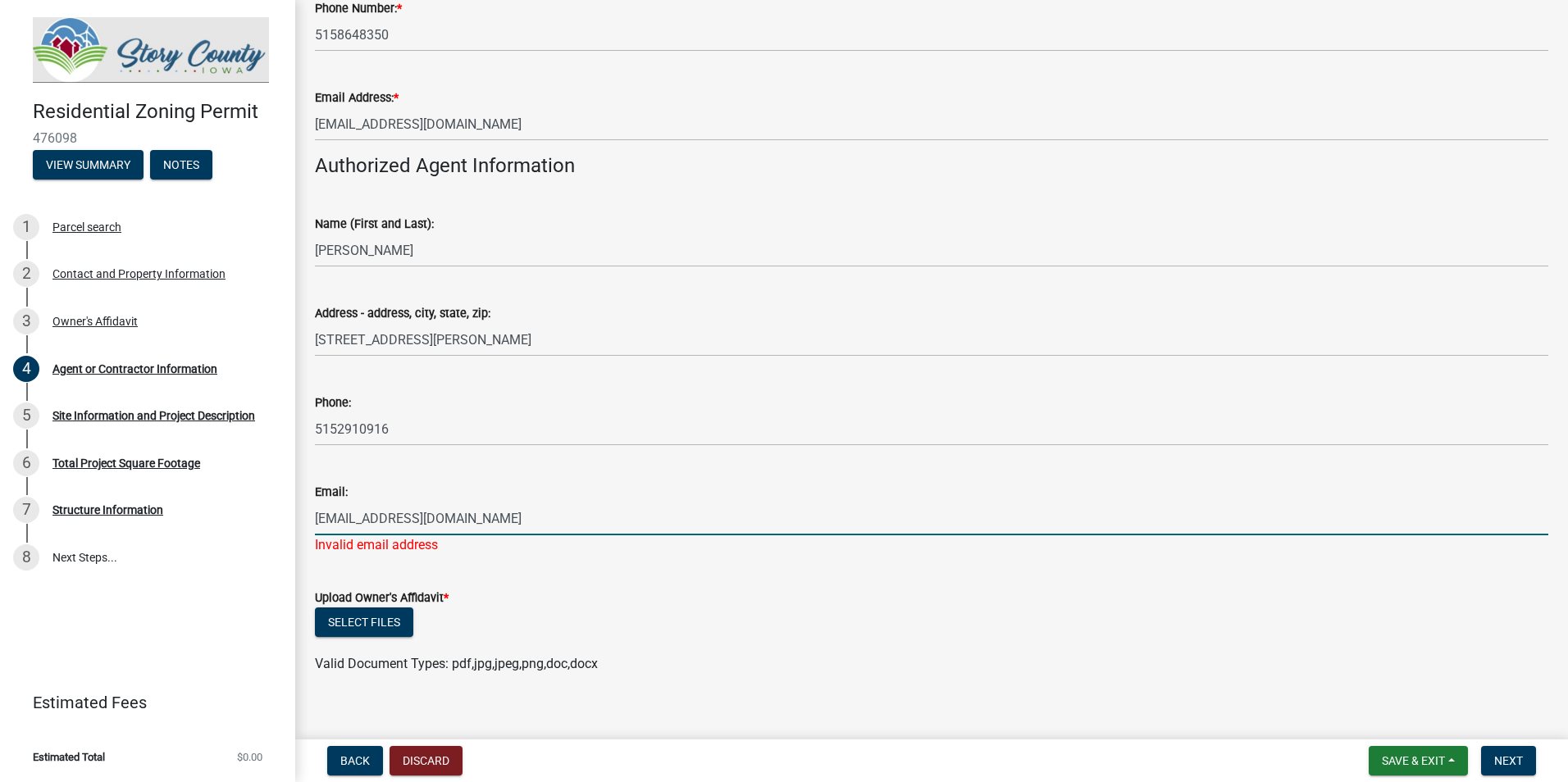
type input "[EMAIL_ADDRESS][DOMAIN_NAME]"
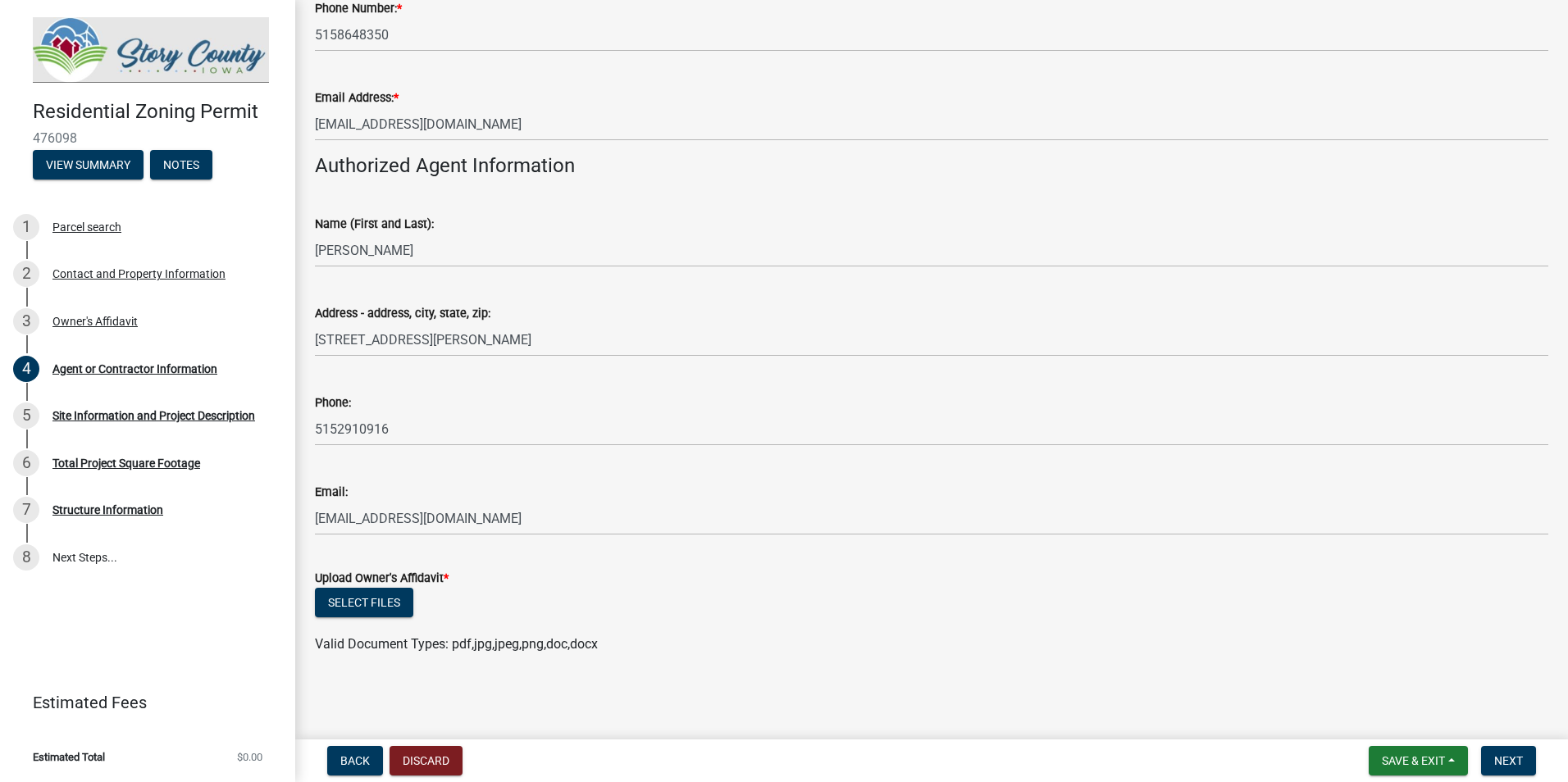
click at [549, 559] on wm-data-entity-input-list "Contractor Information: Company Name: * On Point Pools Contact Person (First an…" at bounding box center [931, 170] width 1233 height 999
click at [165, 425] on div "5 Site Information and Project Description" at bounding box center [141, 415] width 256 height 26
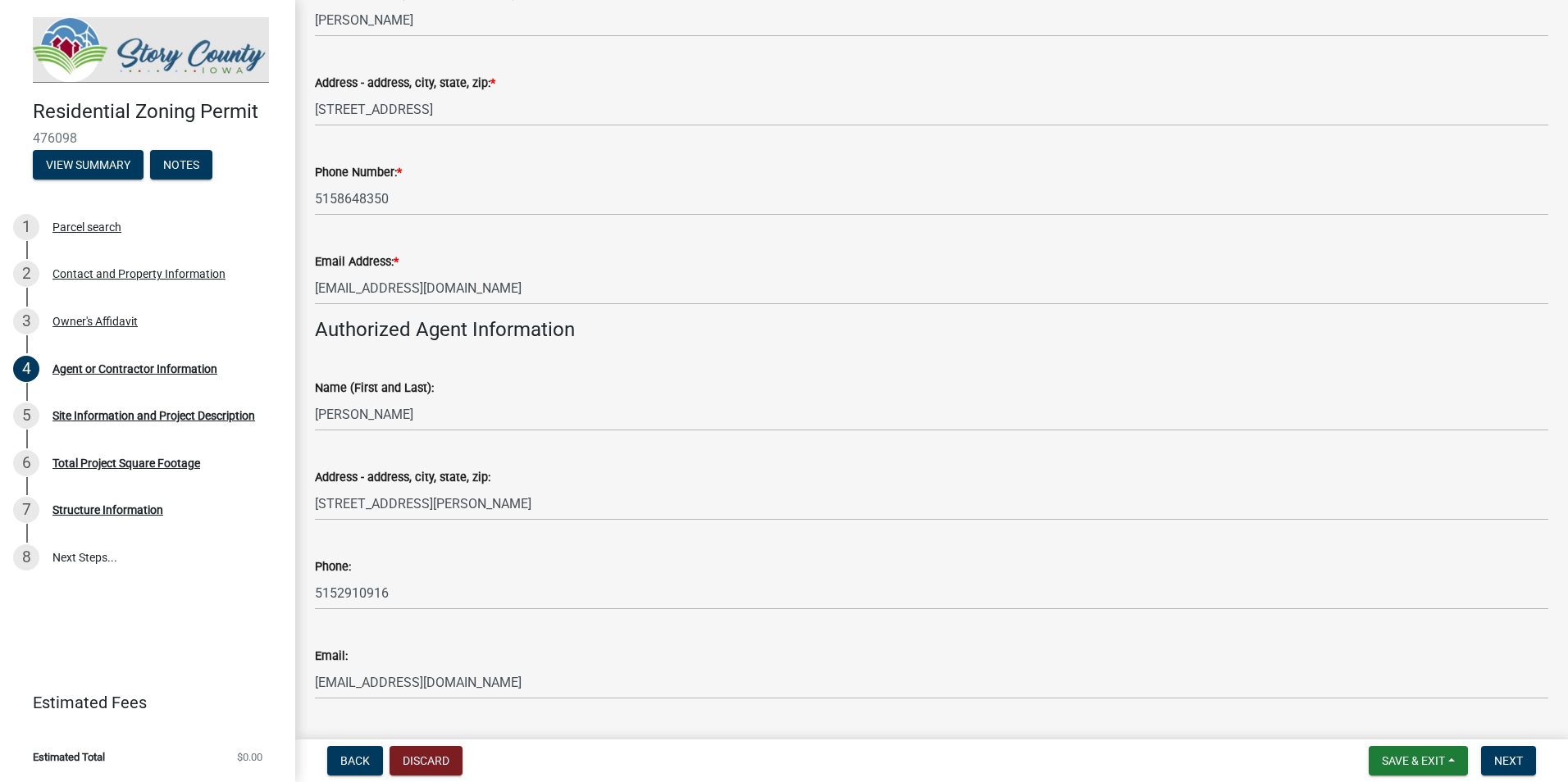
scroll to position [340, 0]
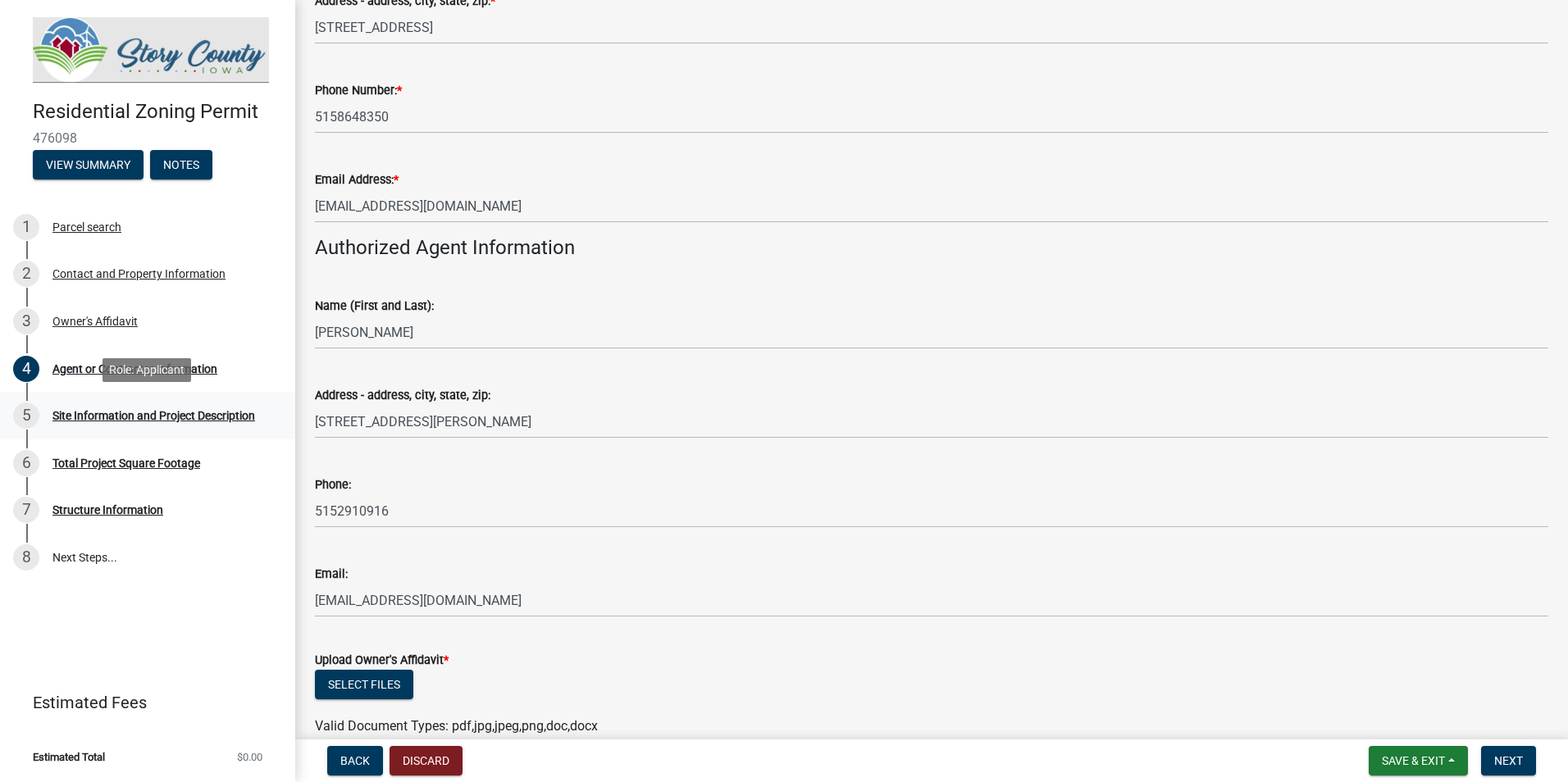
click at [125, 413] on div "Site Information and Project Description" at bounding box center [153, 415] width 203 height 11
click at [1534, 765] on button "Next" at bounding box center [1508, 761] width 55 height 30
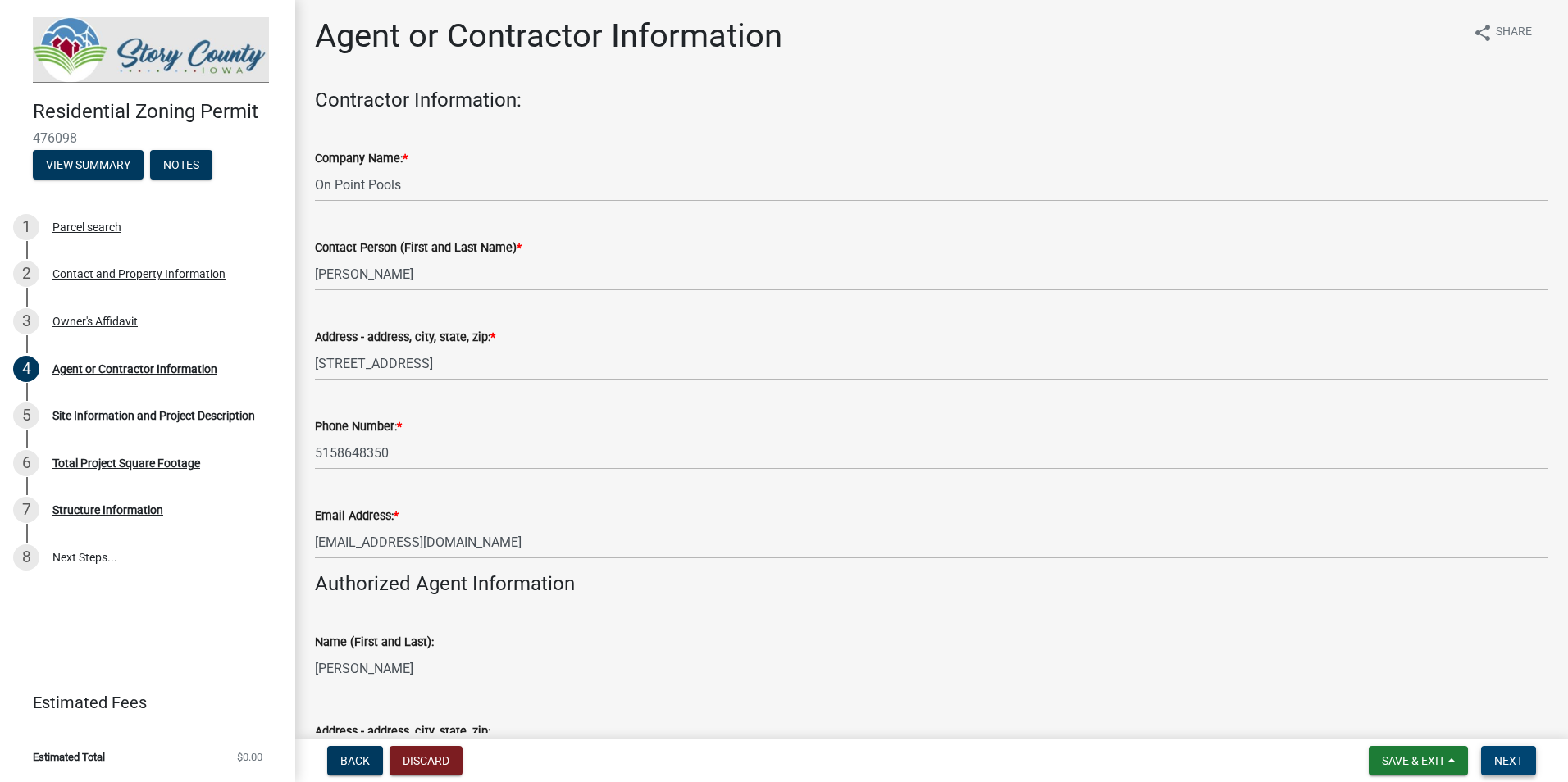
scroll to position [0, 0]
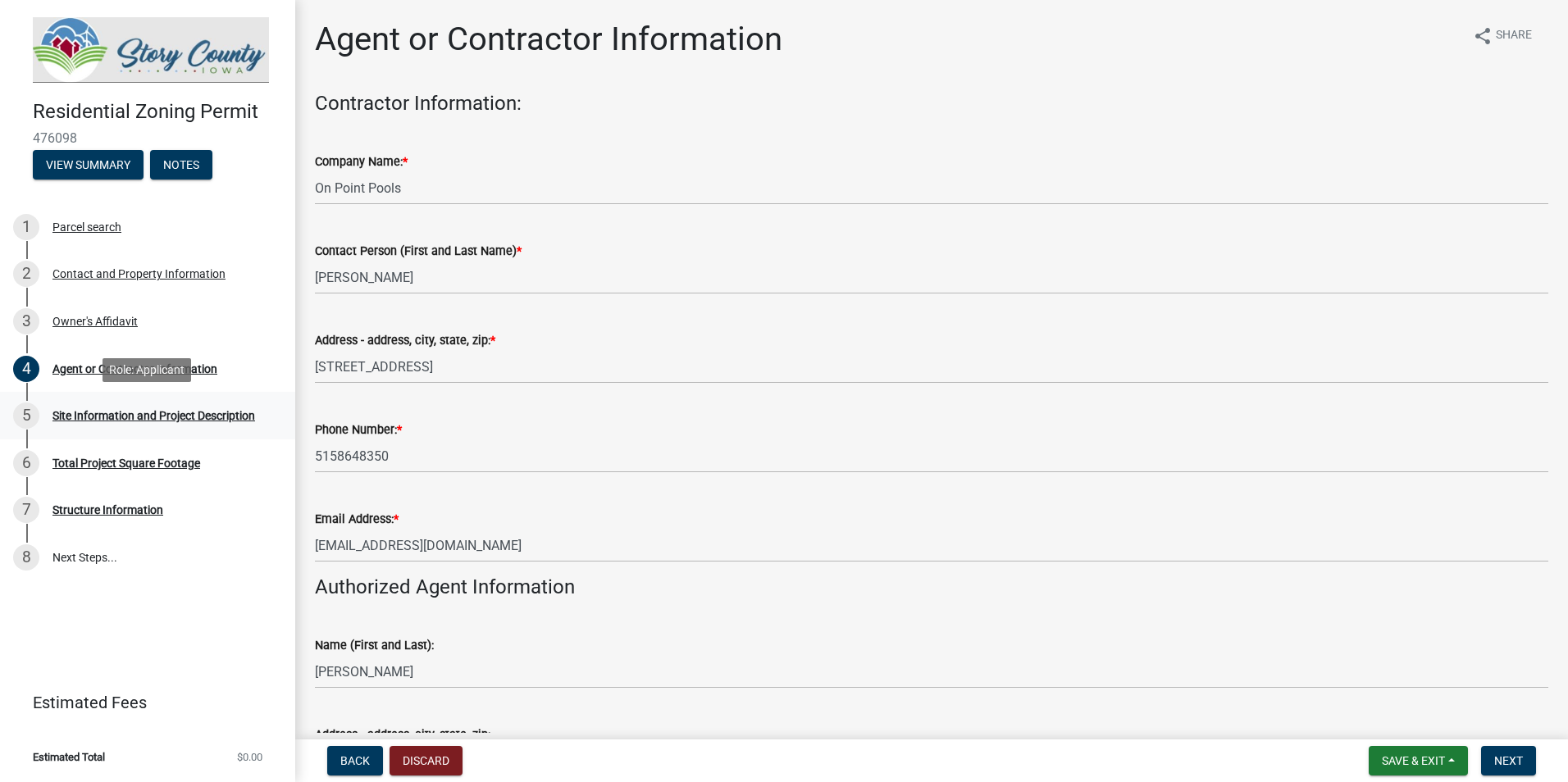
click at [98, 415] on div "Site Information and Project Description" at bounding box center [153, 415] width 203 height 11
click at [84, 461] on div "Total Project Square Footage" at bounding box center [125, 462] width 147 height 11
click at [71, 318] on div "Owner's Affidavit" at bounding box center [95, 320] width 85 height 11
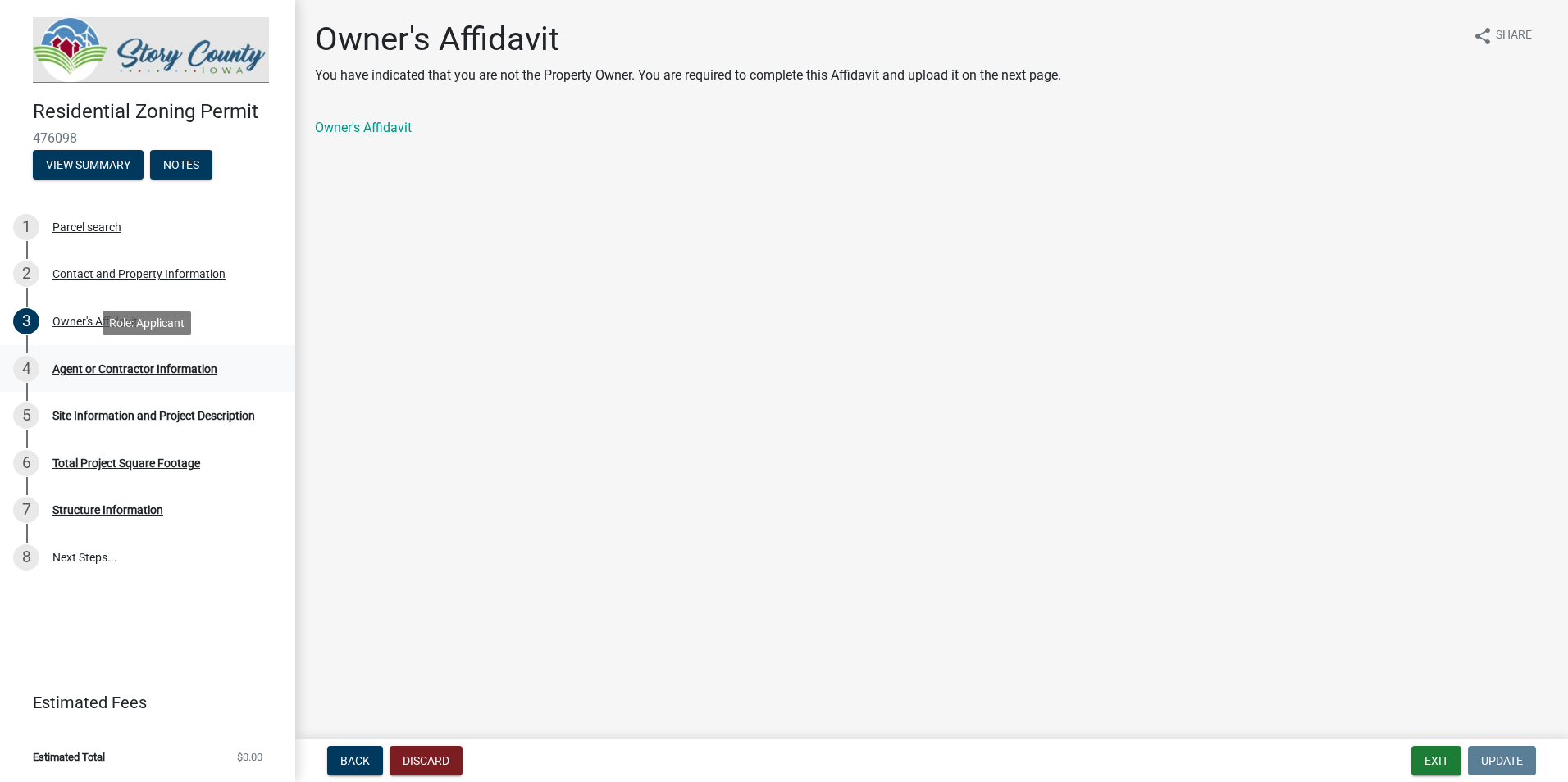
click at [94, 372] on div "Agent or Contractor Information" at bounding box center [134, 368] width 165 height 11
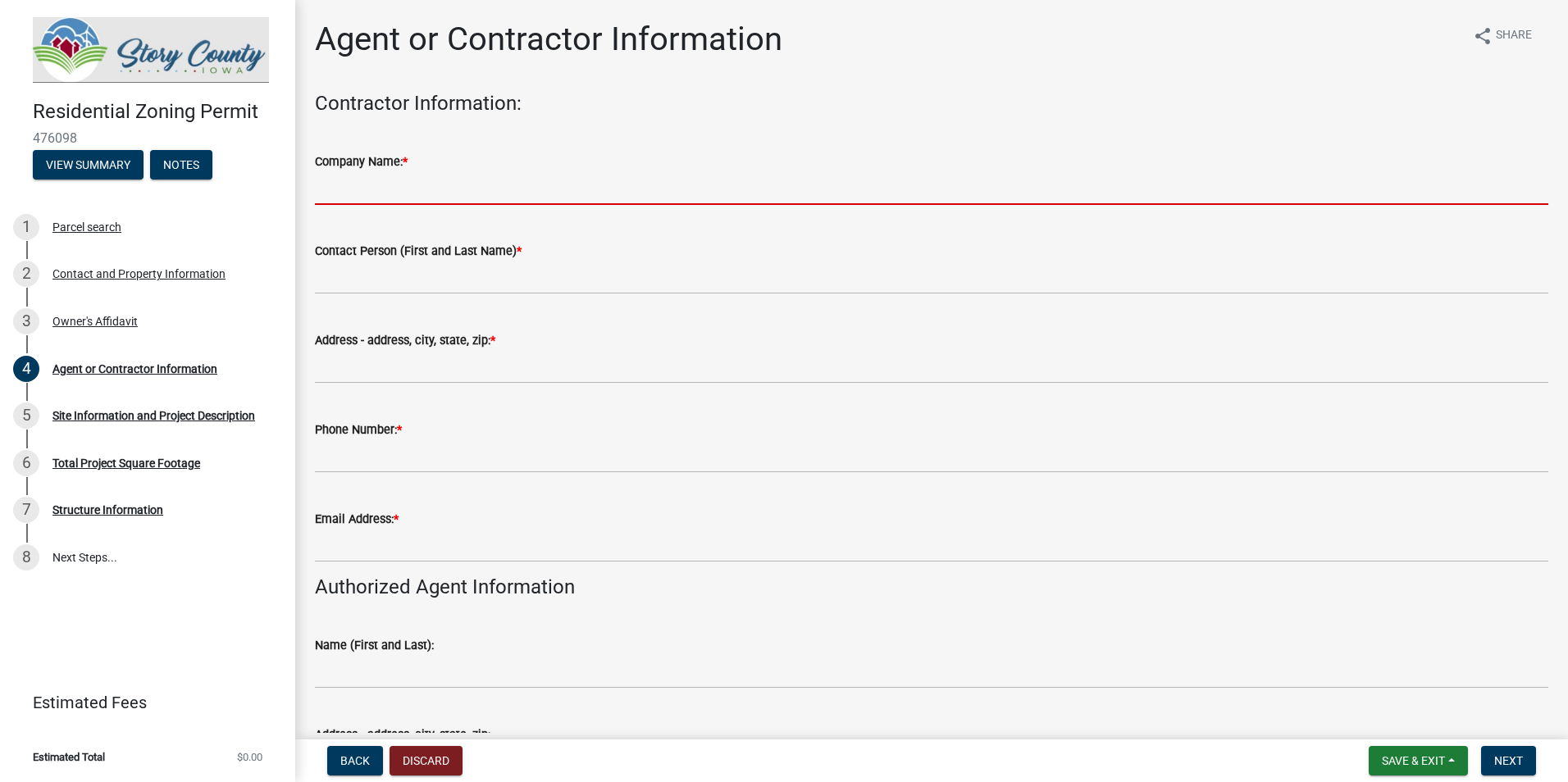
click at [395, 187] on input "Company Name: *" at bounding box center [931, 188] width 1233 height 34
type input "On Point Pools"
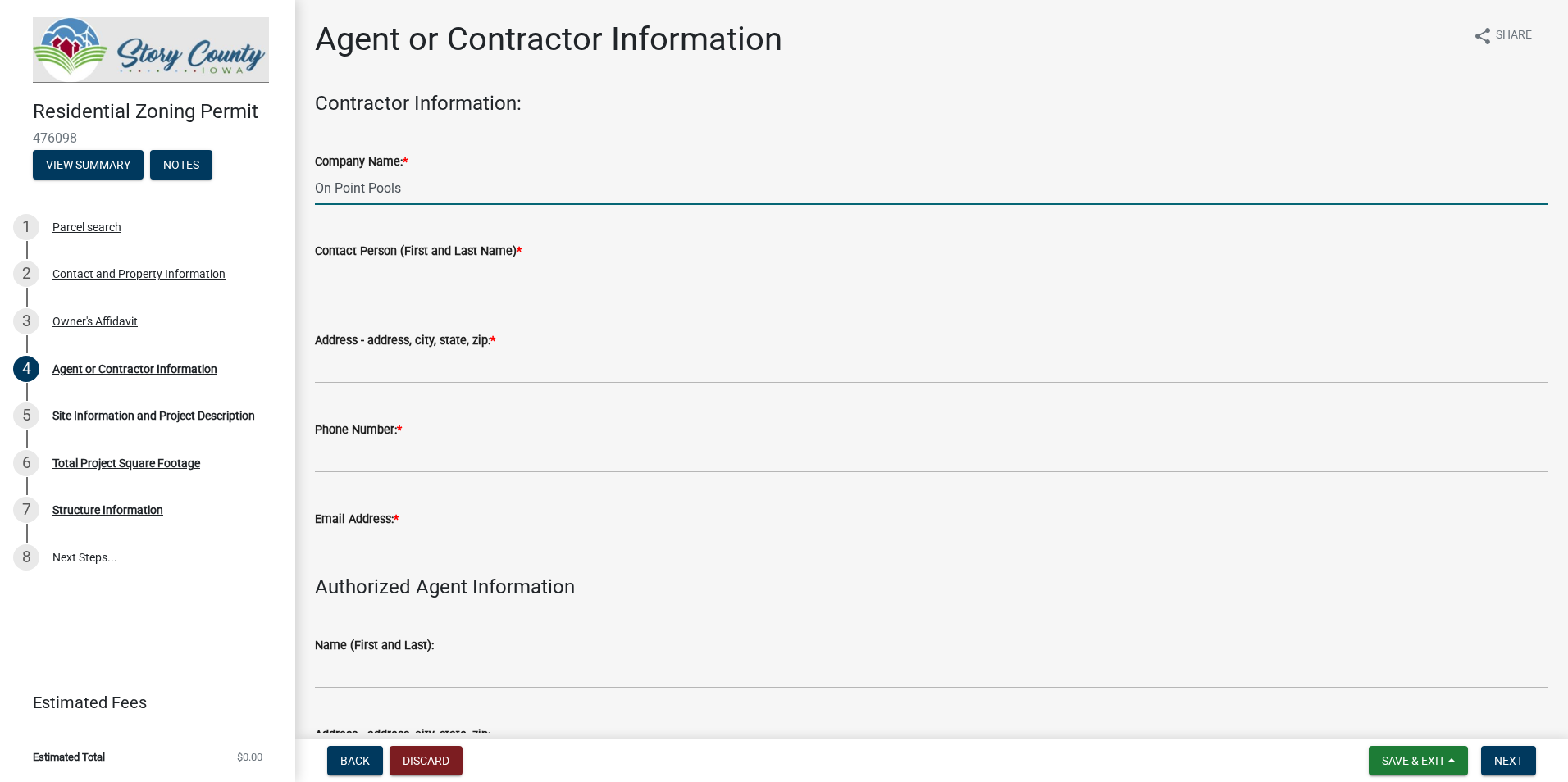
type input "[PERSON_NAME]"
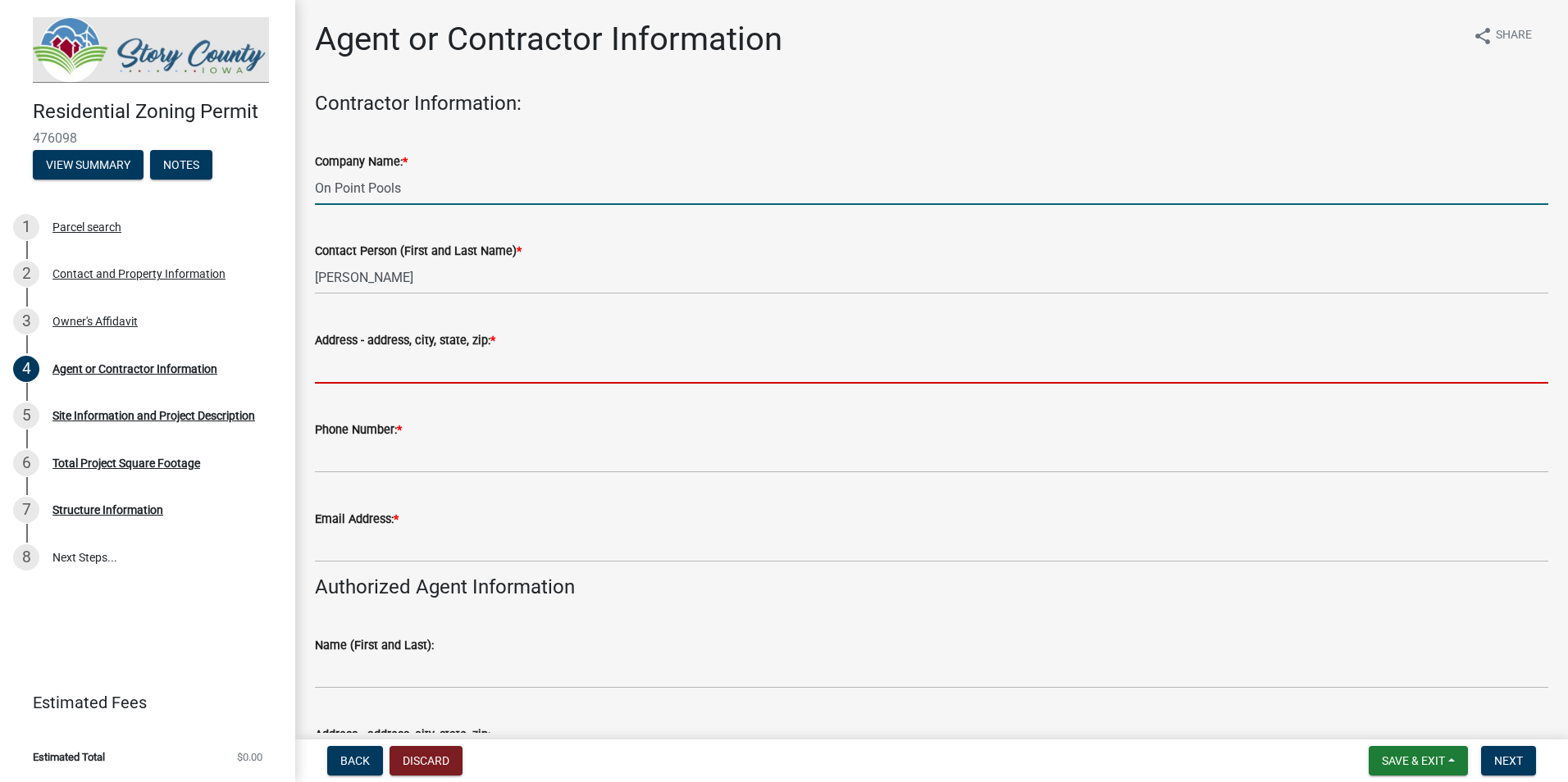
type input "[STREET_ADDRESS]"
type input "5158648350"
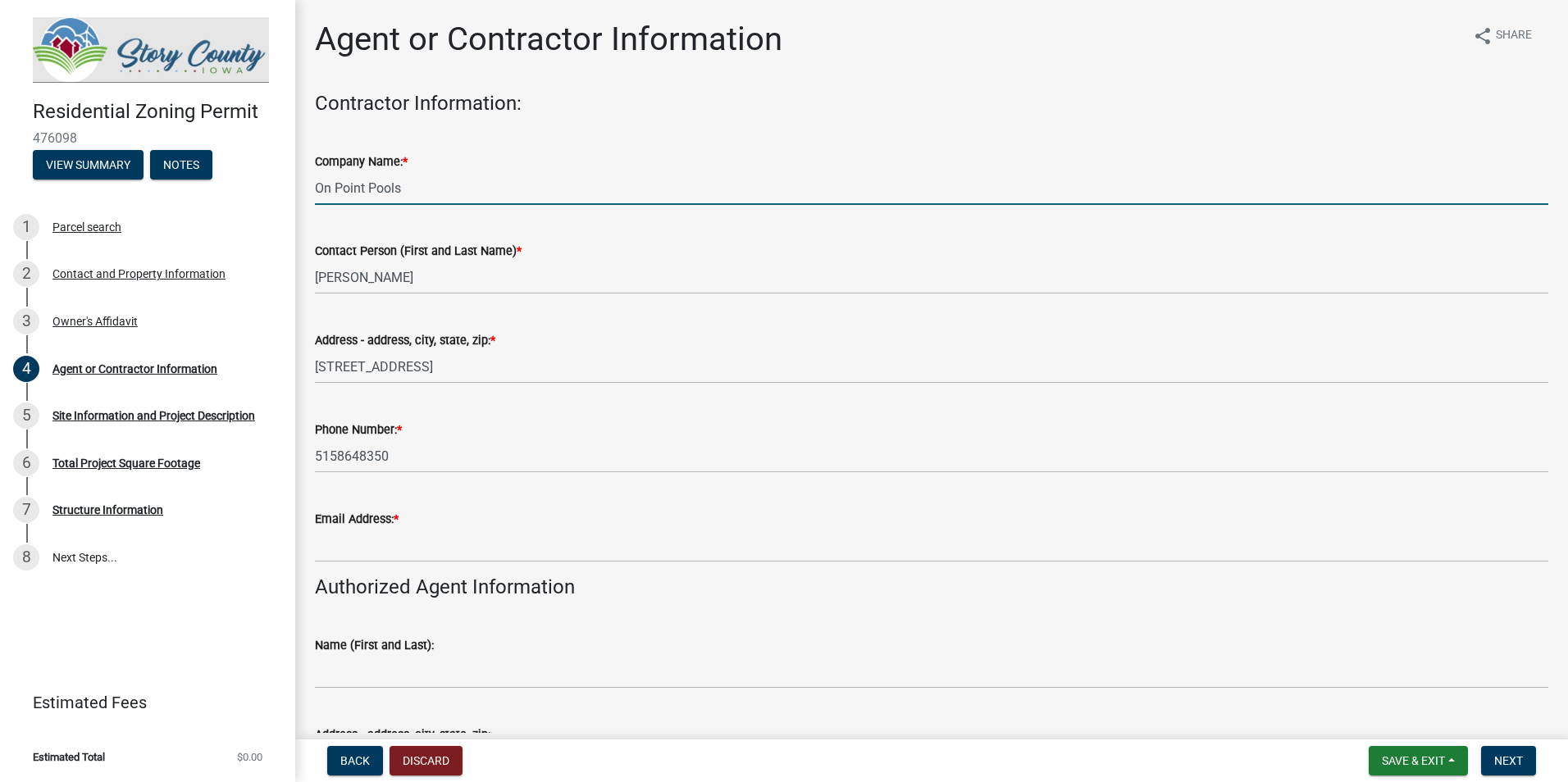
type input "[EMAIL_ADDRESS][DOMAIN_NAME]"
type input "[PERSON_NAME]"
type input "[STREET_ADDRESS][PERSON_NAME]"
type input "5152910916"
type input "[EMAIL_ADDRESS][DOMAIN_NAME]"
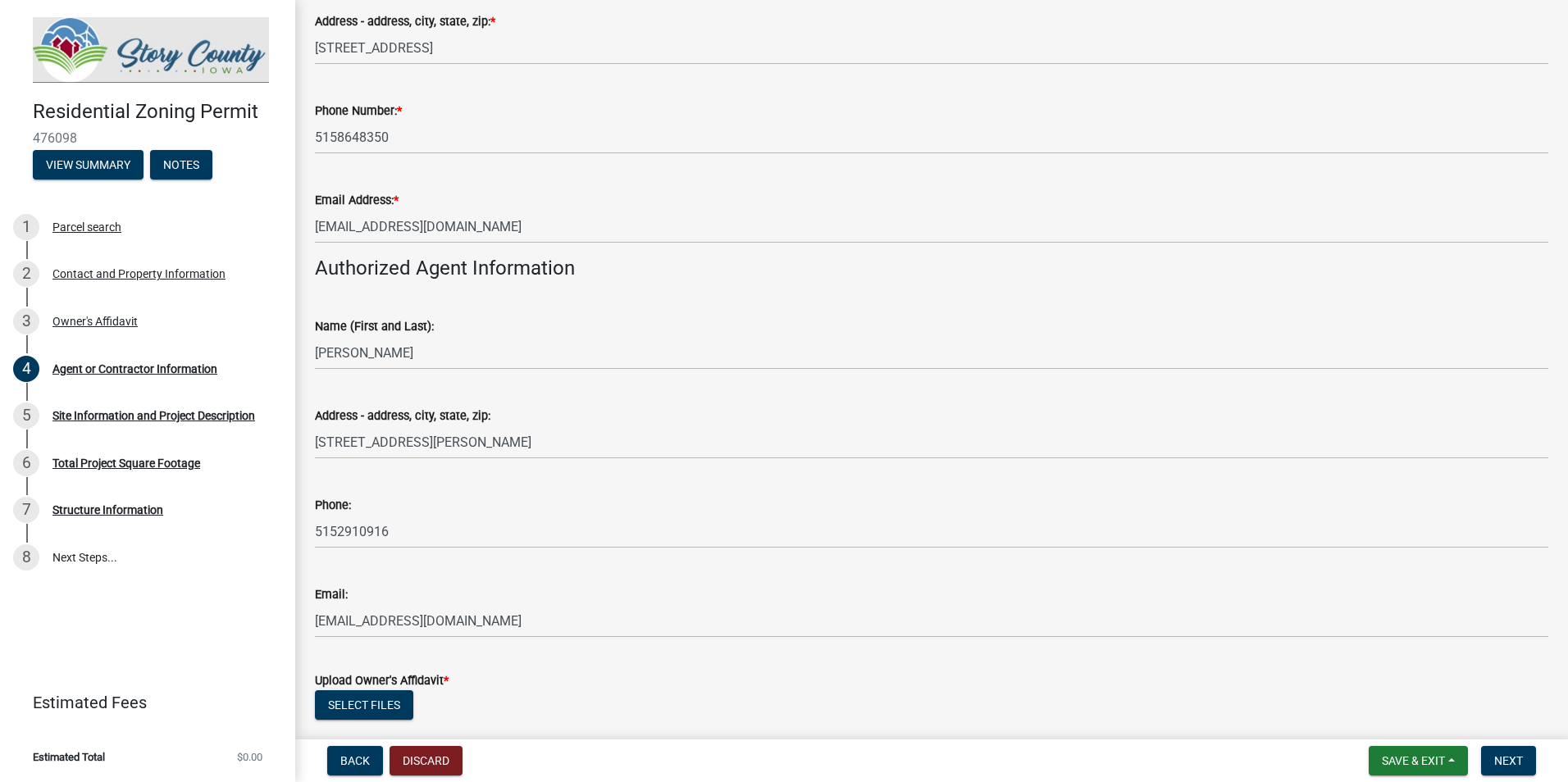
scroll to position [328, 0]
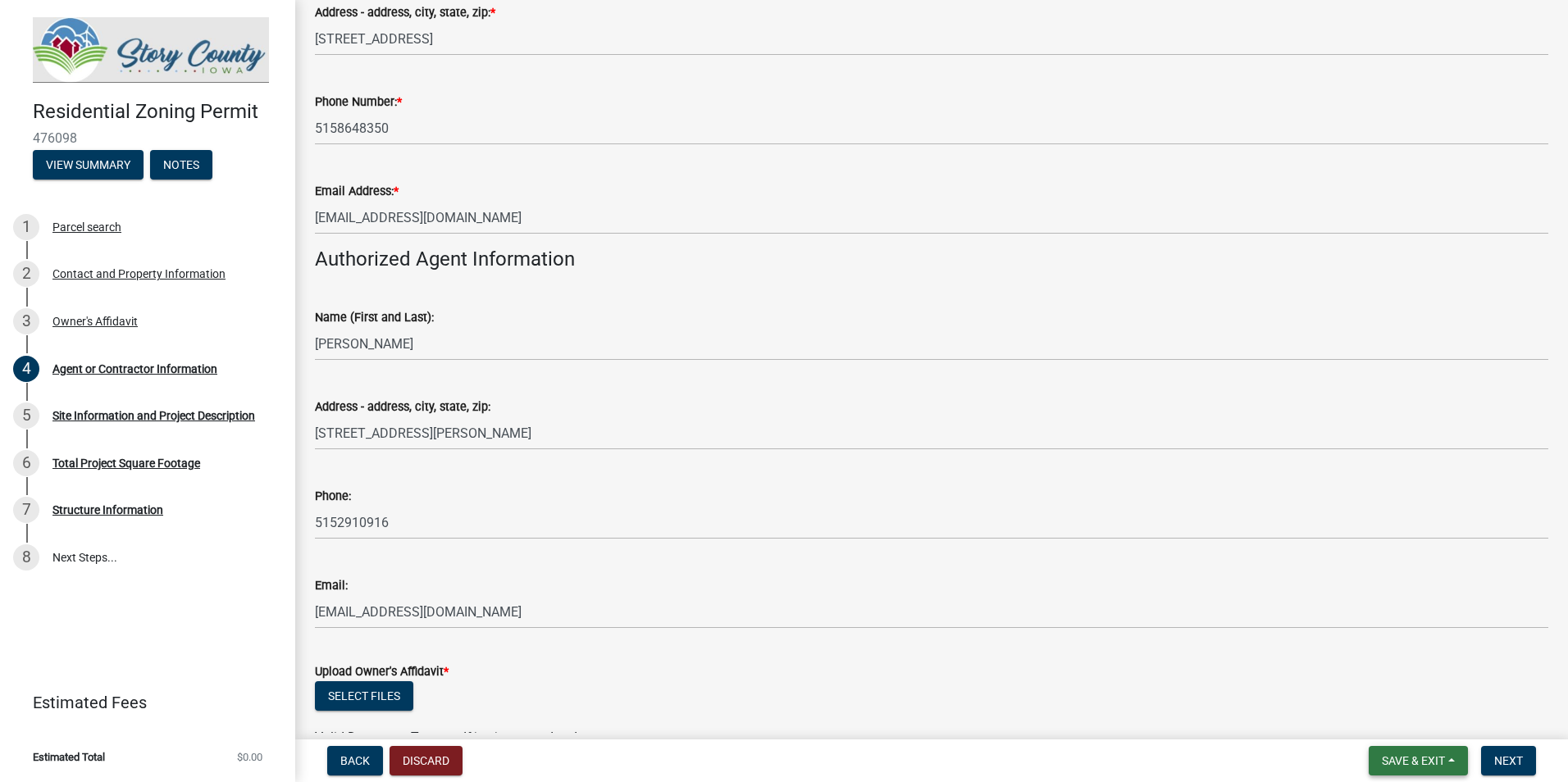
click at [1437, 759] on span "Save & Exit" at bounding box center [1413, 760] width 63 height 13
click at [1404, 684] on button "Save" at bounding box center [1402, 678] width 132 height 39
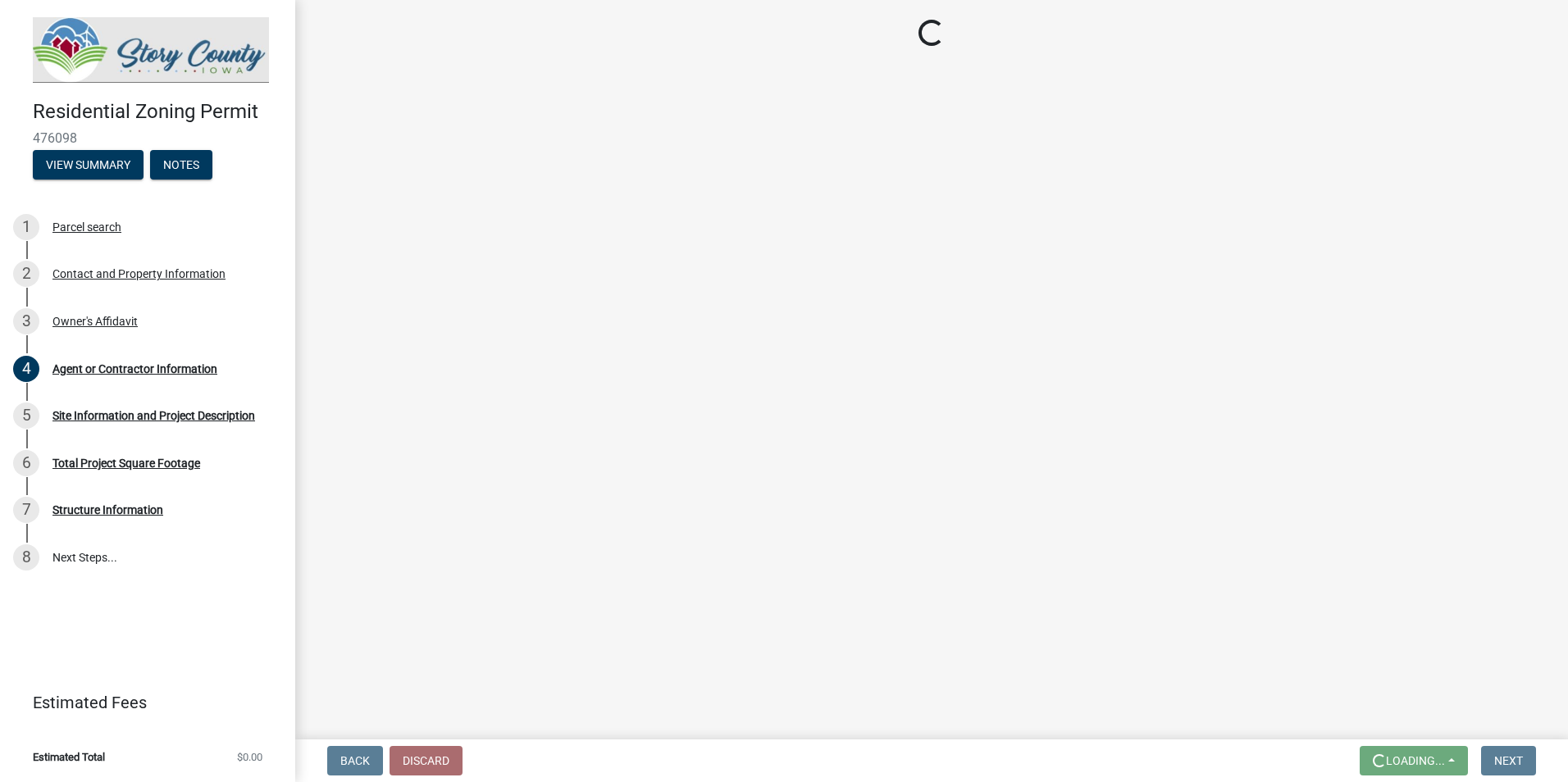
scroll to position [0, 0]
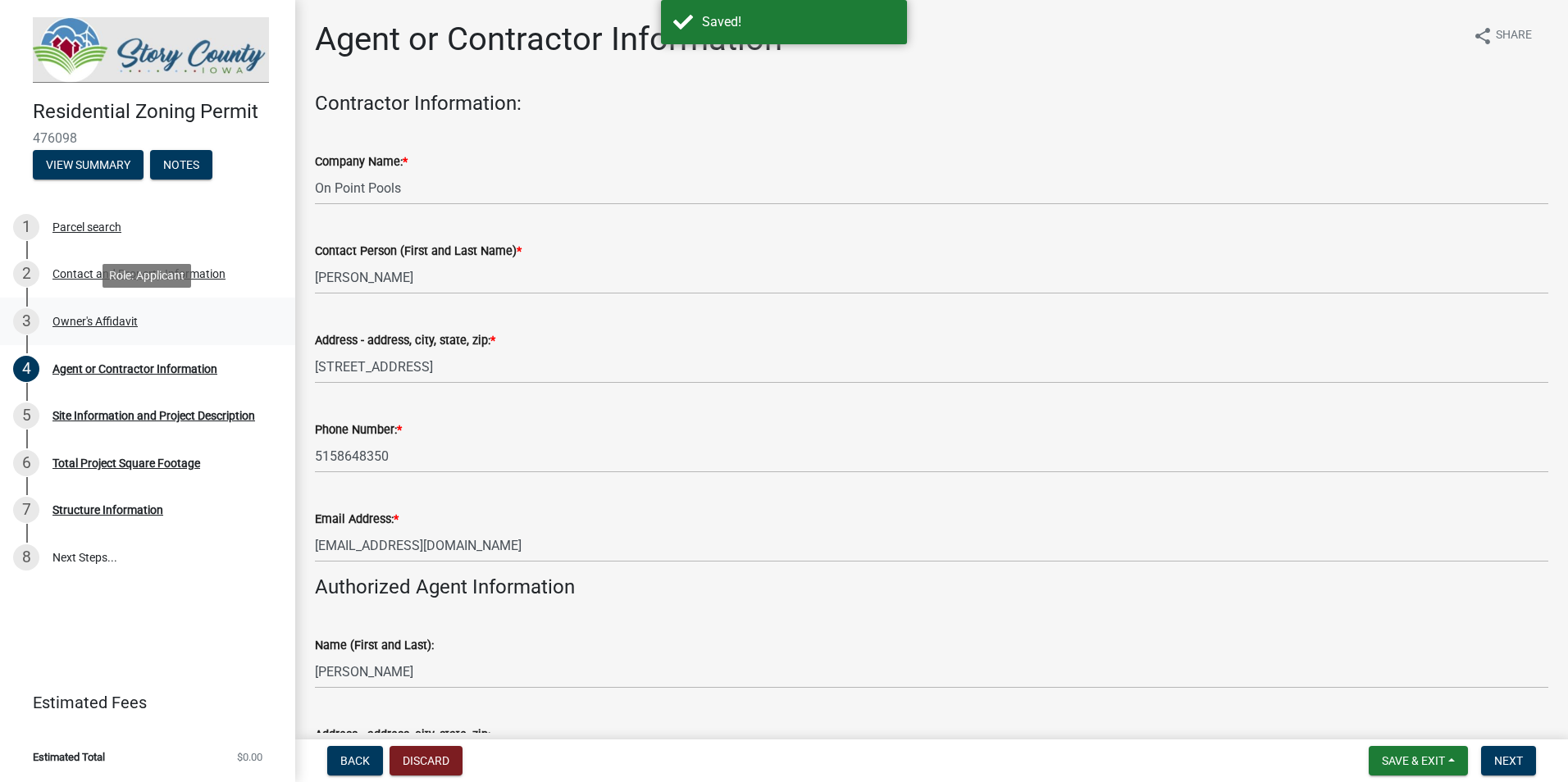
click at [146, 333] on div "3 Owner's Affidavit" at bounding box center [141, 321] width 256 height 26
